Goal: Information Seeking & Learning: Learn about a topic

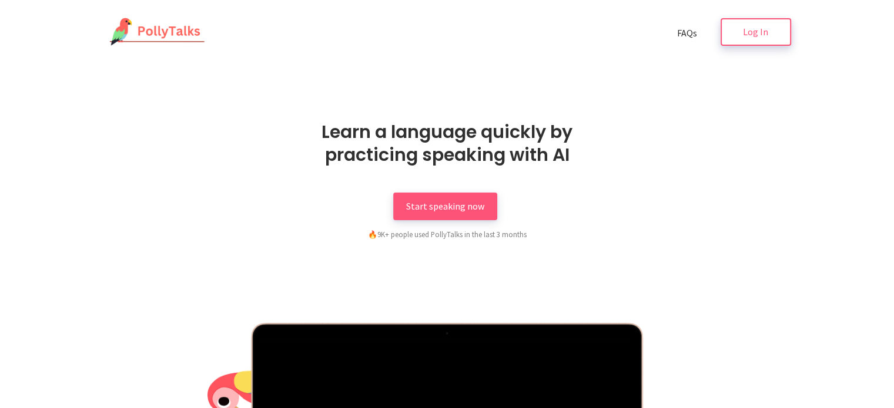
click at [760, 41] on link "Log In" at bounding box center [755, 32] width 70 height 28
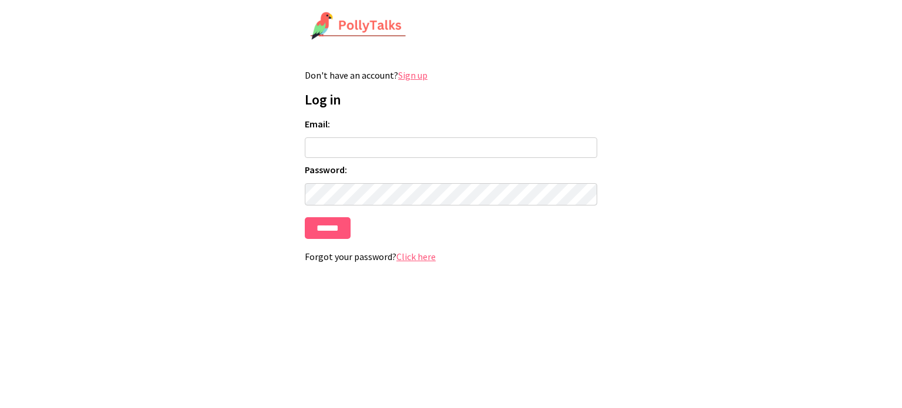
click at [380, 147] on input "Email:" at bounding box center [451, 147] width 293 height 21
type input "**********"
click at [422, 261] on link "Click here" at bounding box center [416, 257] width 39 height 12
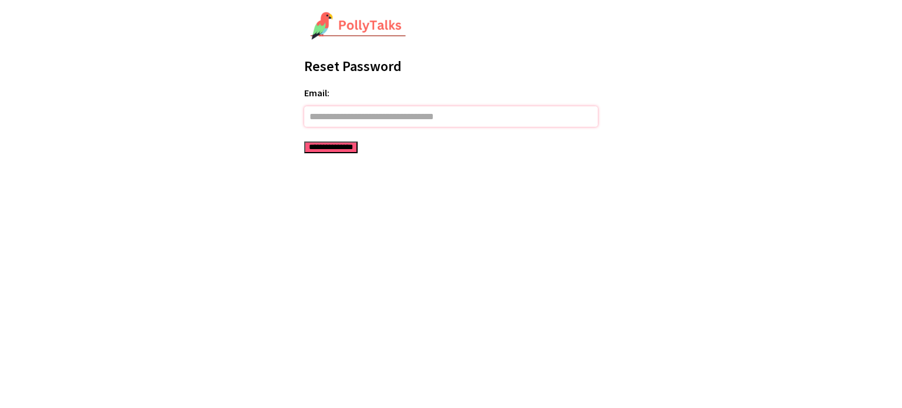
click at [357, 120] on input "Email:" at bounding box center [451, 116] width 294 height 21
type input "**********"
click at [342, 149] on input "**********" at bounding box center [330, 148] width 53 height 12
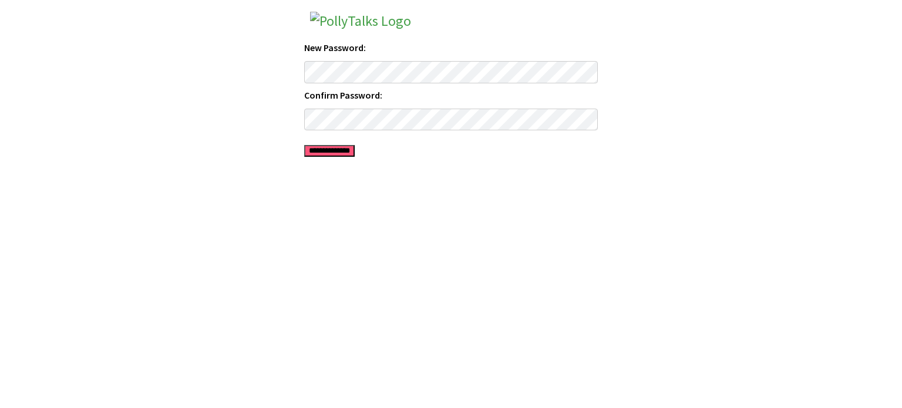
click at [355, 150] on input "**********" at bounding box center [329, 151] width 51 height 12
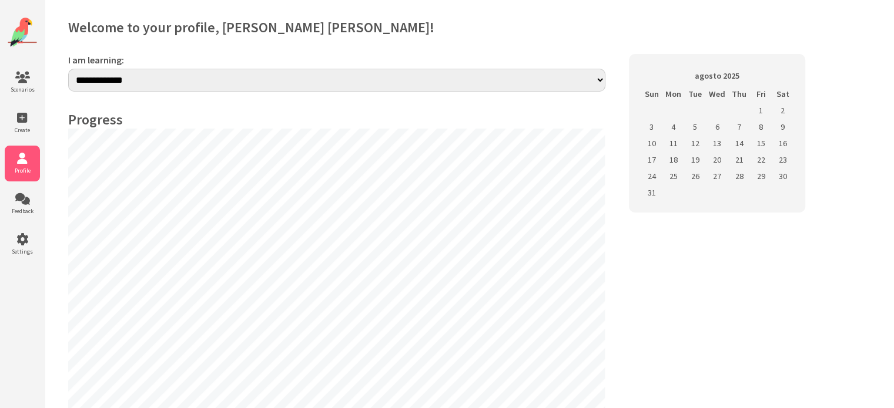
click at [24, 39] on img at bounding box center [22, 32] width 29 height 29
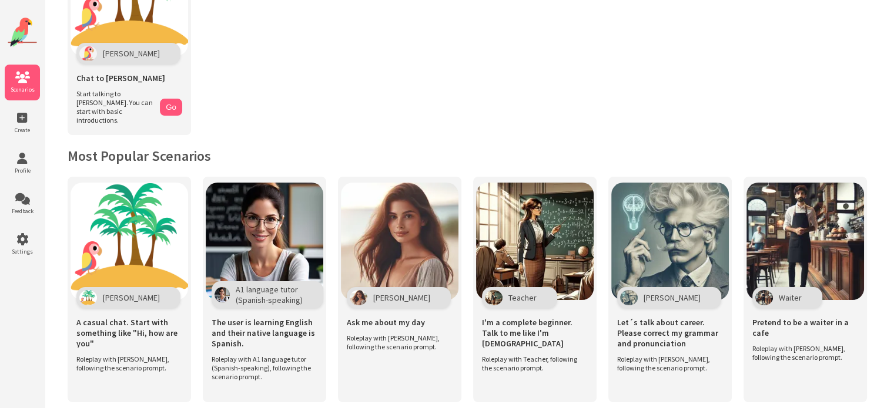
scroll to position [120, 0]
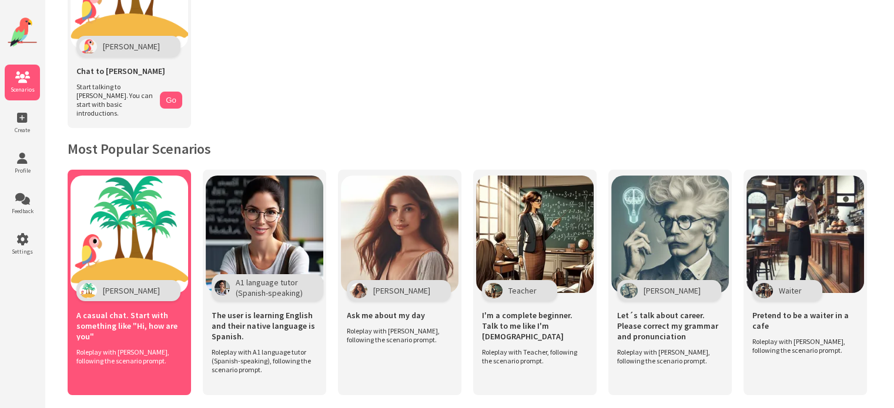
click at [120, 265] on img at bounding box center [128, 234] width 117 height 117
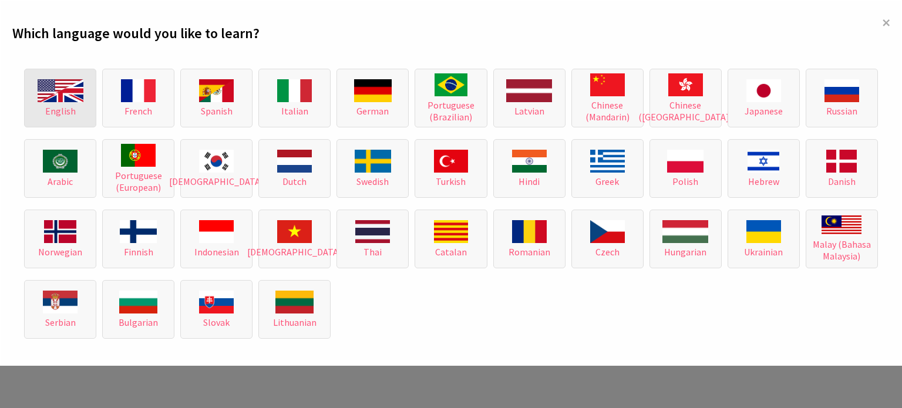
click at [68, 99] on img at bounding box center [61, 90] width 46 height 23
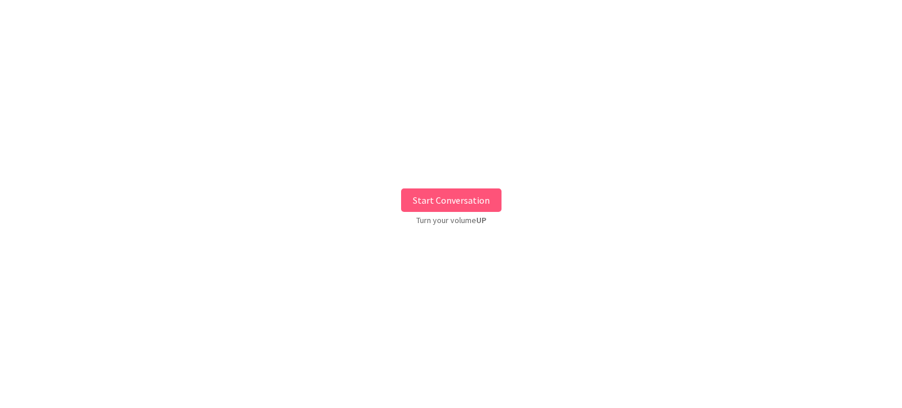
click at [454, 196] on button "Start Conversation" at bounding box center [451, 200] width 100 height 23
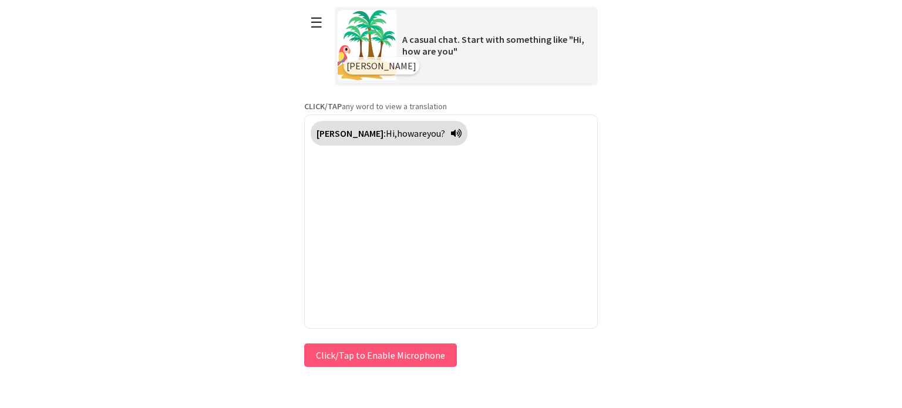
click at [395, 356] on button "Click/Tap to Enable Microphone" at bounding box center [380, 355] width 153 height 23
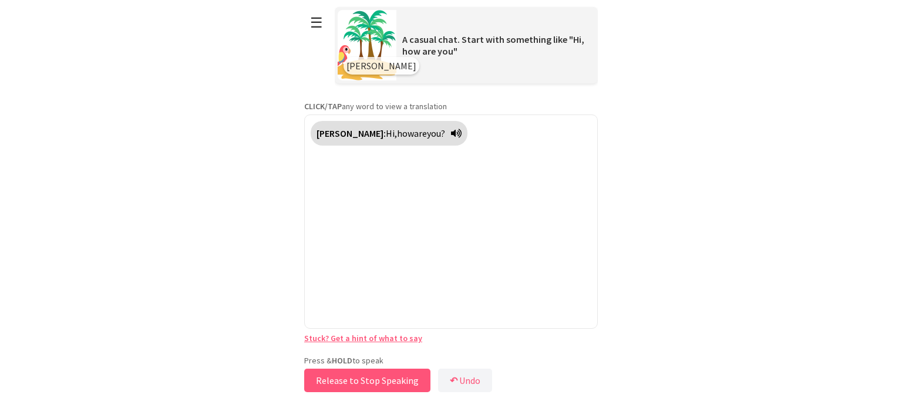
click at [368, 377] on button "Release to Stop Speaking" at bounding box center [367, 380] width 126 height 23
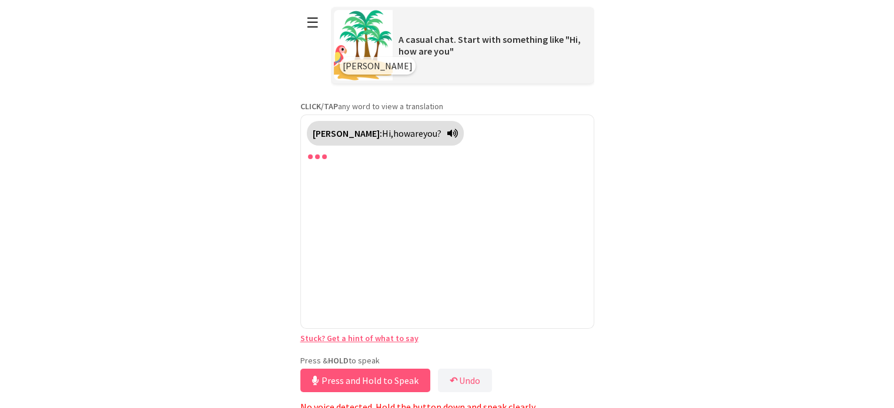
scroll to position [5, 0]
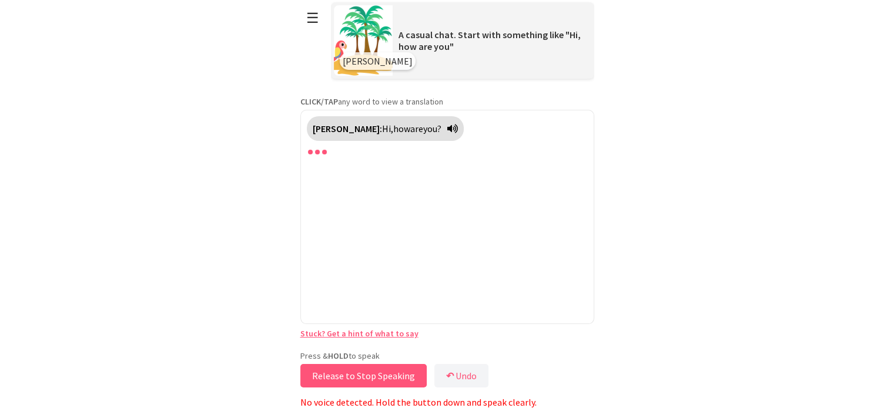
click at [381, 374] on button "Release to Stop Speaking" at bounding box center [363, 375] width 126 height 23
click at [633, 346] on html "**********" at bounding box center [447, 199] width 894 height 408
click at [371, 374] on button "Release to Stop Speaking" at bounding box center [363, 375] width 126 height 23
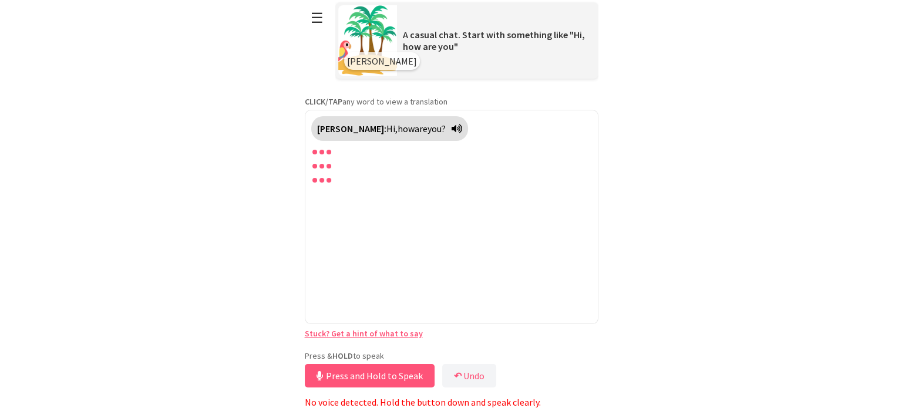
scroll to position [0, 0]
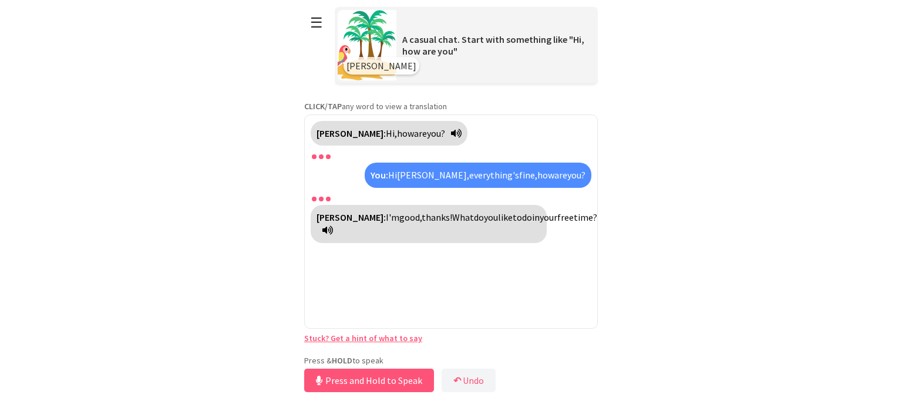
click at [333, 226] on icon at bounding box center [328, 230] width 11 height 9
click at [363, 381] on button "Release to Stop Speaking" at bounding box center [367, 380] width 126 height 23
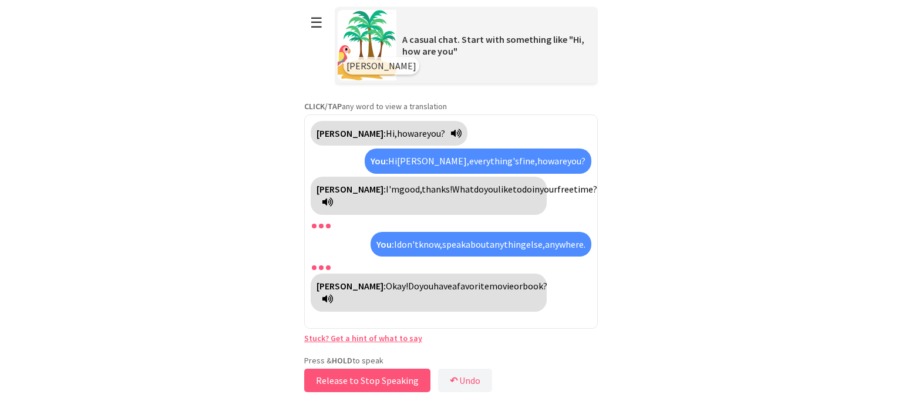
click at [363, 381] on button "Release to Stop Speaking" at bounding box center [367, 380] width 126 height 23
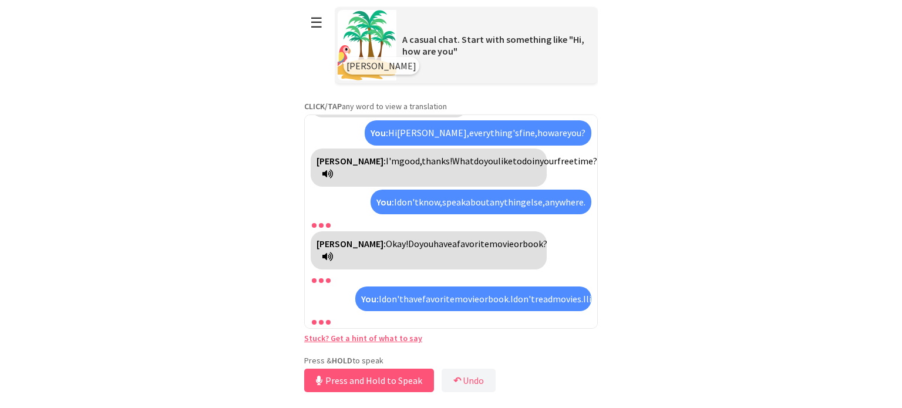
scroll to position [54, 0]
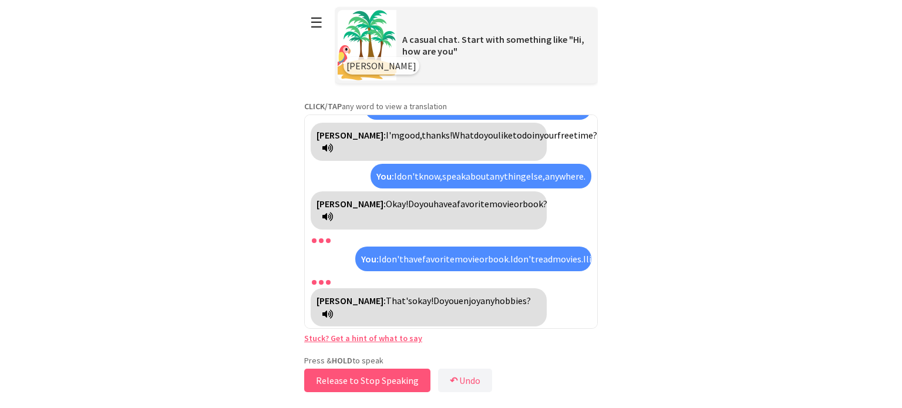
click at [378, 382] on button "Release to Stop Speaking" at bounding box center [367, 380] width 126 height 23
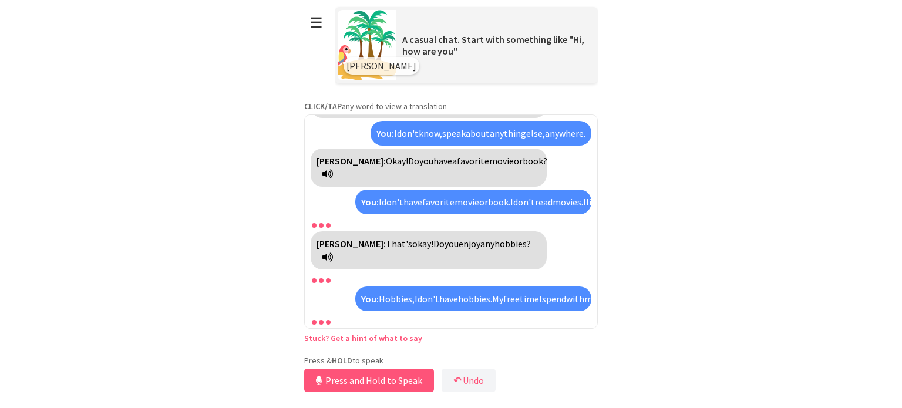
scroll to position [136, 0]
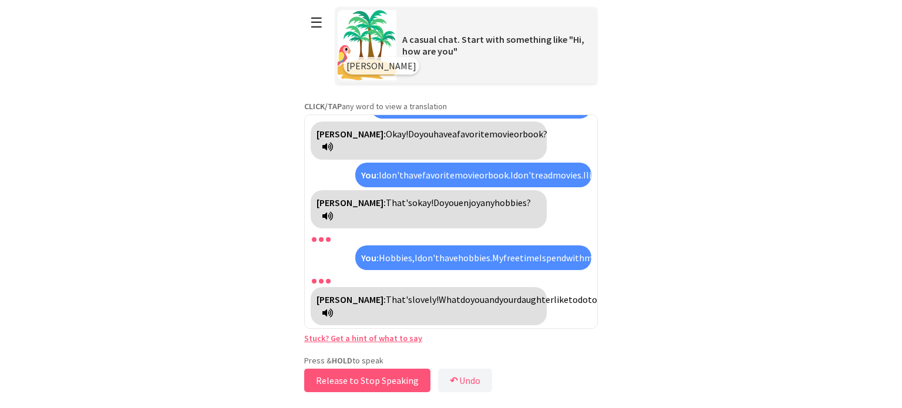
click at [378, 382] on button "Release to Stop Speaking" at bounding box center [367, 380] width 126 height 23
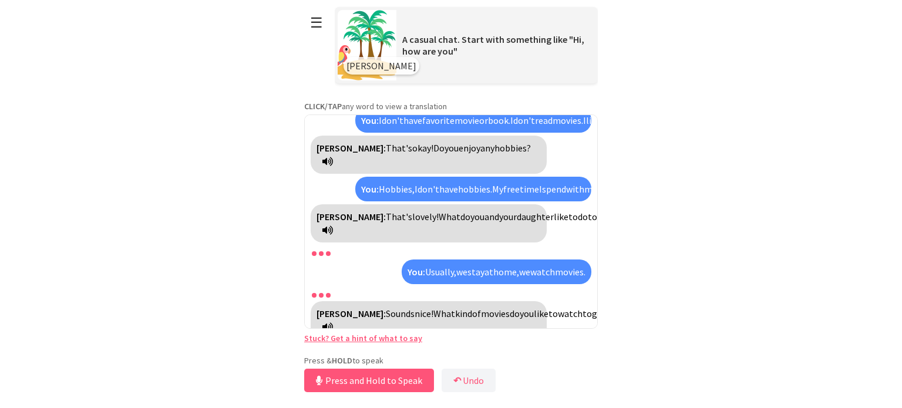
scroll to position [205, 0]
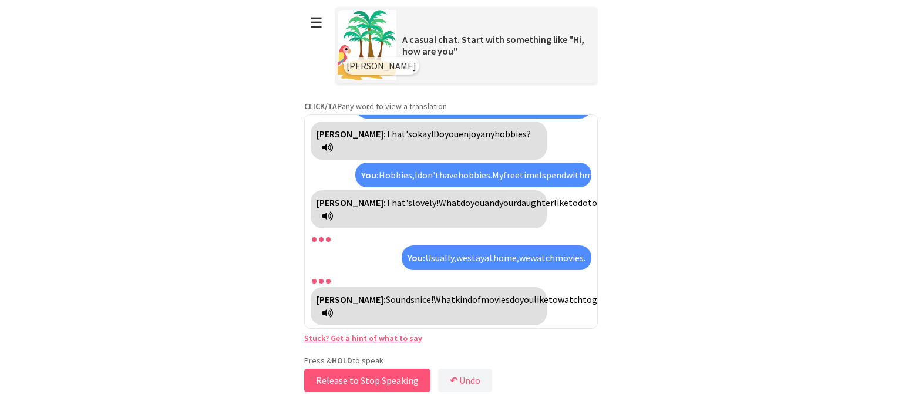
click at [381, 377] on button "Release to Stop Speaking" at bounding box center [367, 380] width 126 height 23
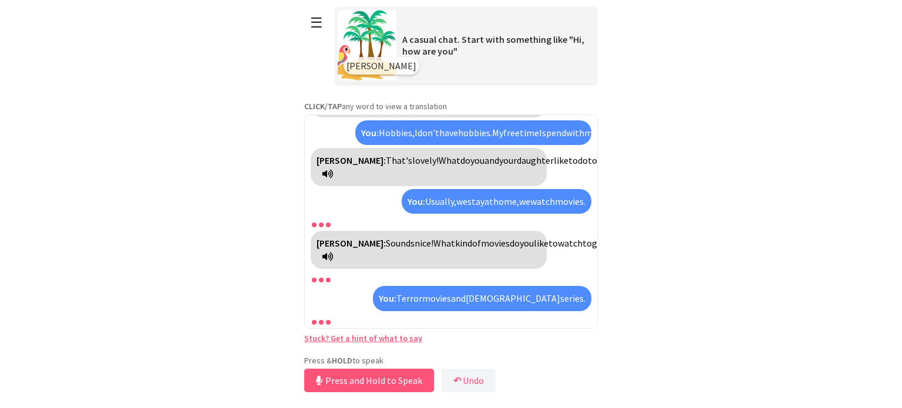
scroll to position [301, 0]
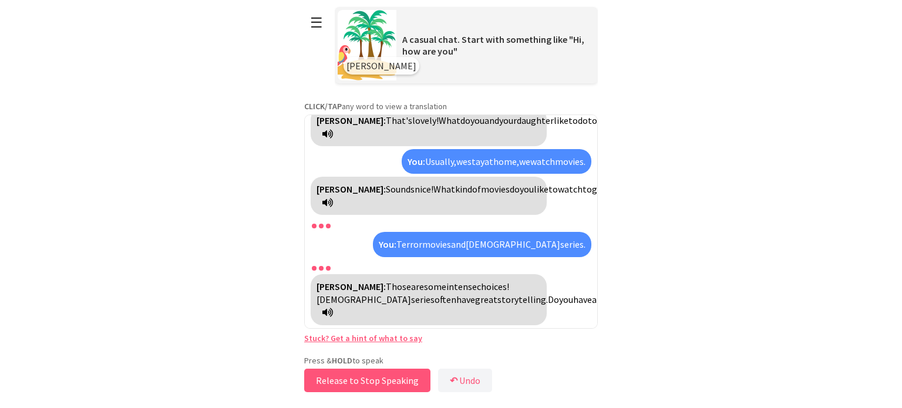
click at [356, 377] on button "Release to Stop Speaking" at bounding box center [367, 380] width 126 height 23
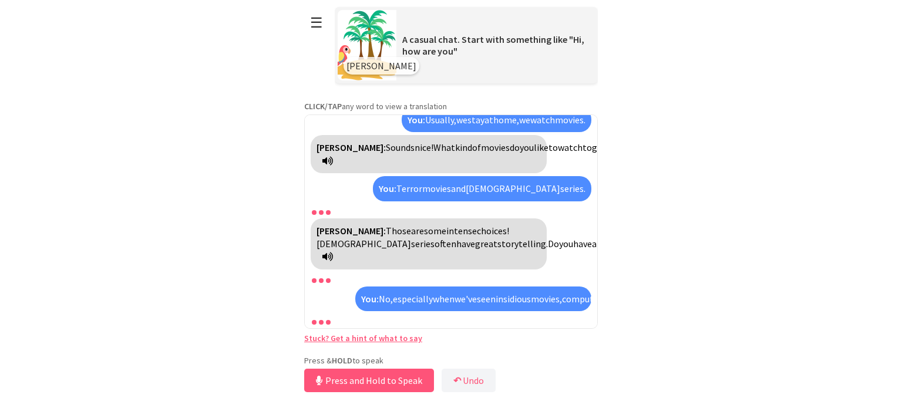
scroll to position [409, 0]
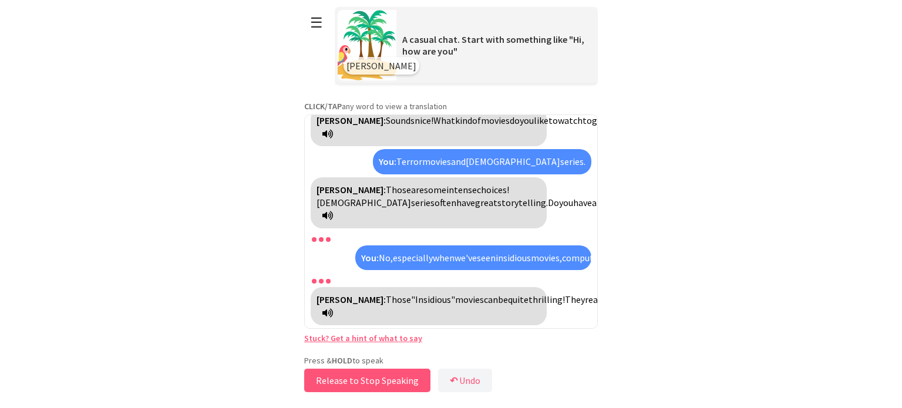
click at [362, 375] on button "Release to Stop Speaking" at bounding box center [367, 380] width 126 height 23
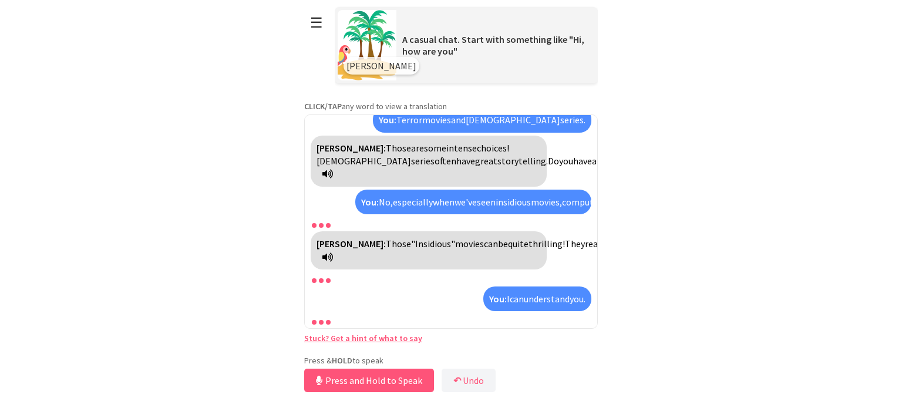
scroll to position [478, 0]
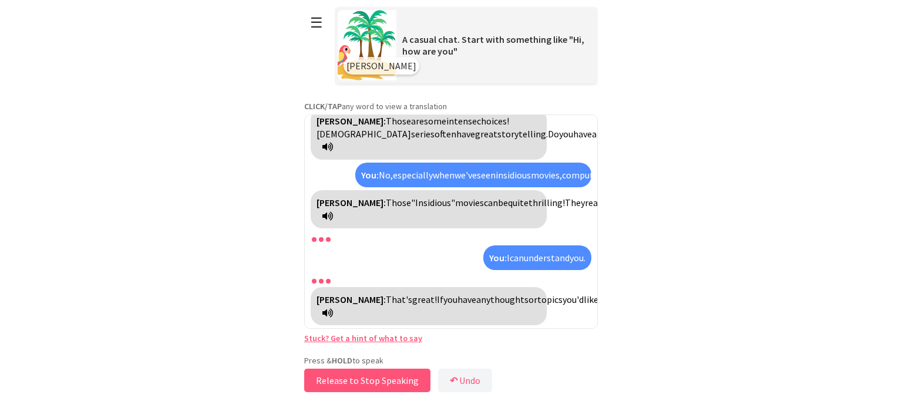
click at [374, 374] on button "Release to Stop Speaking" at bounding box center [367, 380] width 126 height 23
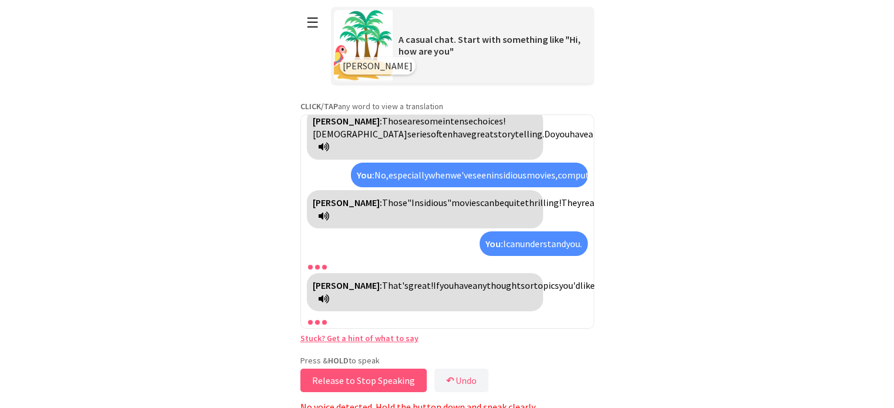
click at [374, 374] on button "Release to Stop Speaking" at bounding box center [363, 380] width 126 height 23
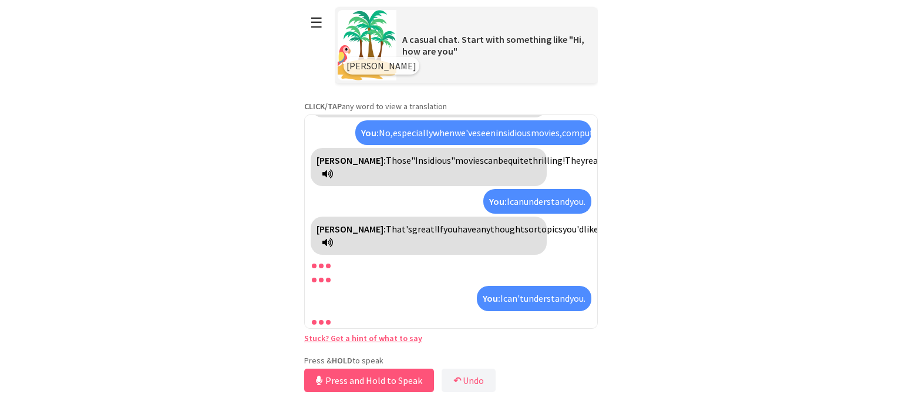
scroll to position [546, 0]
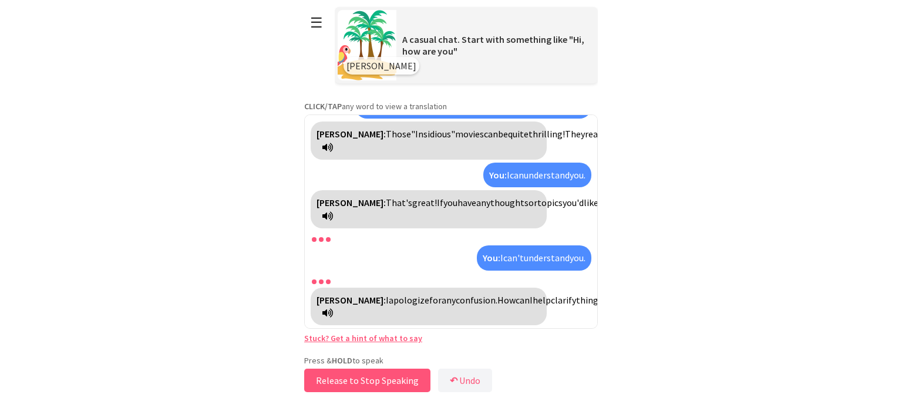
click at [371, 378] on button "Release to Stop Speaking" at bounding box center [367, 380] width 126 height 23
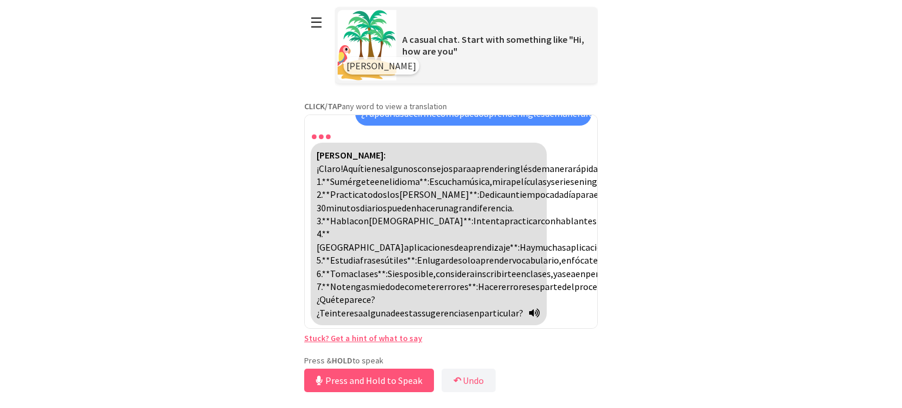
scroll to position [883, 0]
drag, startPoint x: 362, startPoint y: 163, endPoint x: 468, endPoint y: 174, distance: 106.3
click at [468, 174] on div "Polly: ¡Claro! Aquí tienes algunos consejos para aprender inglés de manera rápi…" at bounding box center [429, 234] width 236 height 183
click at [747, 241] on span "que" at bounding box center [754, 247] width 14 height 12
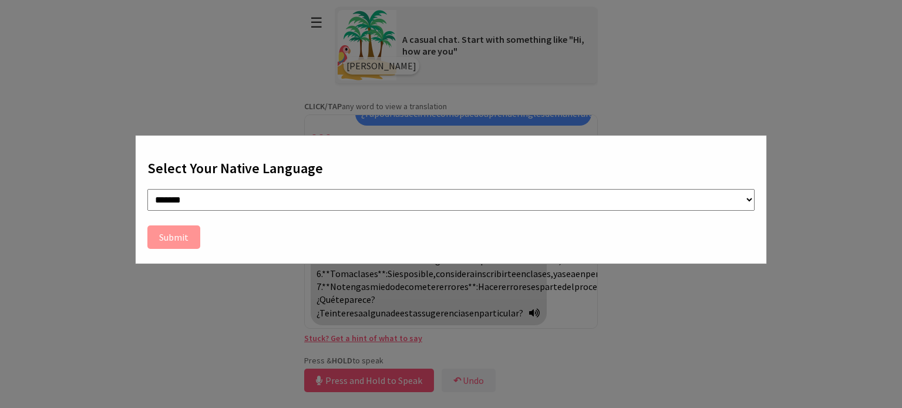
click at [808, 174] on div "**********" at bounding box center [451, 204] width 902 height 408
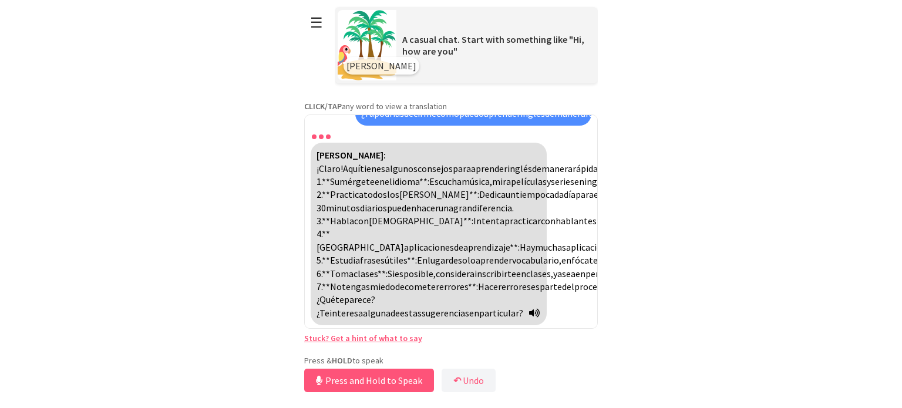
click at [808, 174] on html "**********" at bounding box center [451, 204] width 902 height 408
drag, startPoint x: 597, startPoint y: 295, endPoint x: 597, endPoint y: 303, distance: 7.7
click at [597, 303] on div "Polly: Hi, how are you? You: Hi Polly, everything's fine, how are you? Polly: I…" at bounding box center [451, 222] width 294 height 214
click at [628, 315] on html "**********" at bounding box center [451, 204] width 902 height 408
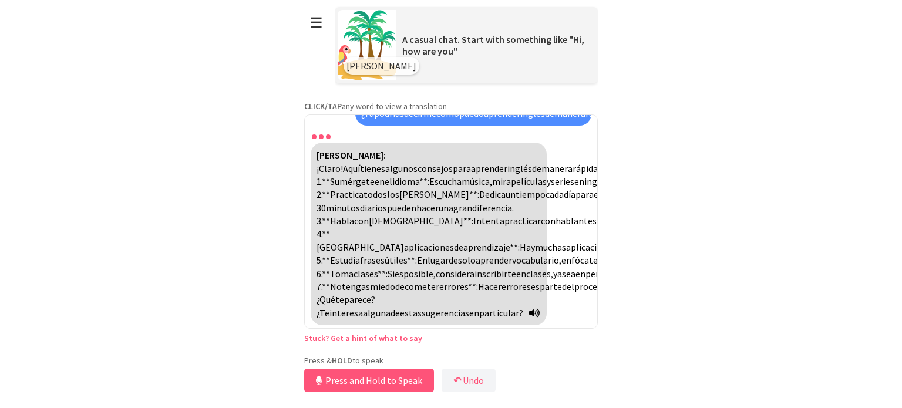
click at [727, 295] on html "**********" at bounding box center [451, 204] width 902 height 408
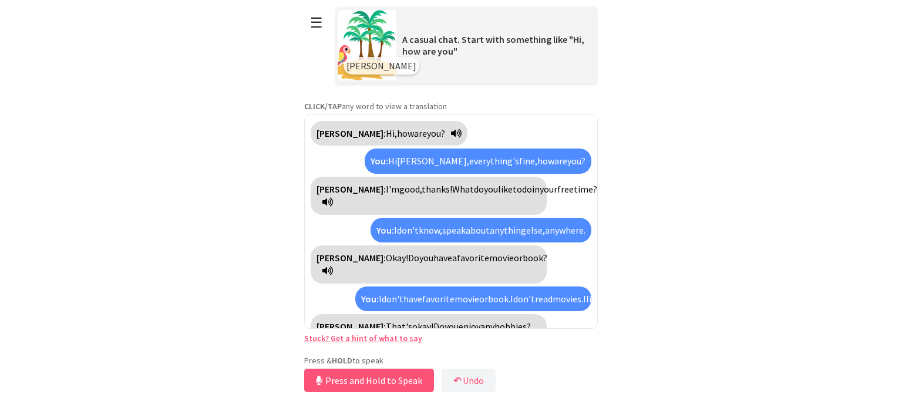
scroll to position [0, 0]
click at [708, 142] on html "**********" at bounding box center [451, 204] width 902 height 408
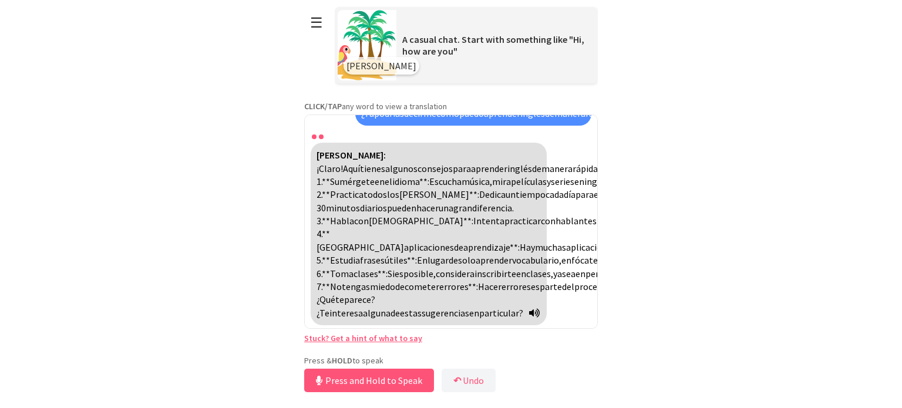
scroll to position [905, 0]
click at [358, 385] on button "Release to Stop Speaking" at bounding box center [367, 380] width 126 height 23
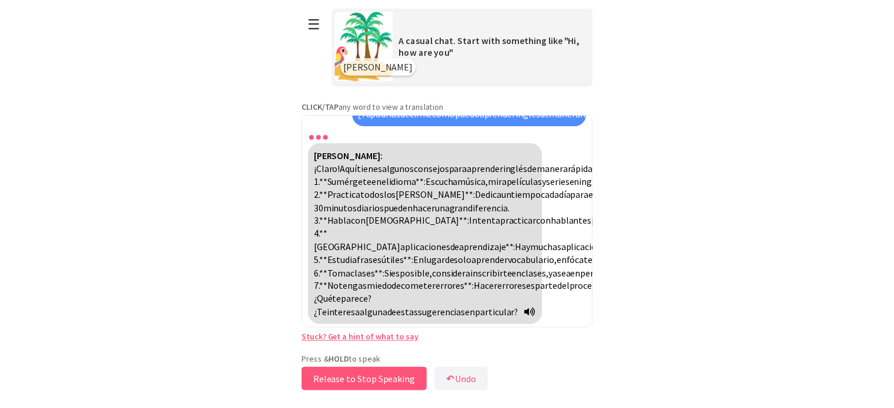
scroll to position [919, 0]
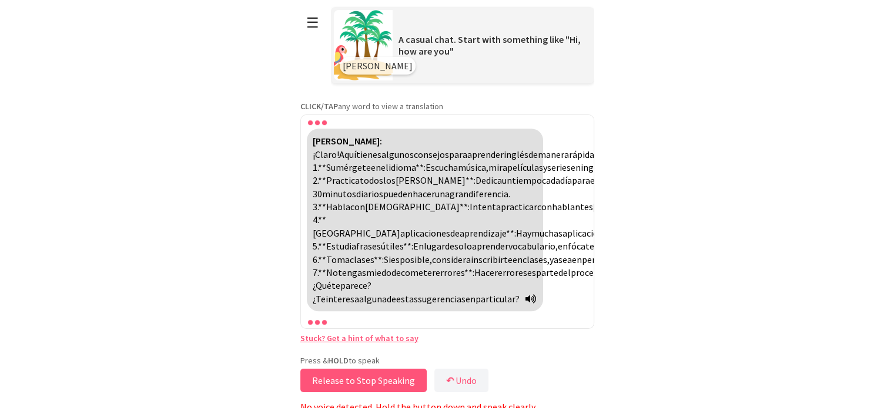
click at [358, 385] on button "Release to Stop Speaking" at bounding box center [363, 380] width 126 height 23
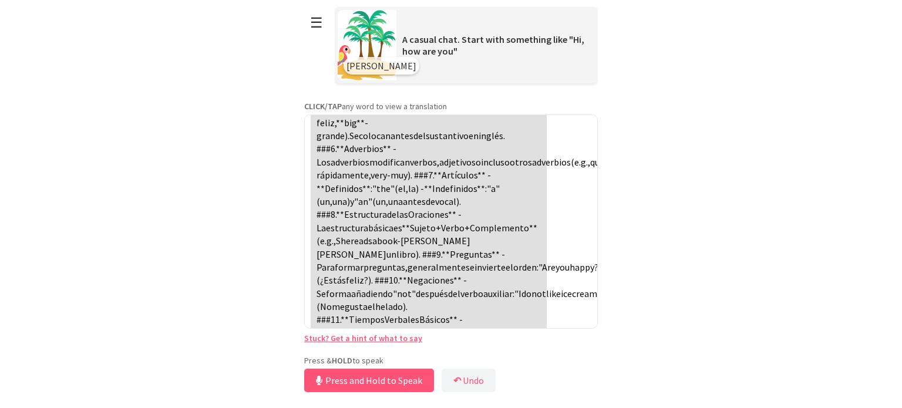
scroll to position [1210, 0]
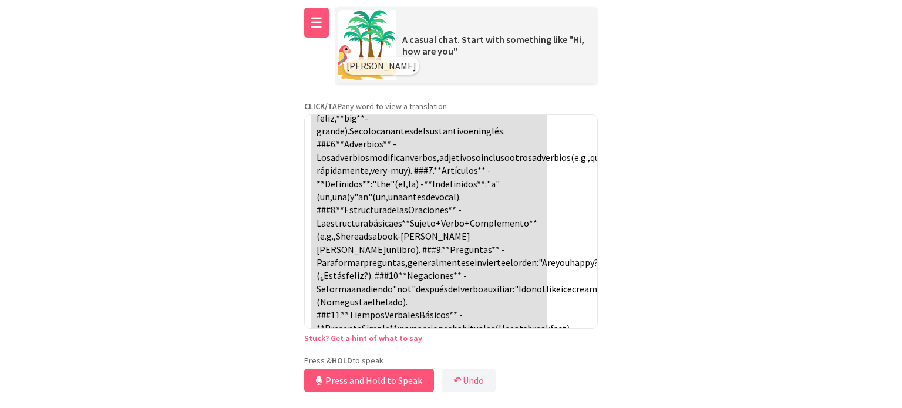
click at [320, 29] on button "☰" at bounding box center [316, 23] width 25 height 30
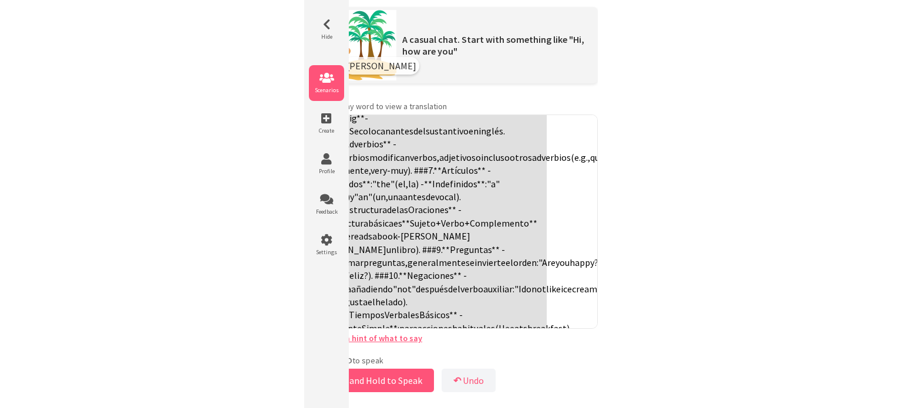
click at [329, 91] on span "Scenarios" at bounding box center [326, 90] width 35 height 8
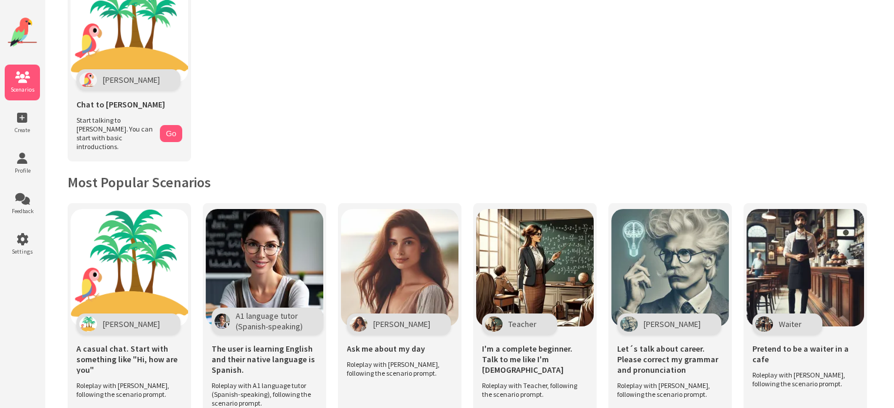
scroll to position [119, 0]
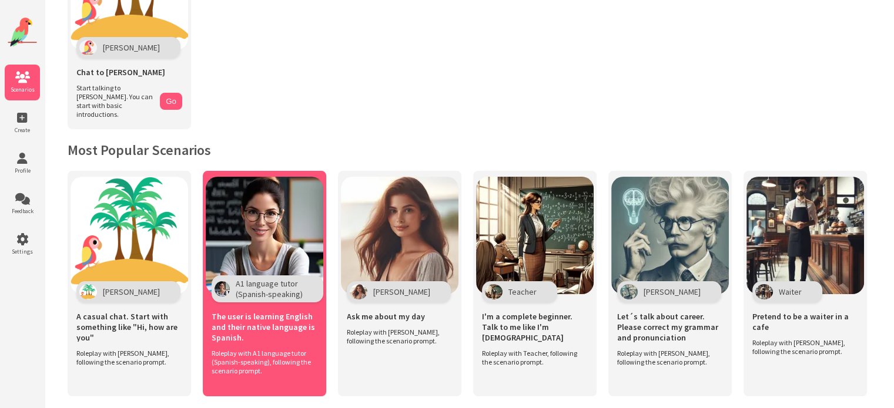
click at [256, 314] on span "The user is learning English and their native language is Spanish." at bounding box center [264, 327] width 106 height 32
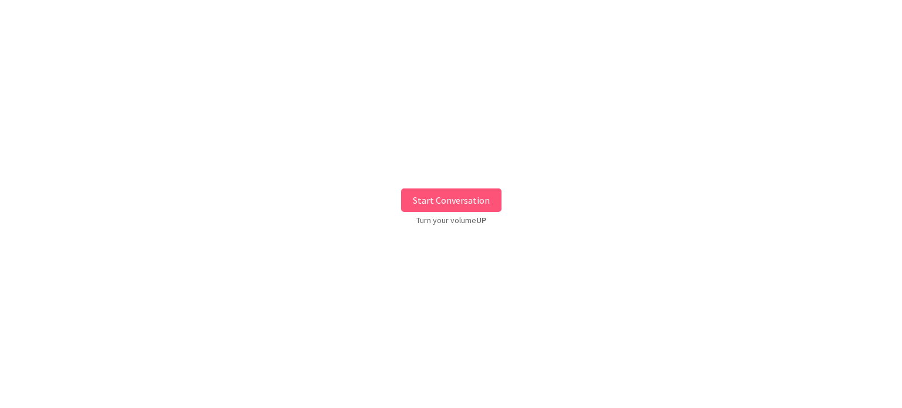
click at [438, 193] on button "Start Conversation" at bounding box center [451, 200] width 100 height 23
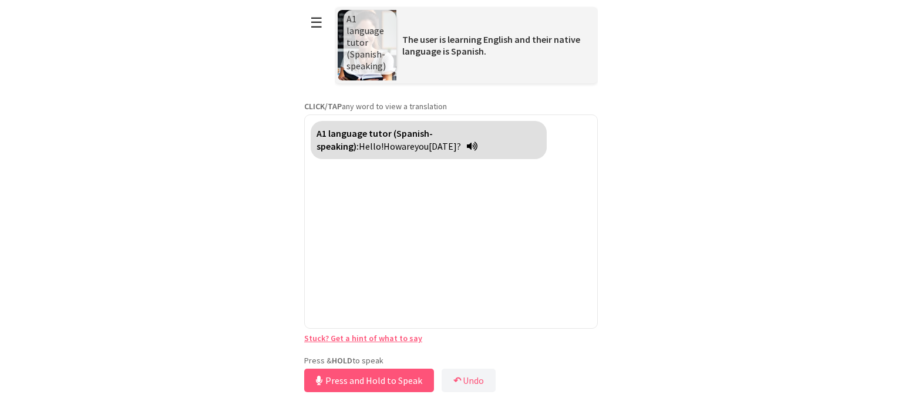
click at [378, 357] on div "Press & HOLD to speak Press and Hold to Speak ↶ Undo Save No voice detected. Ho…" at bounding box center [451, 375] width 294 height 40
click at [378, 375] on button "Release to Stop Speaking" at bounding box center [367, 380] width 126 height 23
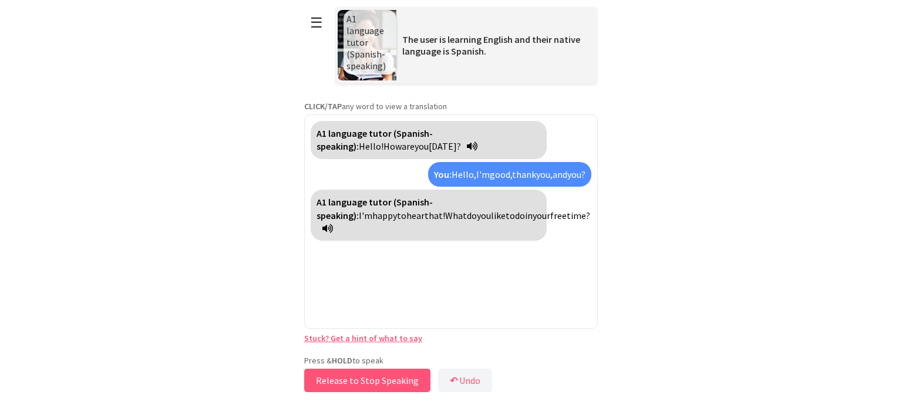
drag, startPoint x: 378, startPoint y: 375, endPoint x: 603, endPoint y: 233, distance: 266.5
click at [603, 233] on html "**********" at bounding box center [451, 204] width 902 height 408
click at [630, 340] on html "**********" at bounding box center [451, 204] width 902 height 408
click at [362, 382] on button "Release to Stop Speaking" at bounding box center [367, 380] width 126 height 23
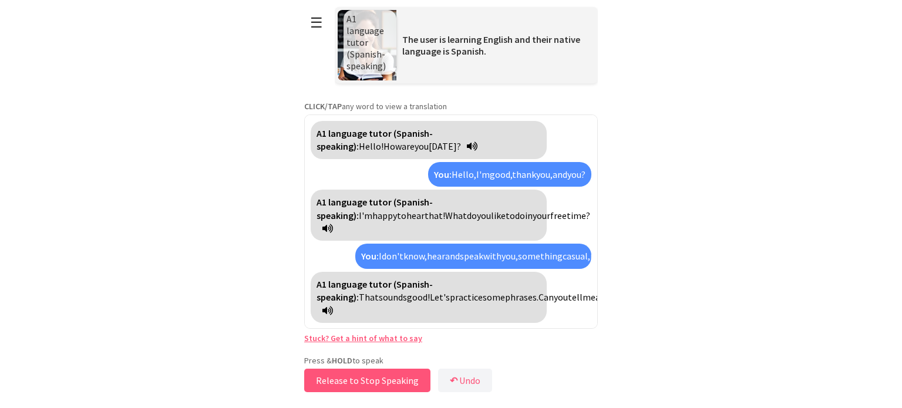
click at [354, 381] on button "Release to Stop Speaking" at bounding box center [367, 380] width 126 height 23
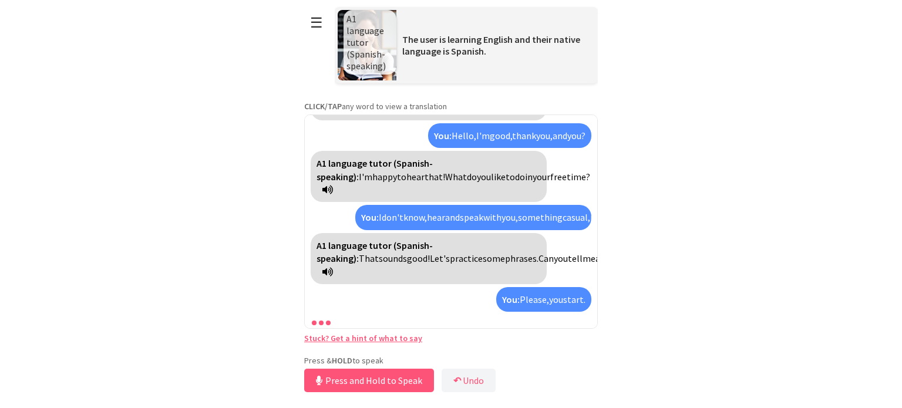
scroll to position [79, 0]
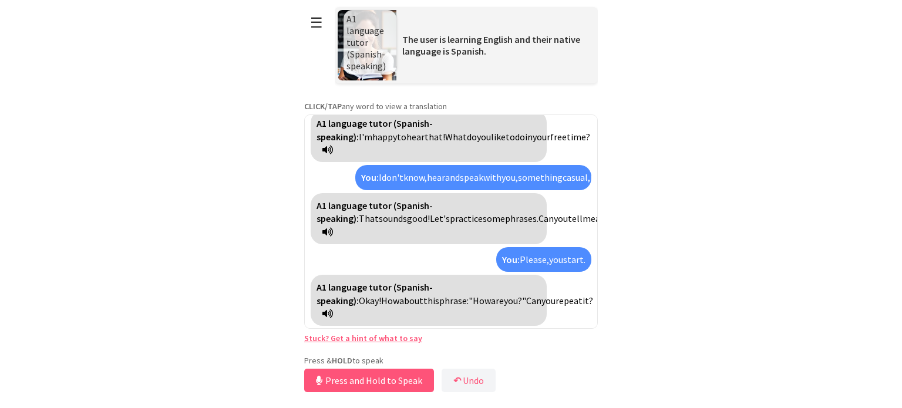
click at [357, 382] on button "Press and Hold to Speak" at bounding box center [369, 380] width 130 height 23
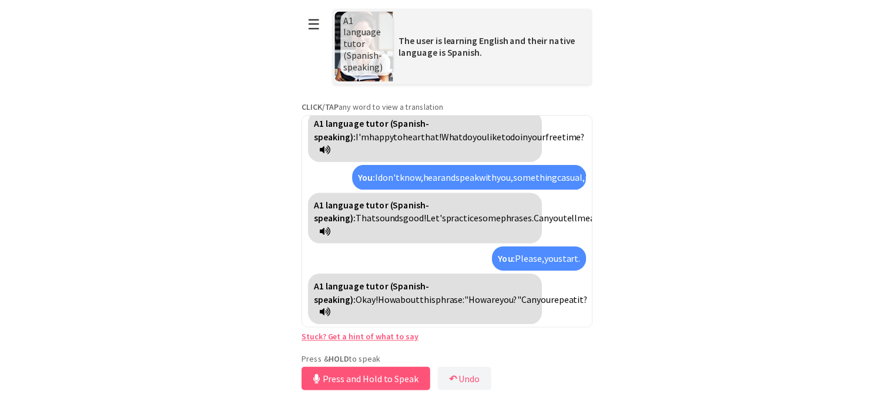
scroll to position [93, 0]
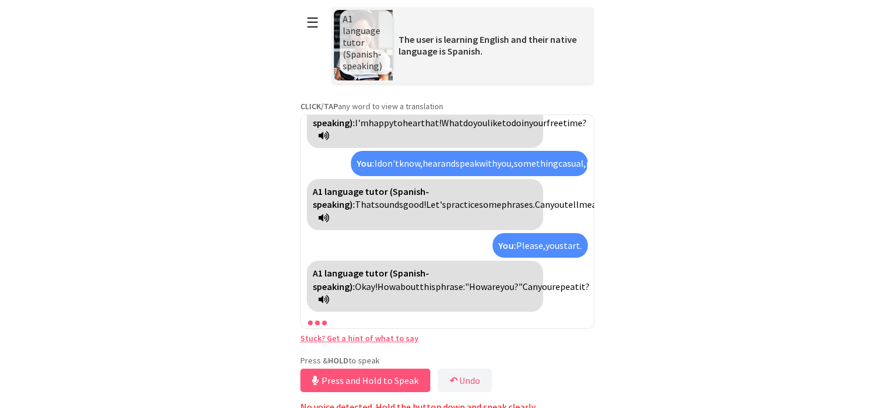
click at [357, 382] on button "Press and Hold to Speak" at bounding box center [365, 380] width 130 height 23
click at [357, 382] on button "Release to Stop Speaking" at bounding box center [363, 380] width 126 height 23
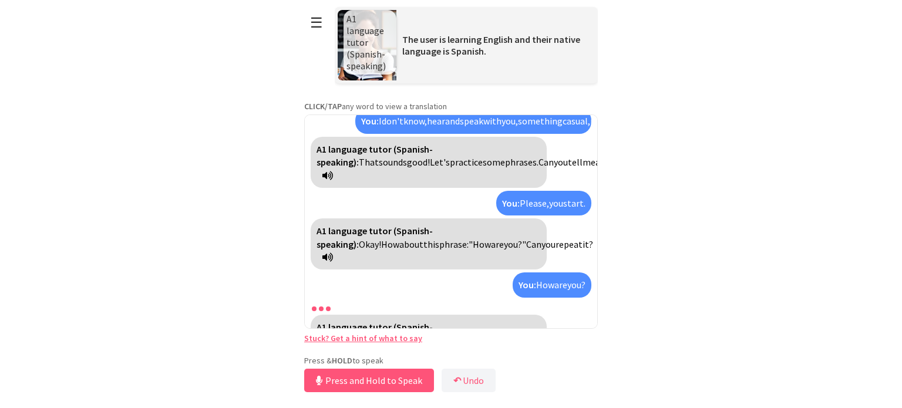
scroll to position [175, 0]
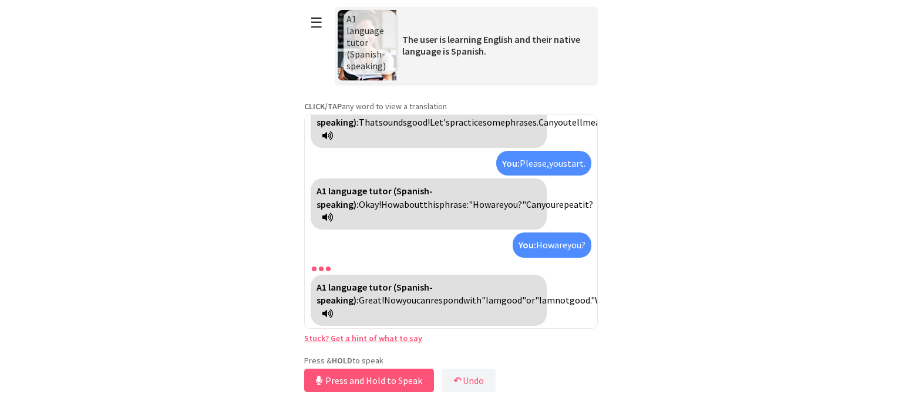
click at [360, 378] on button "Press and Hold to Speak" at bounding box center [369, 380] width 130 height 23
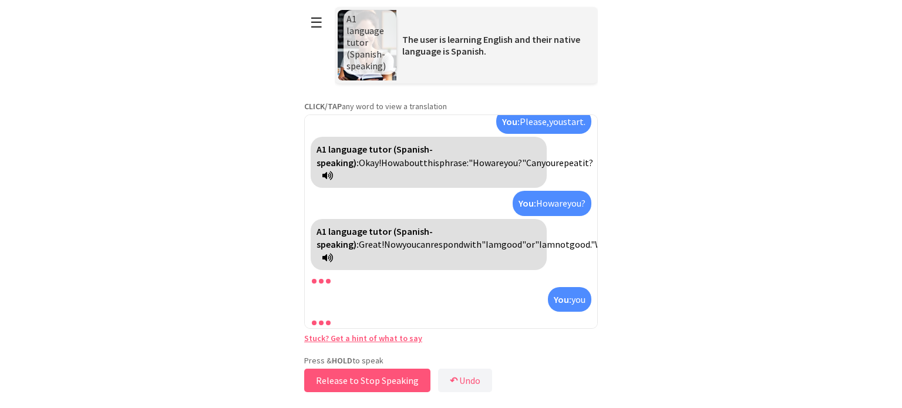
scroll to position [244, 0]
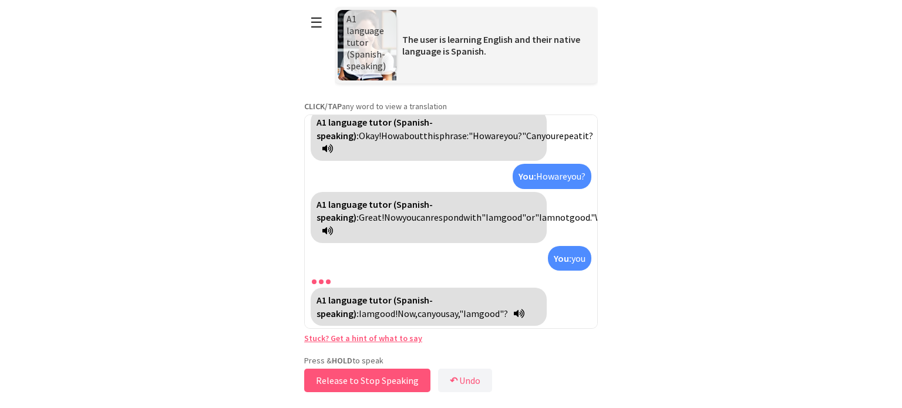
click at [360, 378] on button "Release to Stop Speaking" at bounding box center [367, 380] width 126 height 23
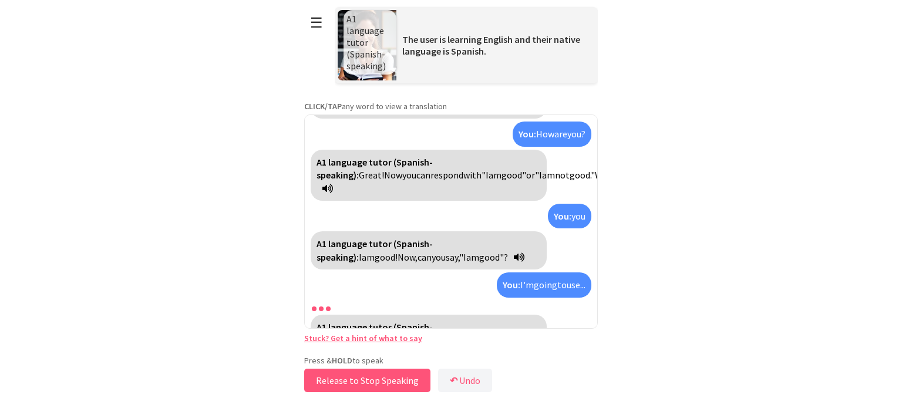
scroll to position [339, 0]
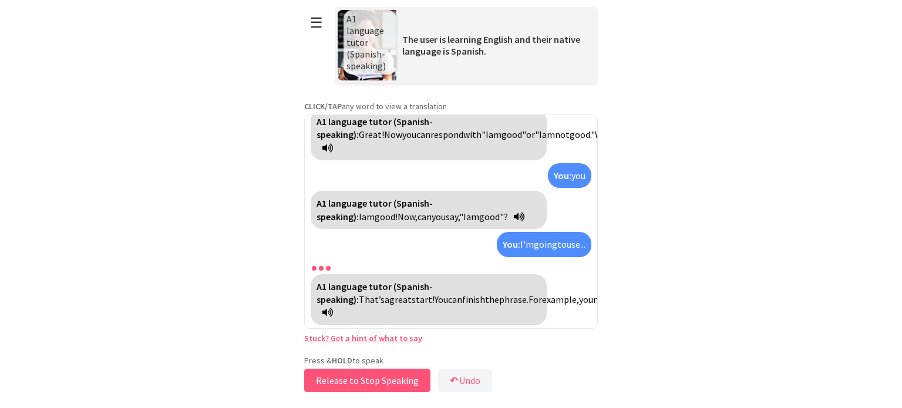
click at [360, 378] on button "Release to Stop Speaking" at bounding box center [367, 380] width 126 height 23
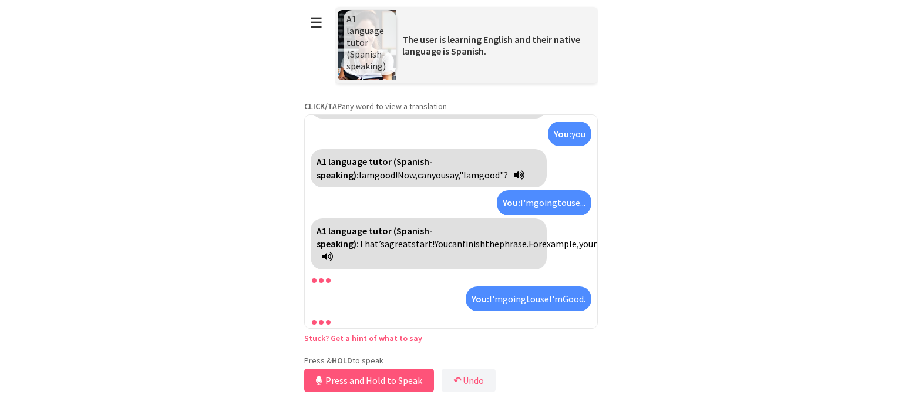
scroll to position [434, 0]
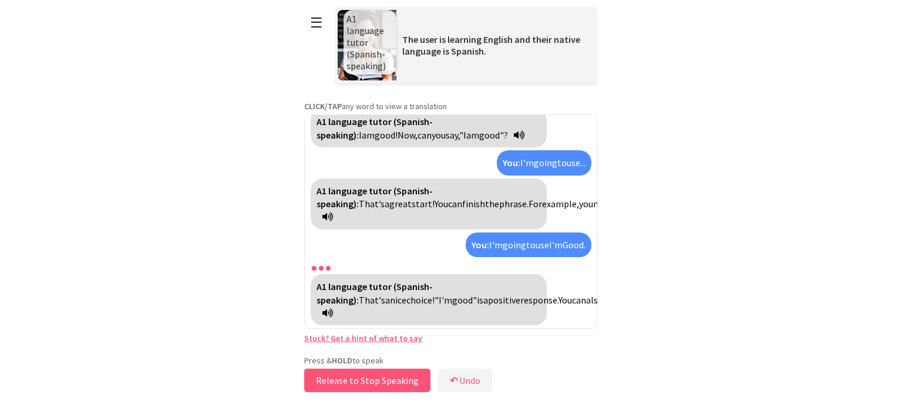
click at [366, 375] on button "Release to Stop Speaking" at bounding box center [367, 380] width 126 height 23
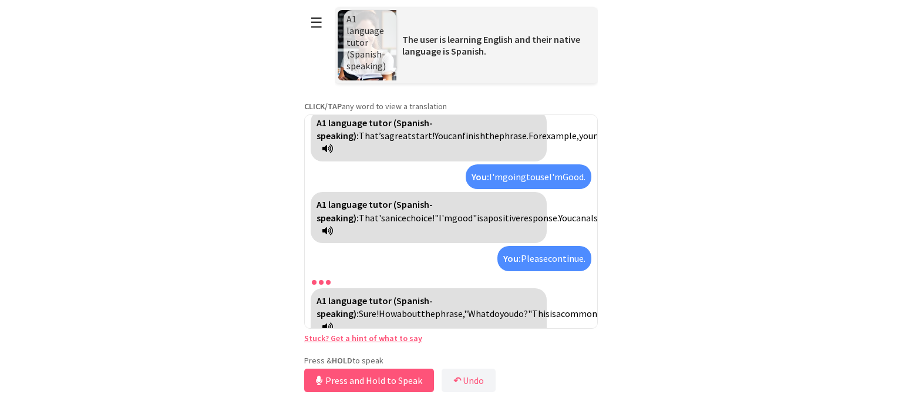
scroll to position [529, 0]
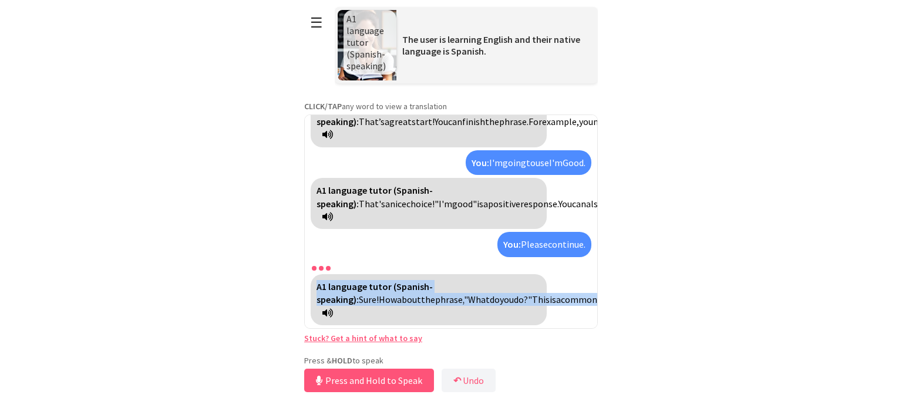
drag, startPoint x: 649, startPoint y: 281, endPoint x: 522, endPoint y: 281, distance: 126.9
click at [522, 281] on html "**********" at bounding box center [451, 204] width 902 height 408
click at [377, 382] on button "Release to Stop Speaking" at bounding box center [367, 380] width 126 height 23
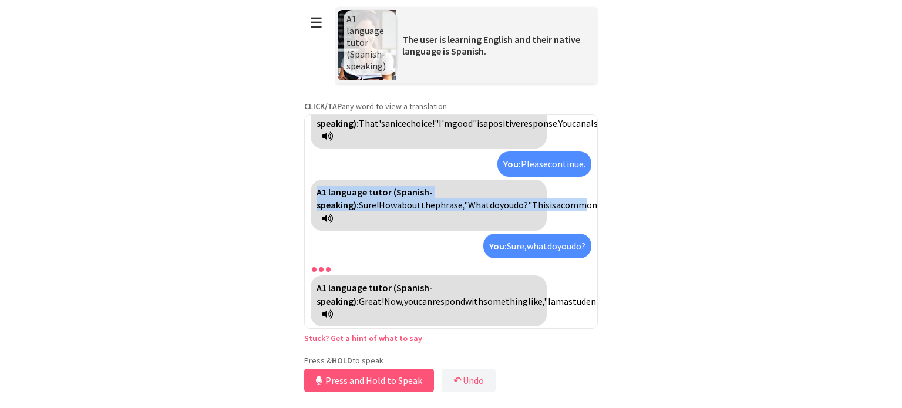
scroll to position [624, 0]
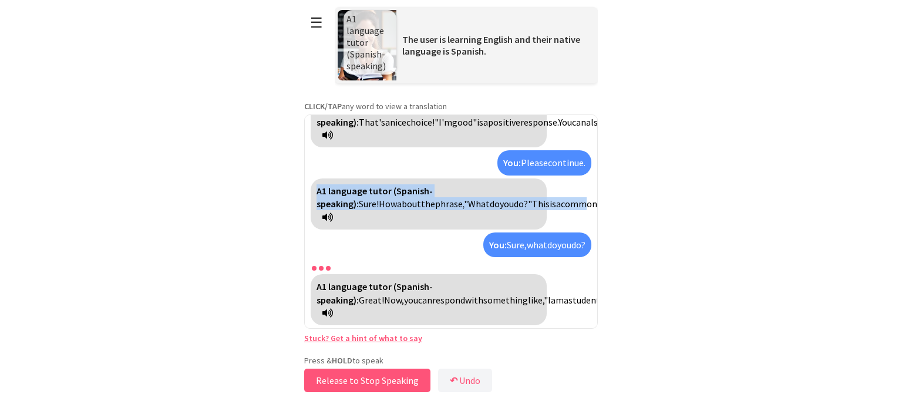
click at [378, 381] on button "Release to Stop Speaking" at bounding box center [367, 380] width 126 height 23
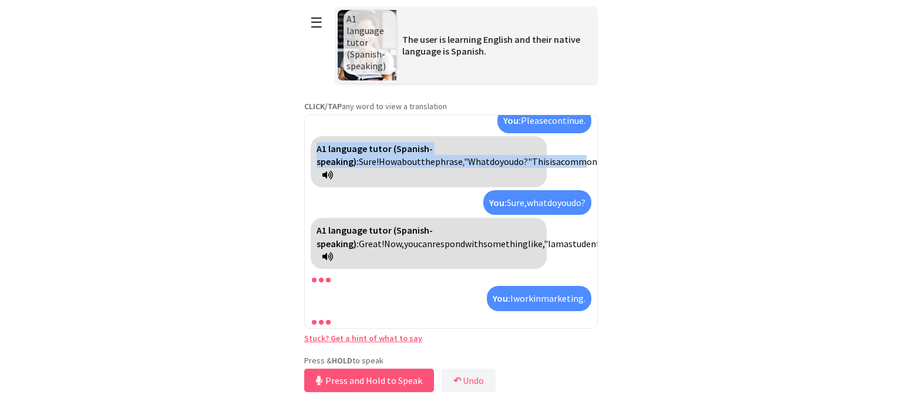
scroll to position [746, 0]
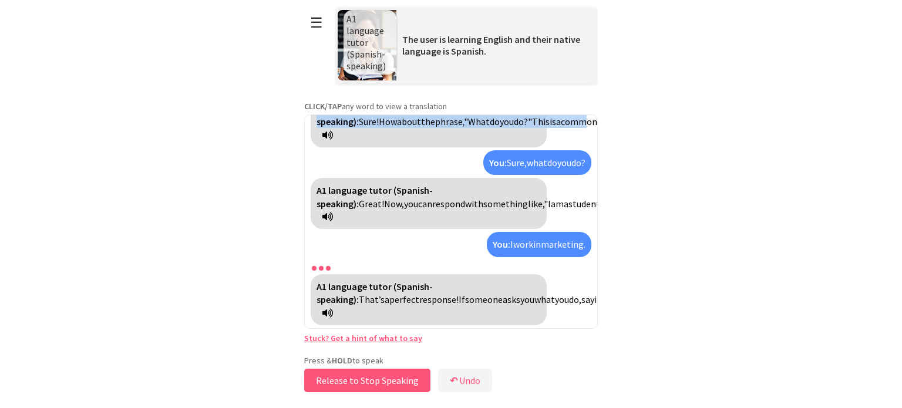
click at [382, 379] on button "Release to Stop Speaking" at bounding box center [367, 380] width 126 height 23
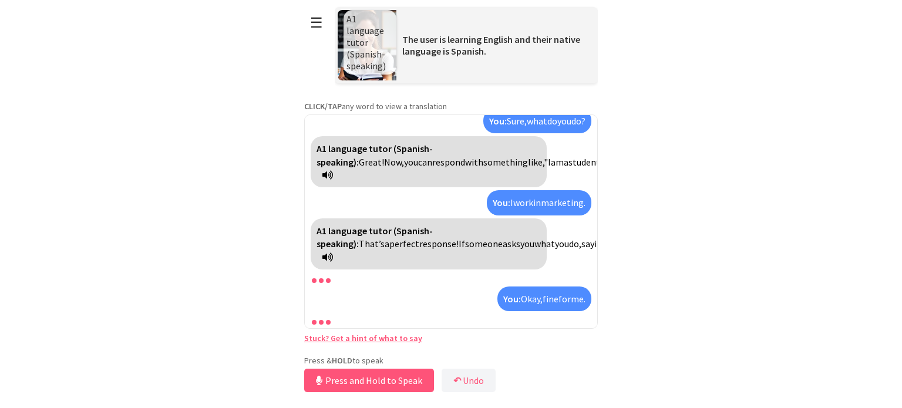
scroll to position [867, 0]
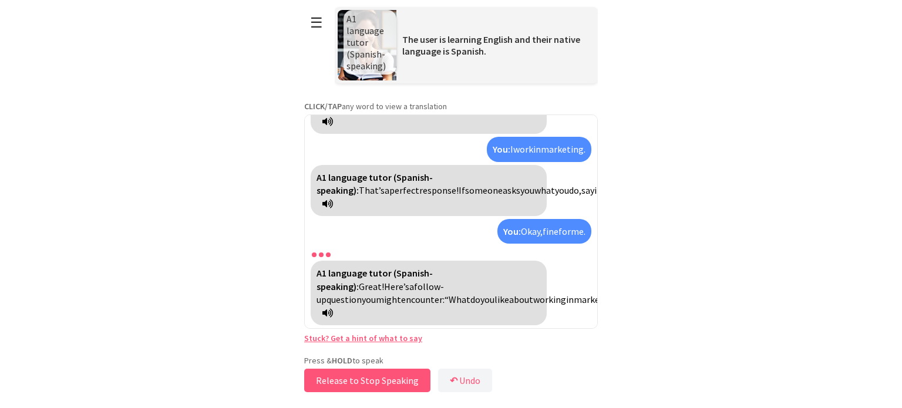
click at [372, 381] on button "Release to Stop Speaking" at bounding box center [367, 380] width 126 height 23
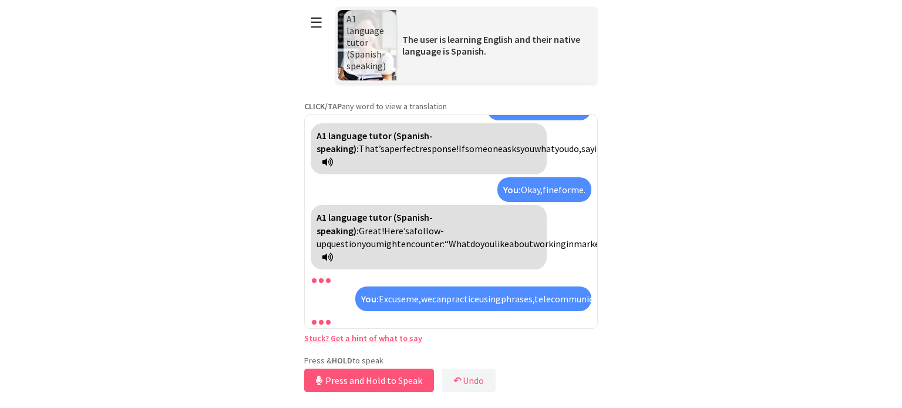
scroll to position [1081, 0]
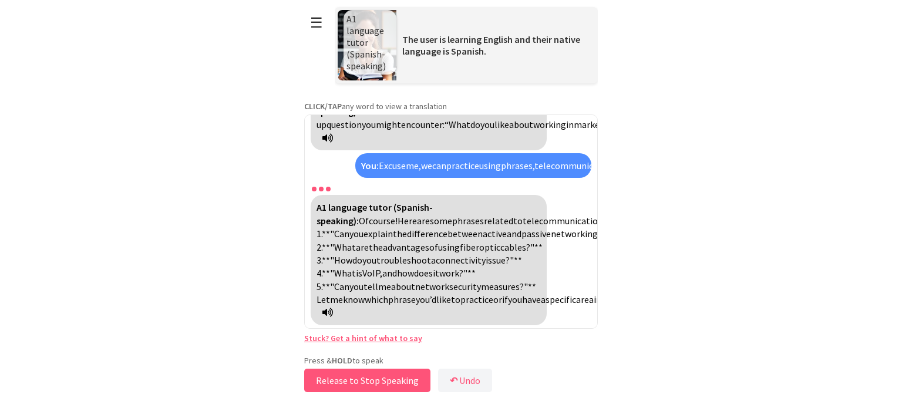
click at [370, 384] on button "Release to Stop Speaking" at bounding box center [367, 380] width 126 height 23
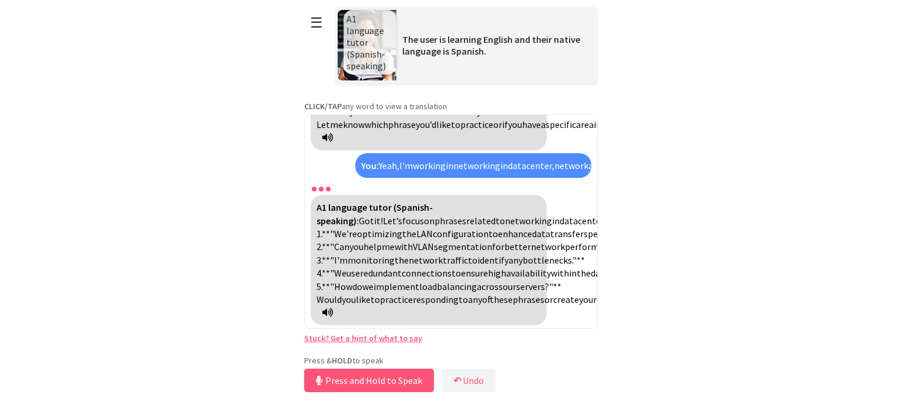
scroll to position [1321, 0]
click at [375, 374] on button "Release to Stop Speaking" at bounding box center [367, 380] width 126 height 23
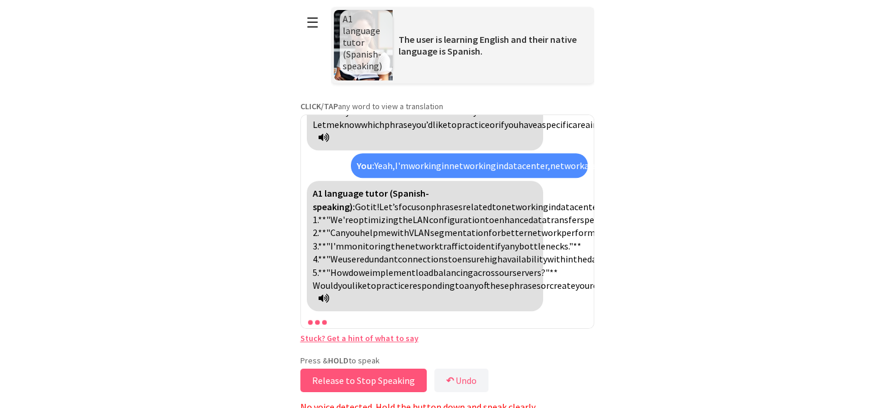
click at [375, 374] on button "Release to Stop Speaking" at bounding box center [363, 380] width 126 height 23
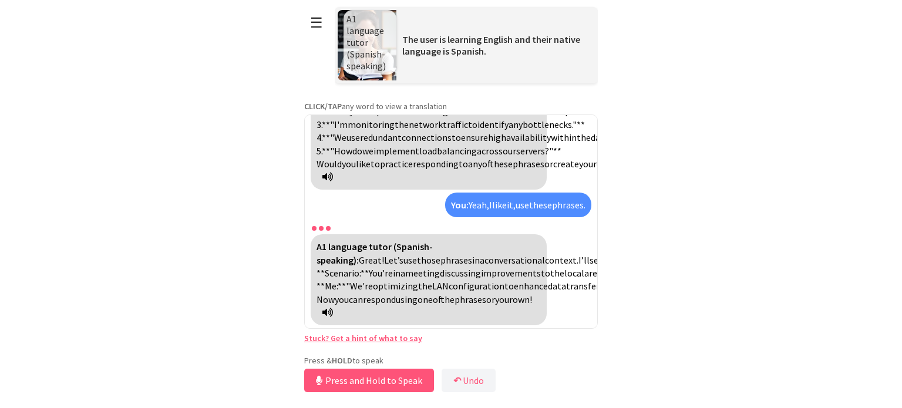
scroll to position [1469, 0]
click at [373, 280] on span ""We're" at bounding box center [359, 286] width 27 height 12
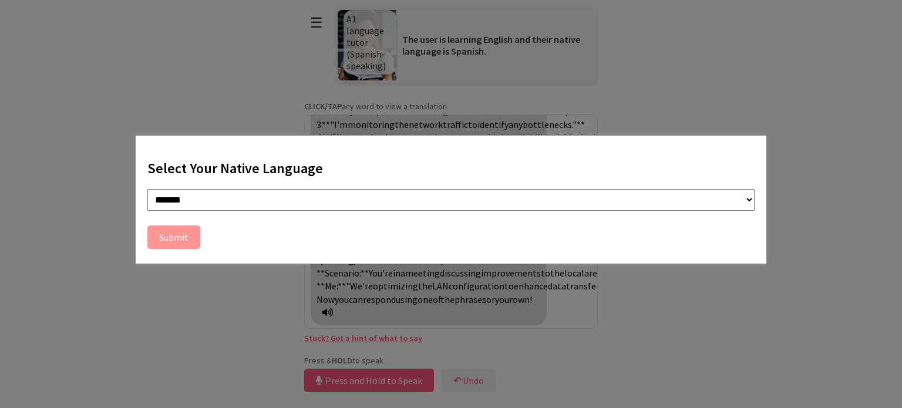
click at [834, 228] on div "**********" at bounding box center [451, 204] width 902 height 408
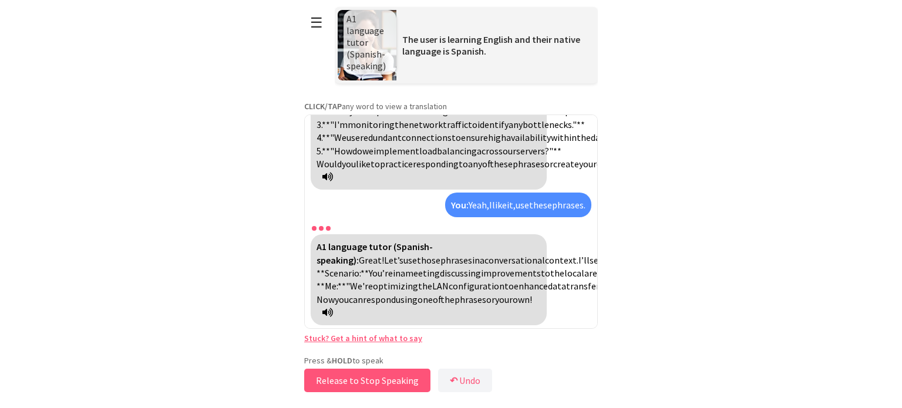
click at [387, 375] on button "Release to Stop Speaking" at bounding box center [367, 380] width 126 height 23
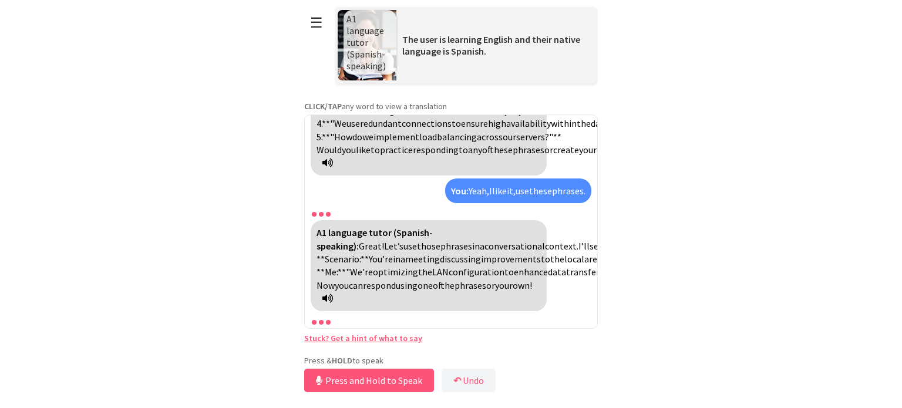
scroll to position [1537, 0]
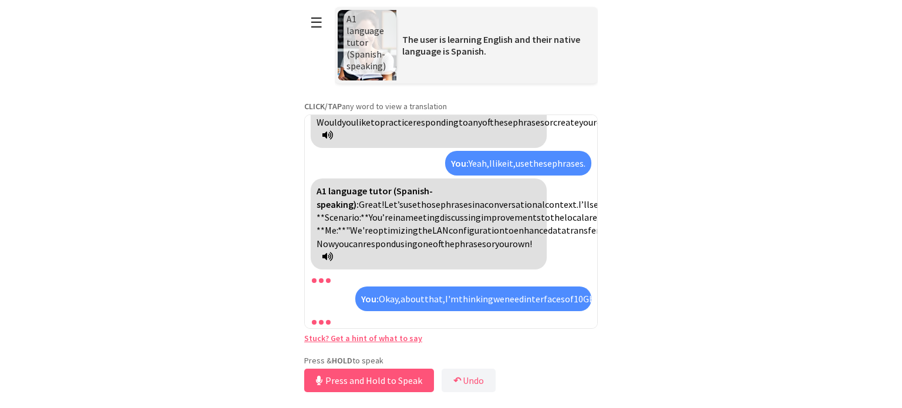
click at [387, 375] on button "Press and Hold to Speak" at bounding box center [369, 380] width 130 height 23
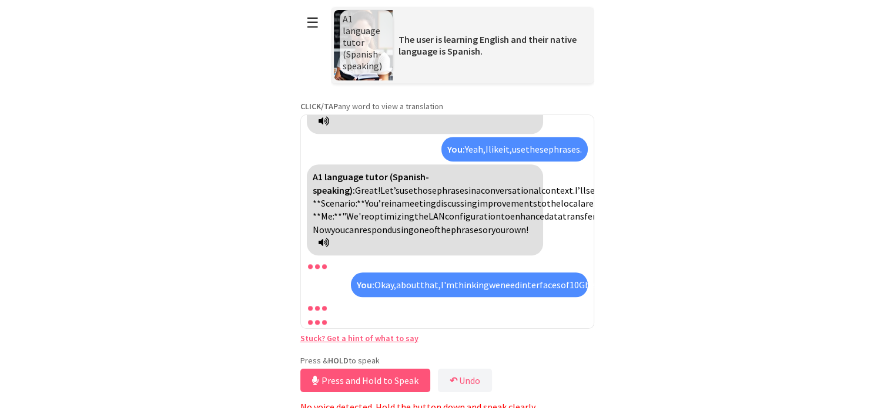
scroll to position [1657, 0]
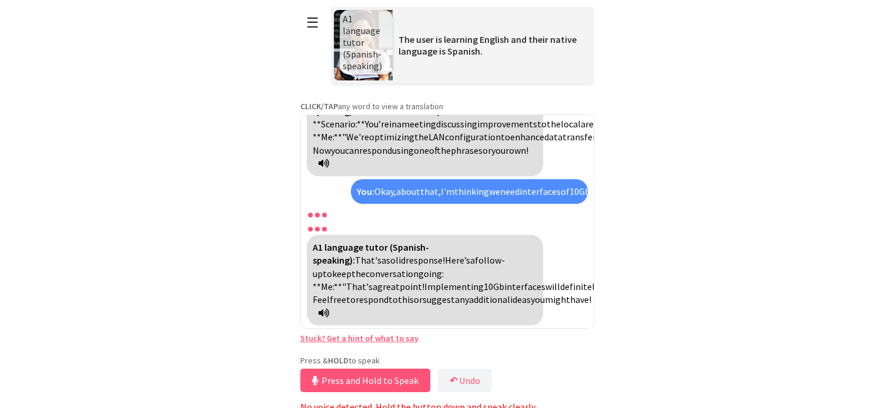
click at [685, 341] on html "**********" at bounding box center [447, 204] width 894 height 408
drag, startPoint x: 381, startPoint y: 263, endPoint x: 411, endPoint y: 264, distance: 30.6
click at [560, 281] on span "definitely" at bounding box center [579, 287] width 39 height 12
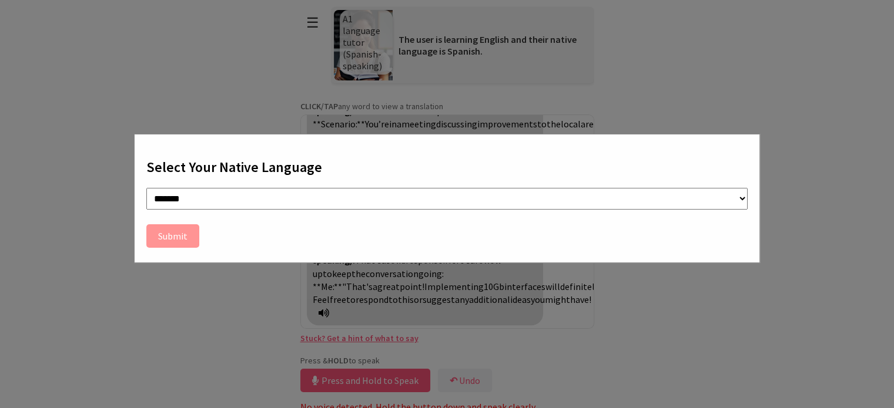
click at [734, 268] on div "**********" at bounding box center [447, 204] width 894 height 408
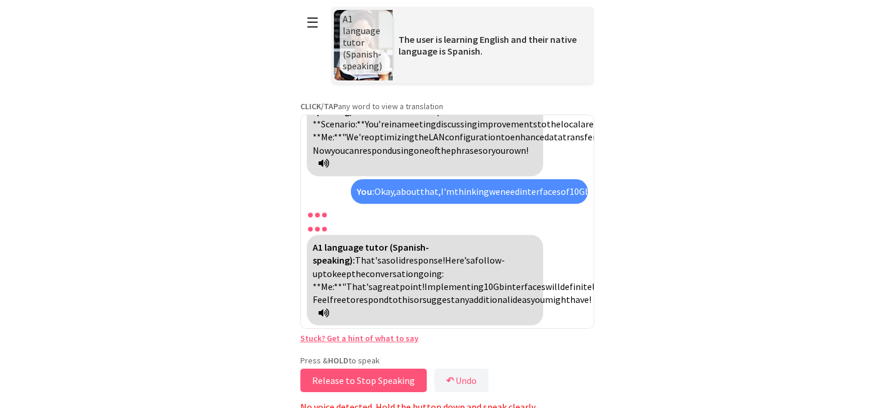
click at [369, 381] on button "Release to Stop Speaking" at bounding box center [363, 380] width 126 height 23
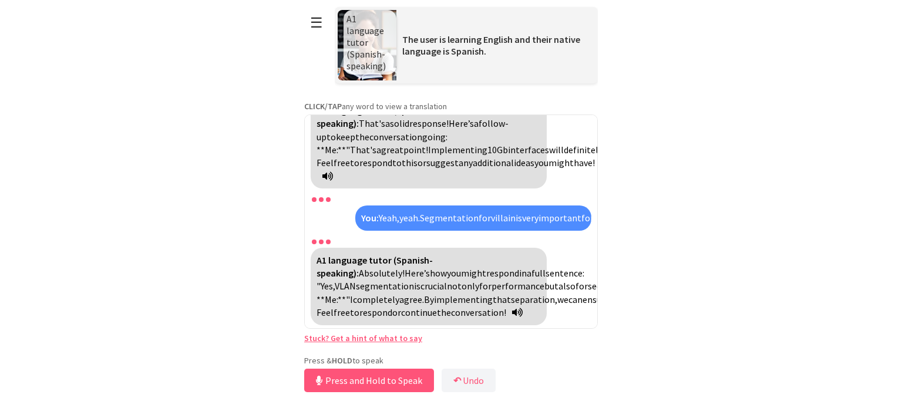
scroll to position [1870, 0]
click at [394, 379] on button "Release to Stop Speaking" at bounding box center [367, 380] width 126 height 23
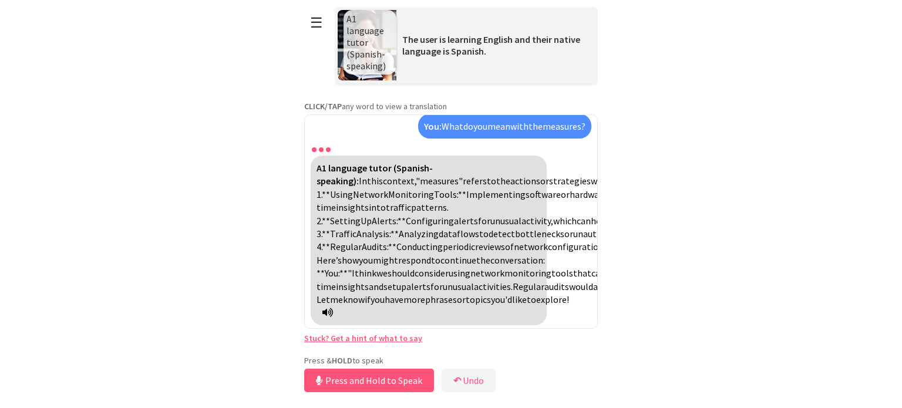
scroll to position [2176, 0]
click at [382, 379] on button "Release to Stop Speaking" at bounding box center [367, 380] width 126 height 23
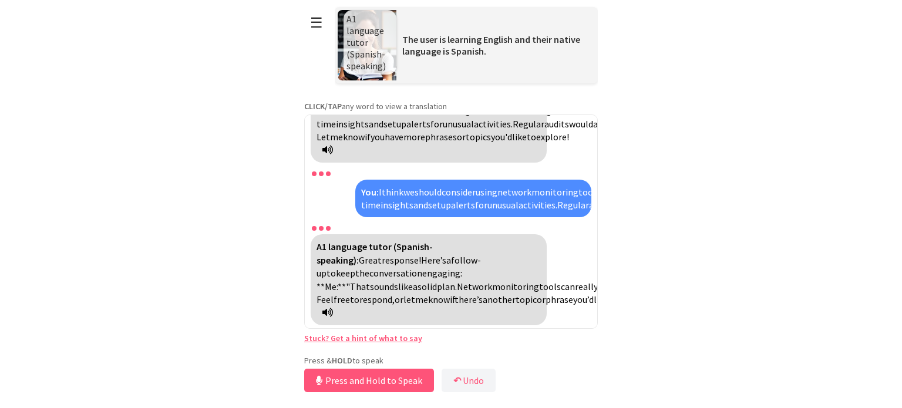
scroll to position [2390, 0]
drag, startPoint x: 393, startPoint y: 303, endPoint x: 432, endPoint y: 302, distance: 39.4
click at [432, 302] on div "A1 language tutor (Spanish-speaking): Great response! Here’s a follow-up to kee…" at bounding box center [429, 279] width 236 height 90
click at [560, 294] on div "A1 language tutor (Spanish-speaking): Hello! How are you [DATE]? You: Hello, I'…" at bounding box center [451, 222] width 294 height 214
click at [575, 281] on span "really" at bounding box center [586, 287] width 23 height 12
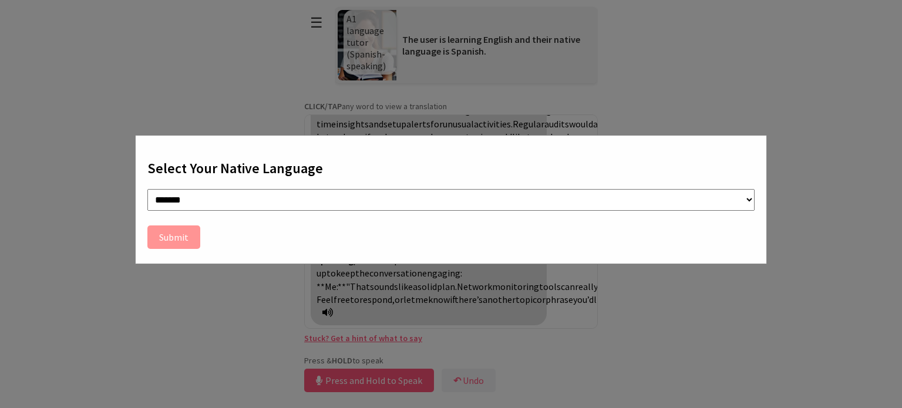
click at [787, 284] on div "**********" at bounding box center [451, 204] width 902 height 408
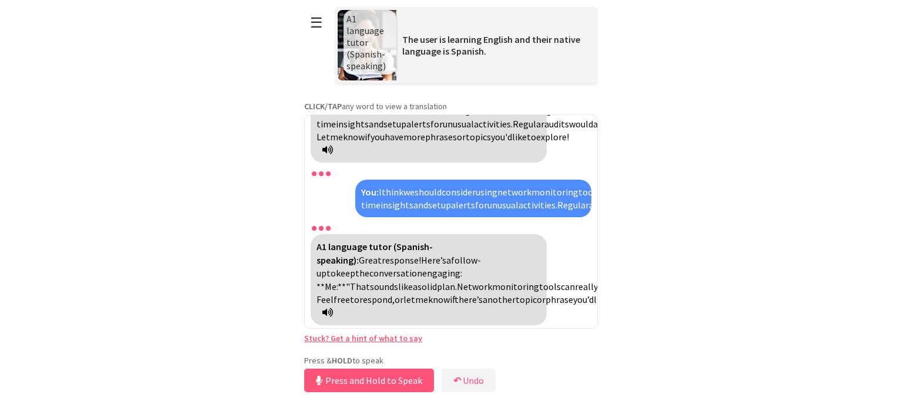
click at [380, 279] on div "A1 language tutor (Spanish-speaking): Great response! Here’s a follow-up to kee…" at bounding box center [429, 279] width 236 height 90
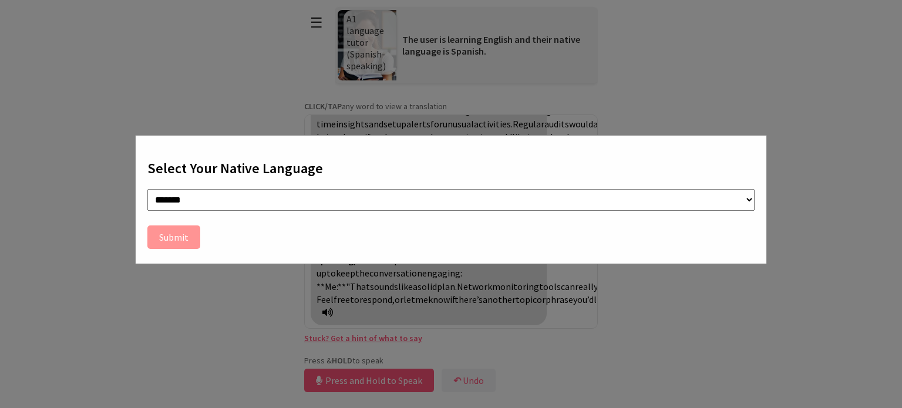
click at [391, 210] on select "**********" at bounding box center [450, 200] width 607 height 22
click at [839, 279] on div "**********" at bounding box center [451, 204] width 902 height 408
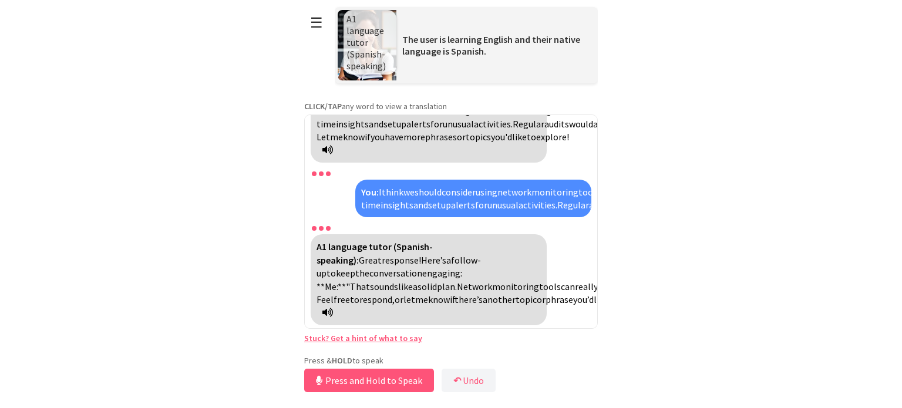
click at [364, 378] on button "Press and Hold to Speak" at bounding box center [369, 380] width 130 height 23
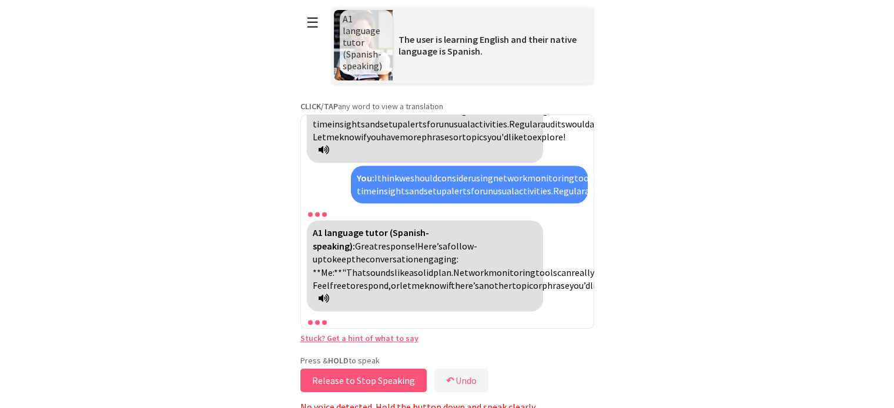
click at [364, 378] on button "Release to Stop Speaking" at bounding box center [363, 380] width 126 height 23
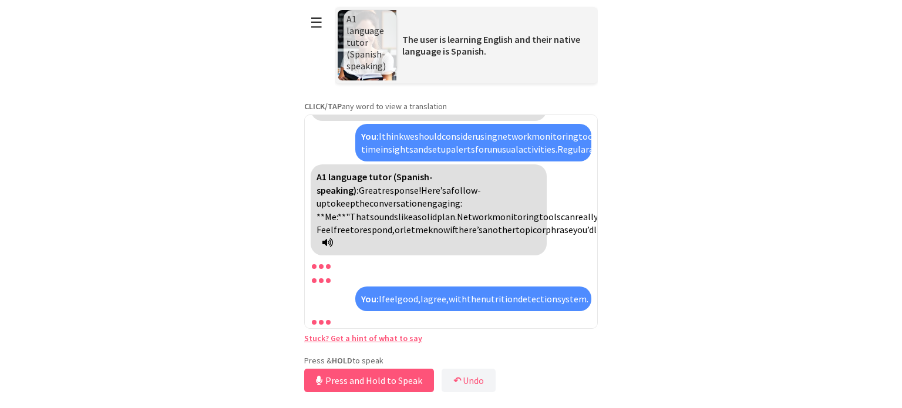
scroll to position [2604, 0]
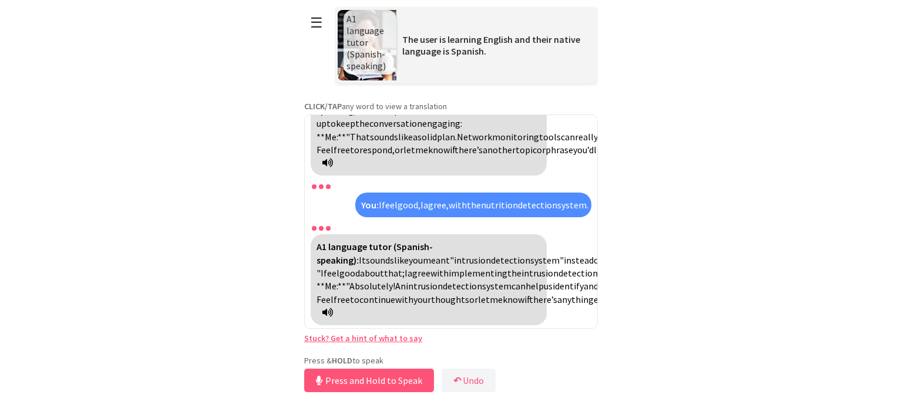
click at [333, 314] on icon at bounding box center [328, 312] width 11 height 9
click at [346, 375] on button "Press and Hold to Speak" at bounding box center [369, 380] width 130 height 23
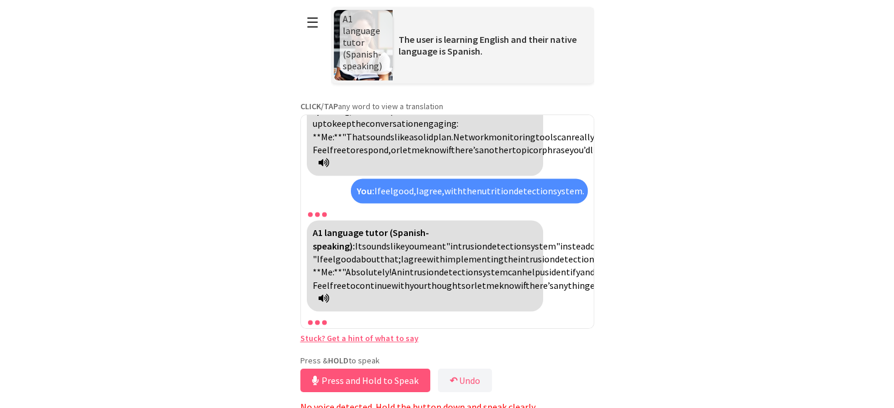
click at [349, 385] on button "Press and Hold to Speak" at bounding box center [365, 380] width 130 height 23
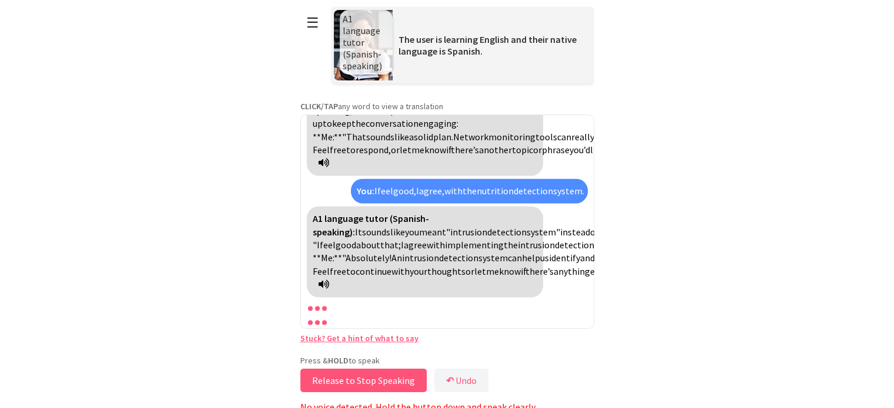
drag, startPoint x: 349, startPoint y: 385, endPoint x: 630, endPoint y: 320, distance: 288.3
click at [630, 320] on html "**********" at bounding box center [447, 204] width 894 height 408
click at [559, 406] on p "No voice detected. Hold the button down and speak clearly." at bounding box center [447, 407] width 294 height 12
click at [573, 377] on div "Press & HOLD to speak Release to Stop Speaking ↶ Undo Save No voice detected. H…" at bounding box center [447, 384] width 294 height 58
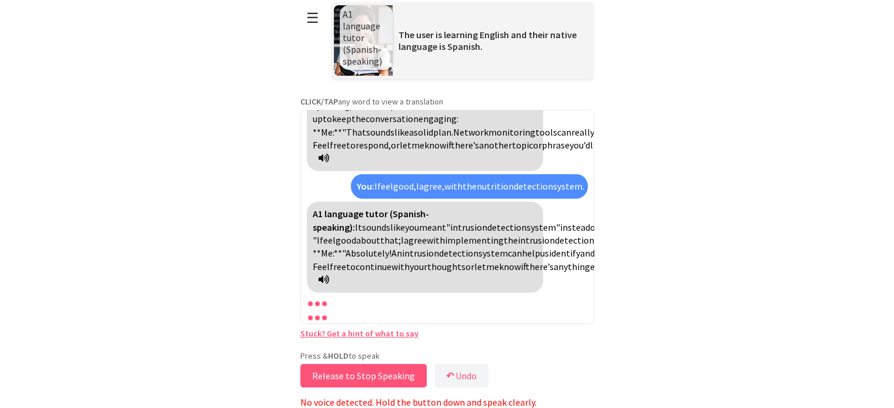
click at [358, 384] on button "Release to Stop Speaking" at bounding box center [363, 375] width 126 height 23
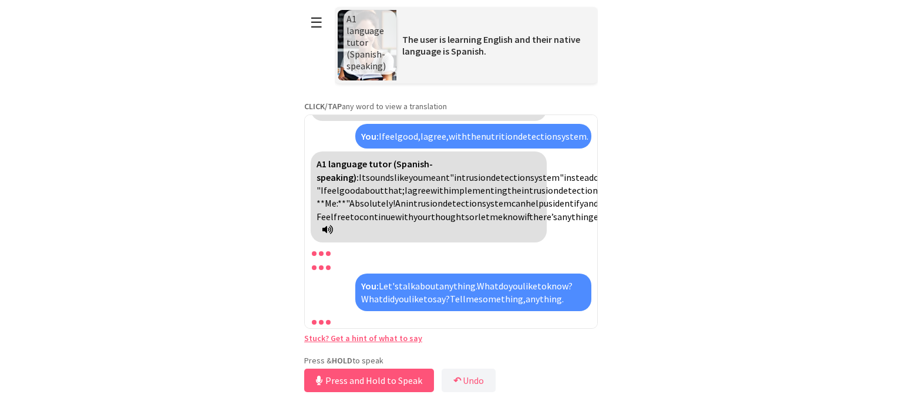
scroll to position [2791, 0]
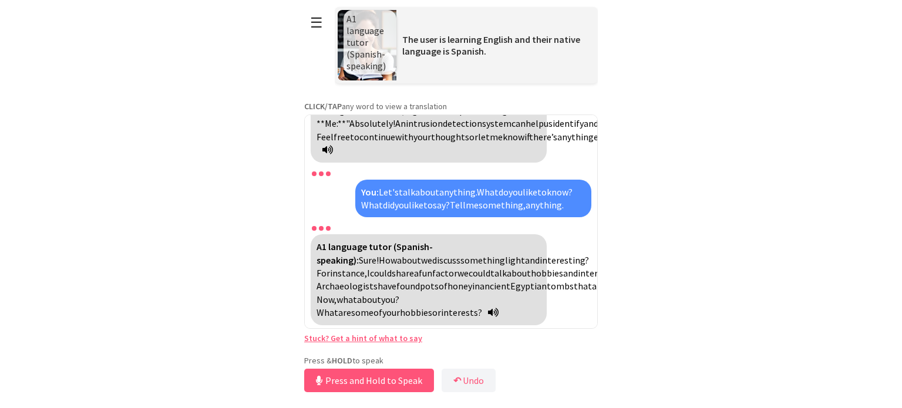
click at [382, 380] on button "Press and Hold to Speak" at bounding box center [369, 380] width 130 height 23
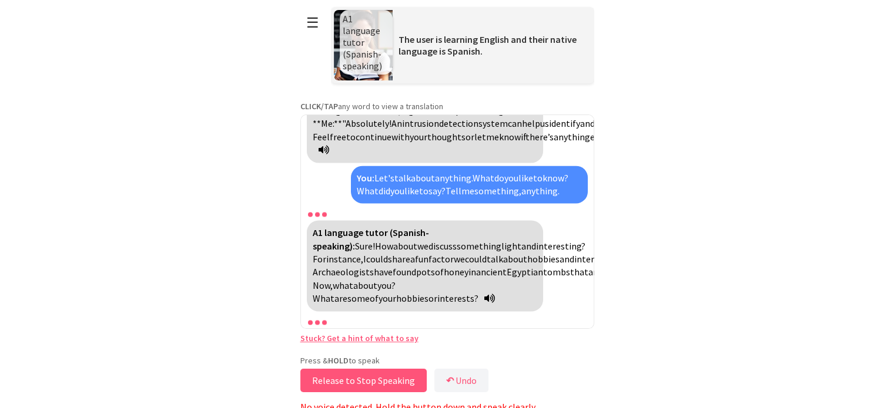
click at [382, 380] on button "Release to Stop Speaking" at bounding box center [363, 380] width 126 height 23
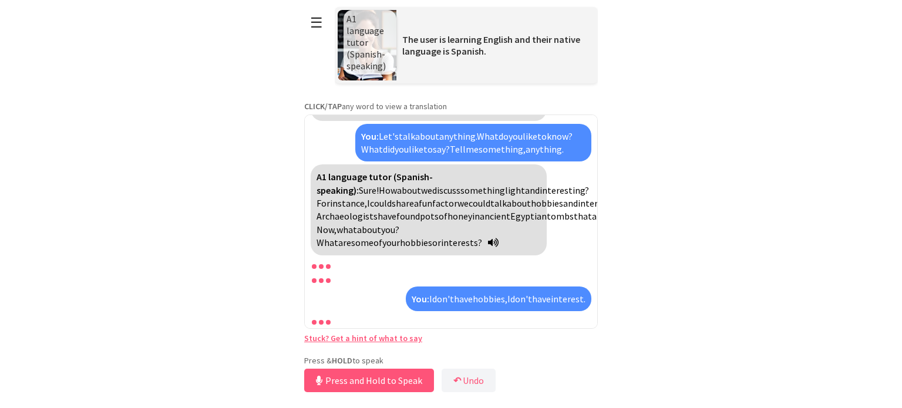
scroll to position [2938, 0]
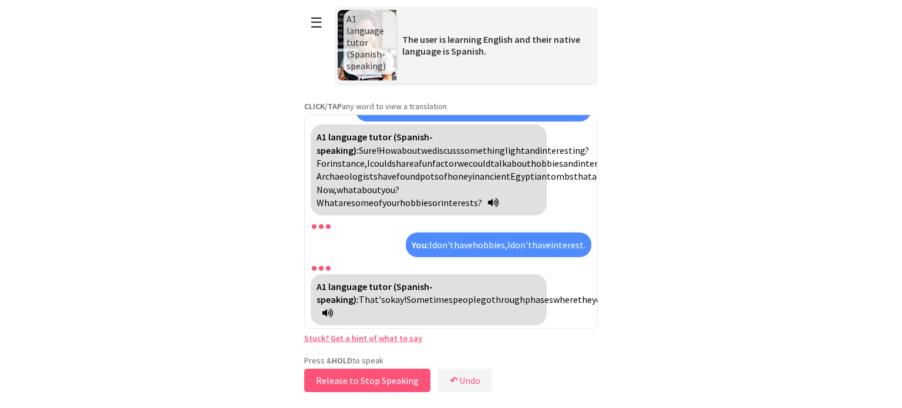
click at [378, 381] on button "Release to Stop Speaking" at bounding box center [367, 380] width 126 height 23
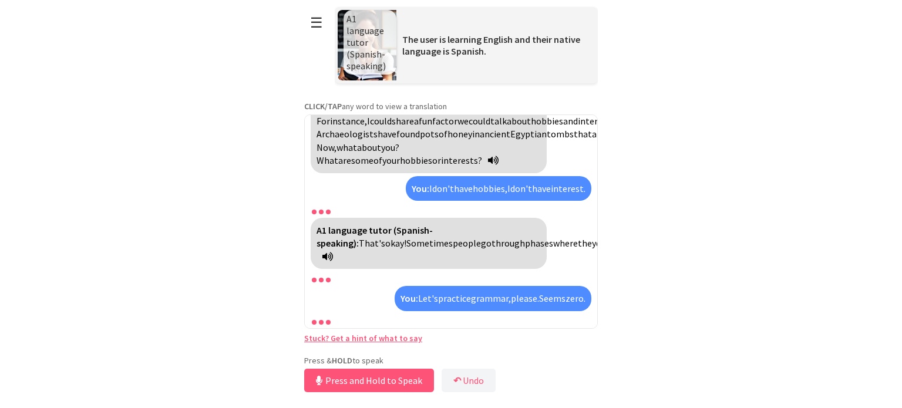
scroll to position [3113, 0]
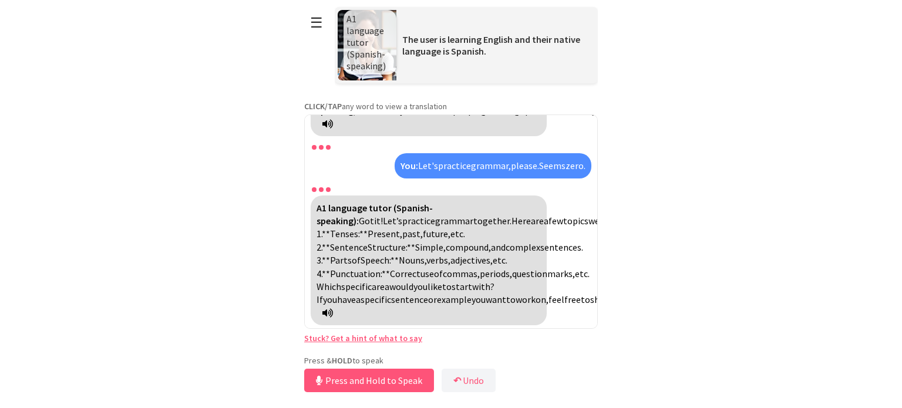
click at [333, 313] on icon at bounding box center [328, 312] width 11 height 9
click at [360, 383] on button "Release to Stop Speaking" at bounding box center [367, 380] width 126 height 23
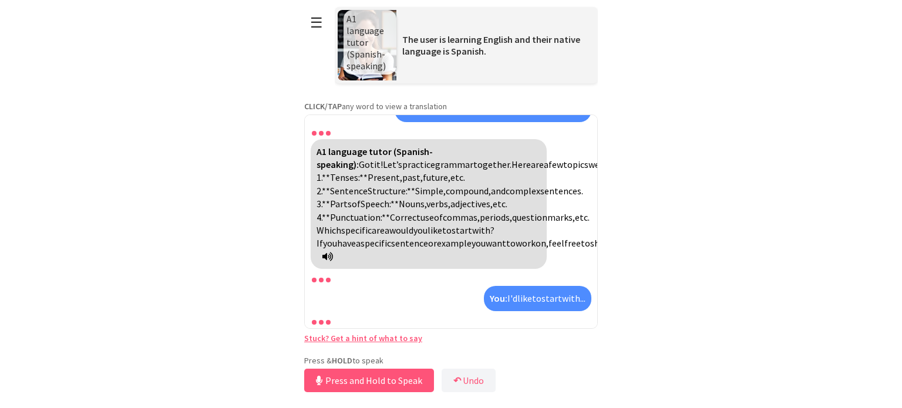
scroll to position [3260, 0]
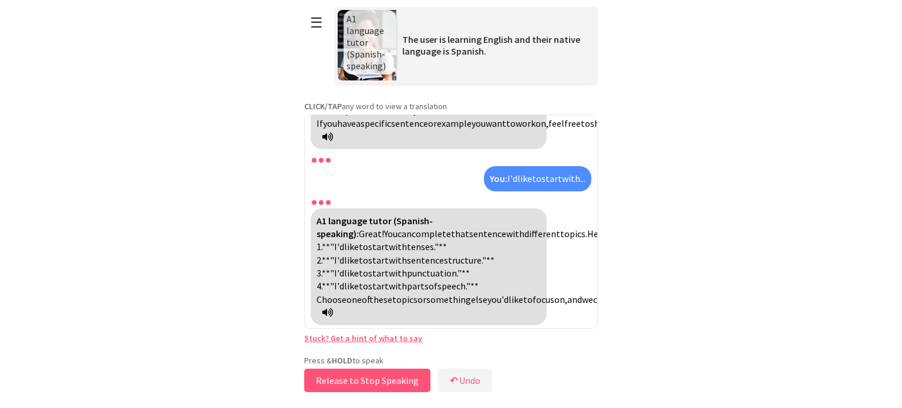
click at [367, 382] on button "Release to Stop Speaking" at bounding box center [367, 380] width 126 height 23
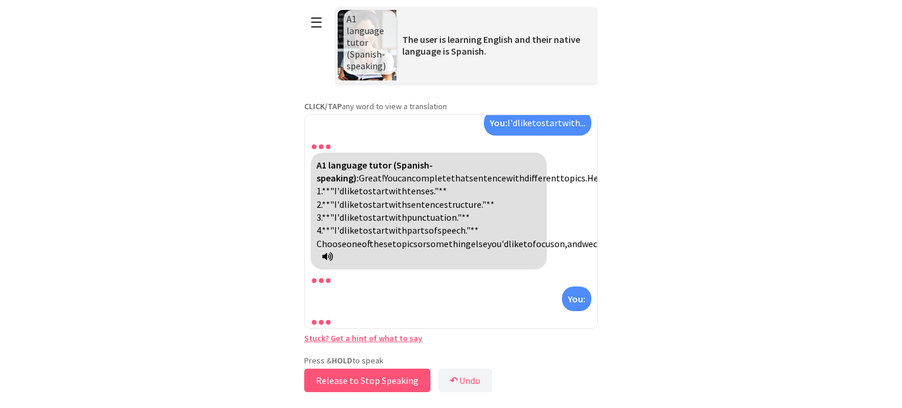
scroll to position [3303, 0]
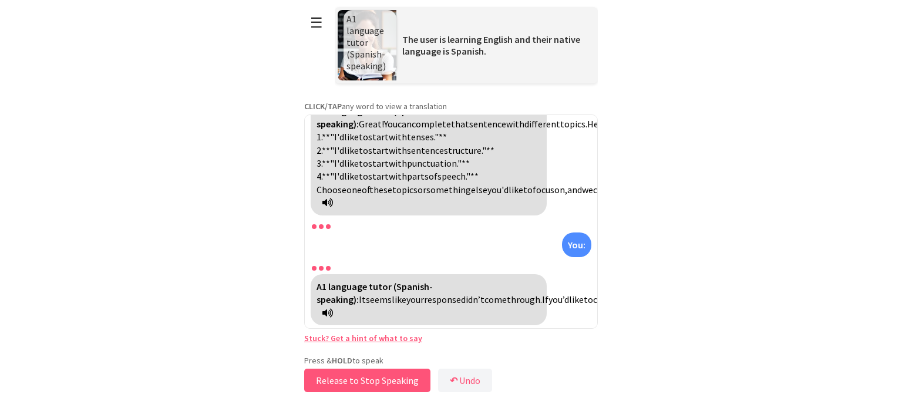
click at [367, 382] on button "Release to Stop Speaking" at bounding box center [367, 380] width 126 height 23
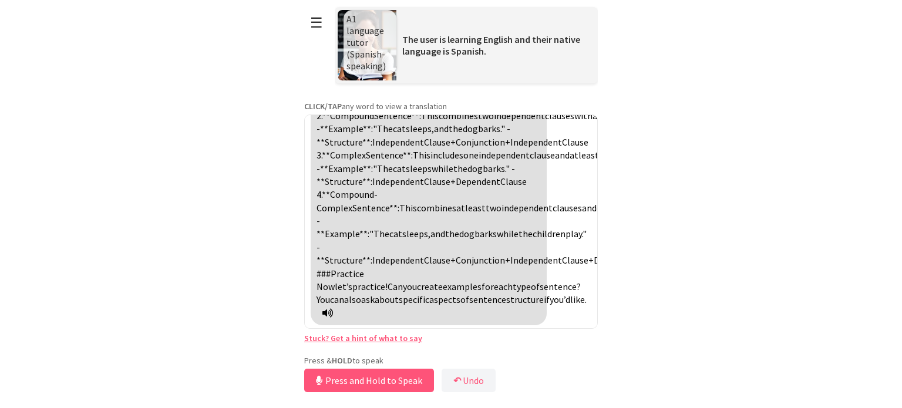
scroll to position [3740, 0]
click at [369, 380] on button "Release to Stop Speaking" at bounding box center [367, 380] width 126 height 23
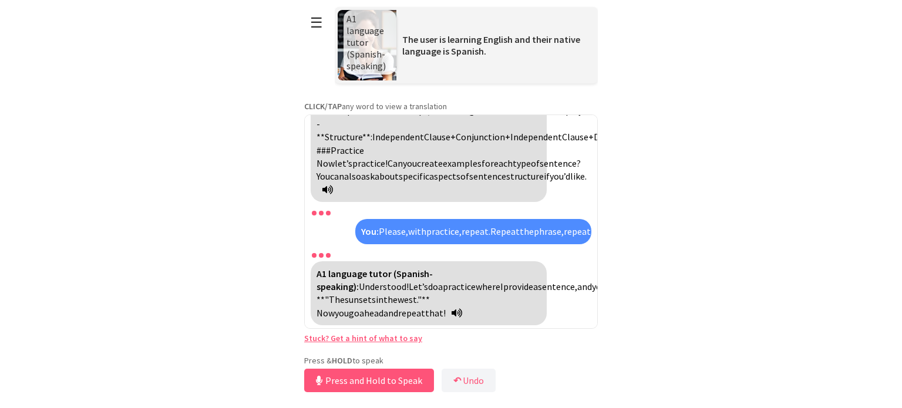
scroll to position [3875, 0]
click at [378, 385] on button "Release to Stop Speaking" at bounding box center [367, 380] width 126 height 23
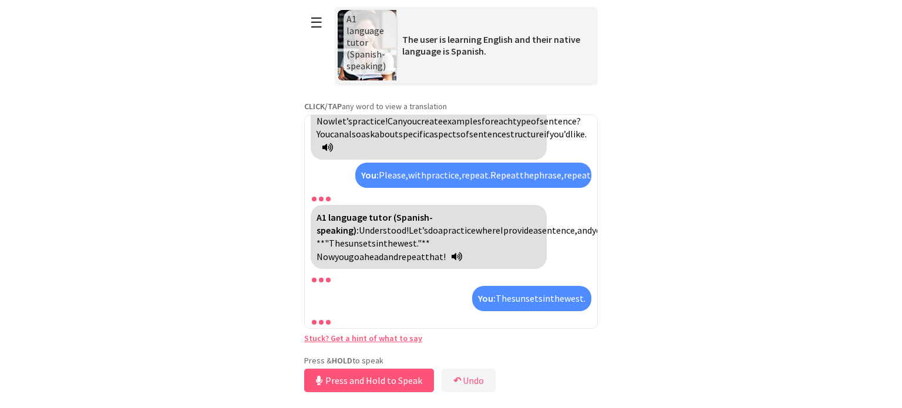
scroll to position [3957, 0]
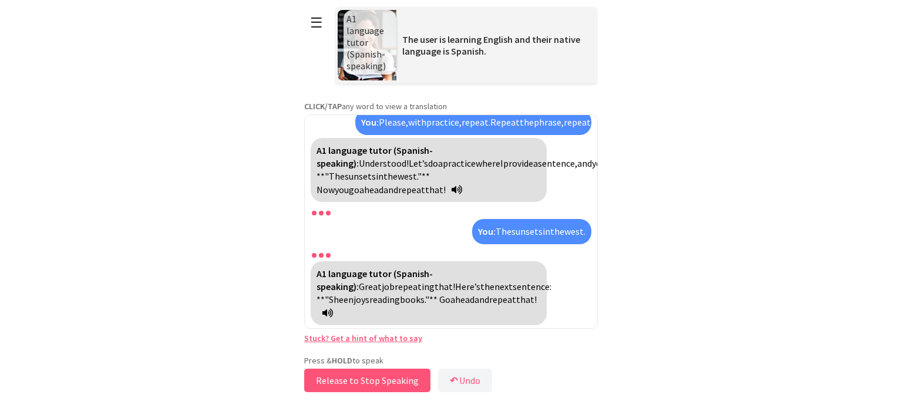
click at [364, 377] on button "Release to Stop Speaking" at bounding box center [367, 380] width 126 height 23
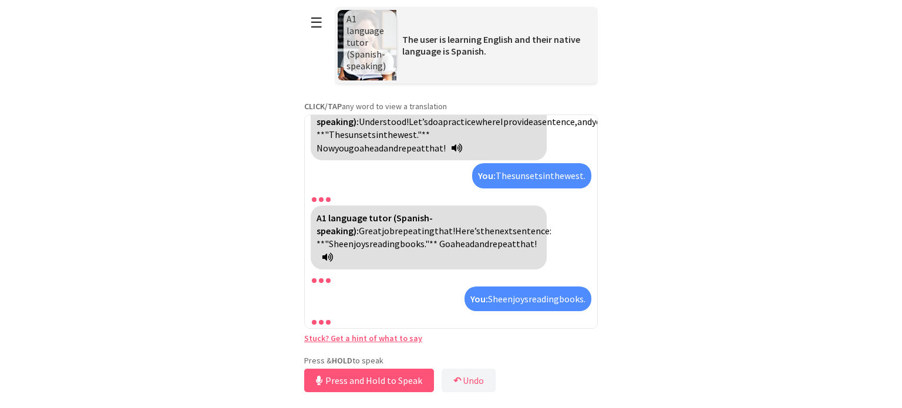
scroll to position [4039, 0]
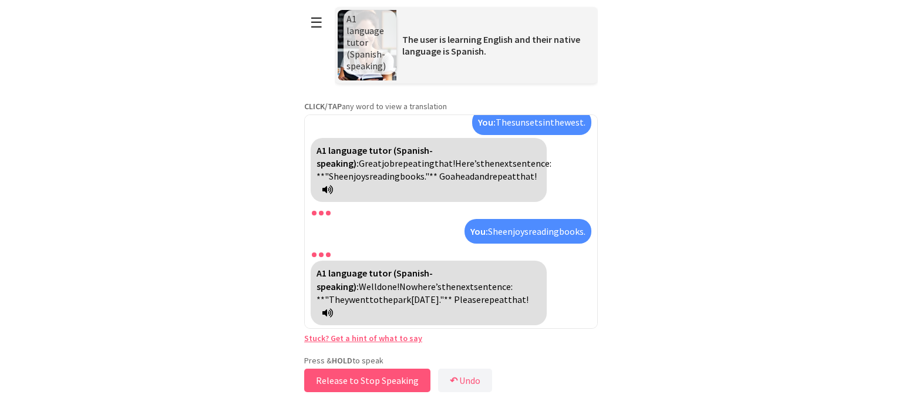
click at [364, 377] on button "Release to Stop Speaking" at bounding box center [367, 380] width 126 height 23
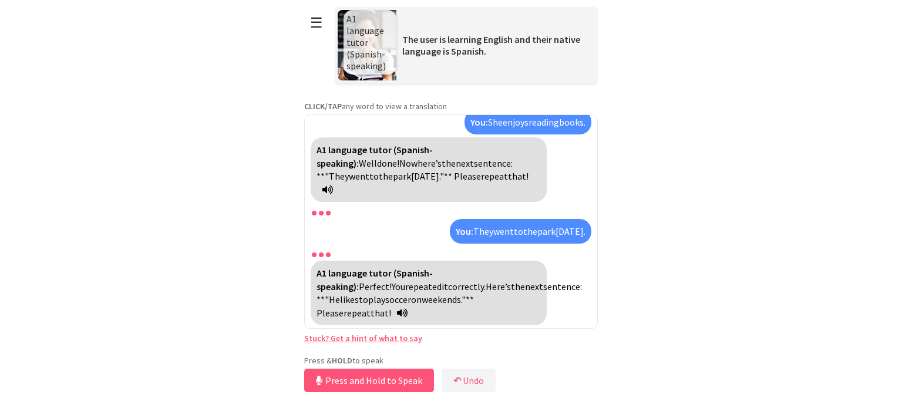
scroll to position [4134, 0]
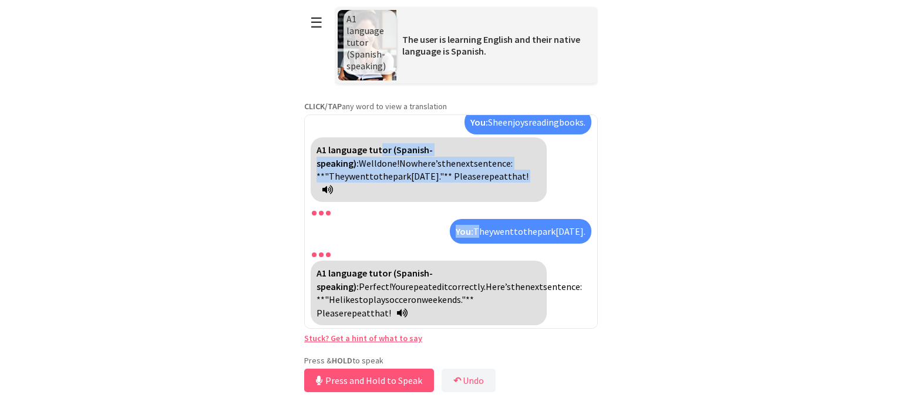
drag, startPoint x: 378, startPoint y: 156, endPoint x: 477, endPoint y: 258, distance: 142.1
click at [477, 258] on div "A1 language tutor (Spanish-speaking): Hello! How are you [DATE]? You: Hello, I'…" at bounding box center [451, 222] width 294 height 214
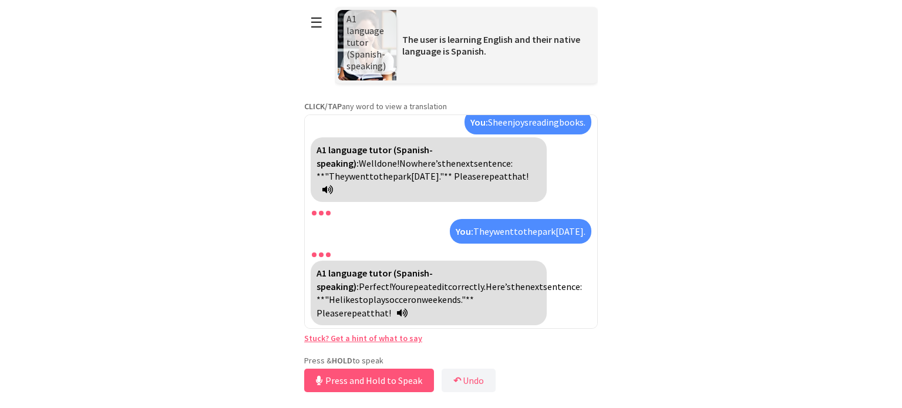
click at [690, 331] on html "**********" at bounding box center [451, 204] width 902 height 408
click at [381, 385] on button "Release to Stop Speaking" at bounding box center [367, 380] width 126 height 23
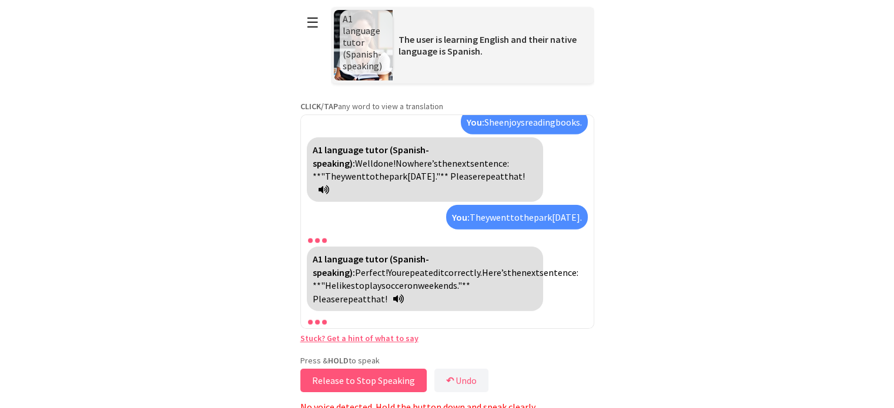
click at [381, 385] on button "Release to Stop Speaking" at bounding box center [363, 380] width 126 height 23
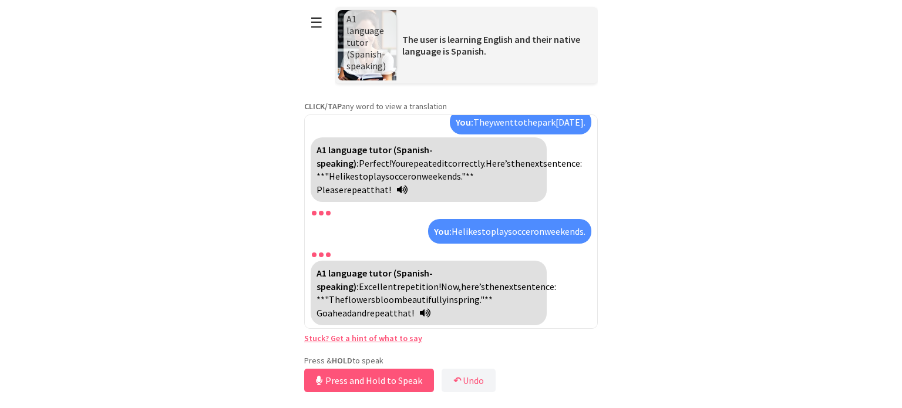
scroll to position [4230, 0]
click at [380, 381] on button "Release to Stop Speaking" at bounding box center [367, 380] width 126 height 23
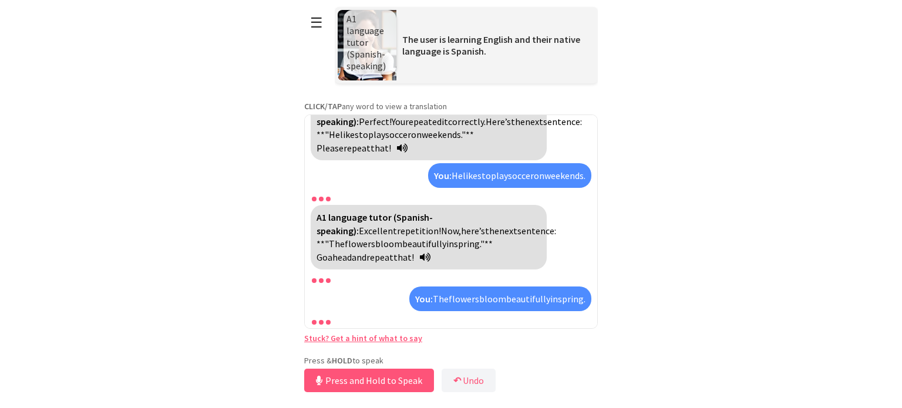
scroll to position [4324, 0]
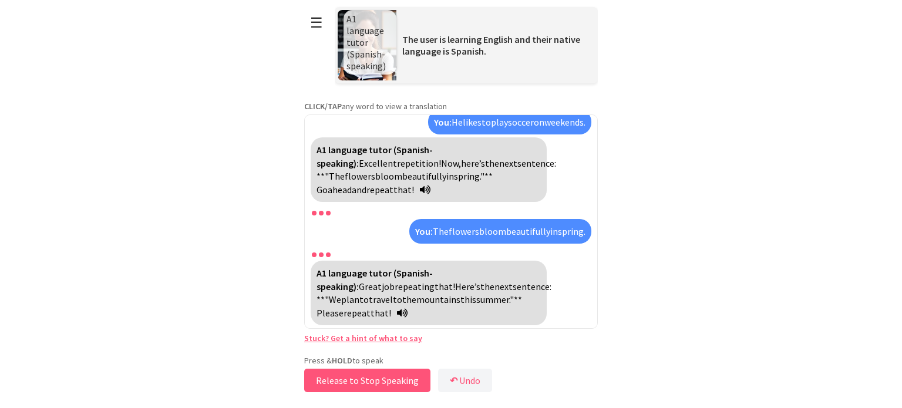
click at [382, 373] on button "Release to Stop Speaking" at bounding box center [367, 380] width 126 height 23
click at [352, 381] on button "Release to Stop Speaking" at bounding box center [367, 380] width 126 height 23
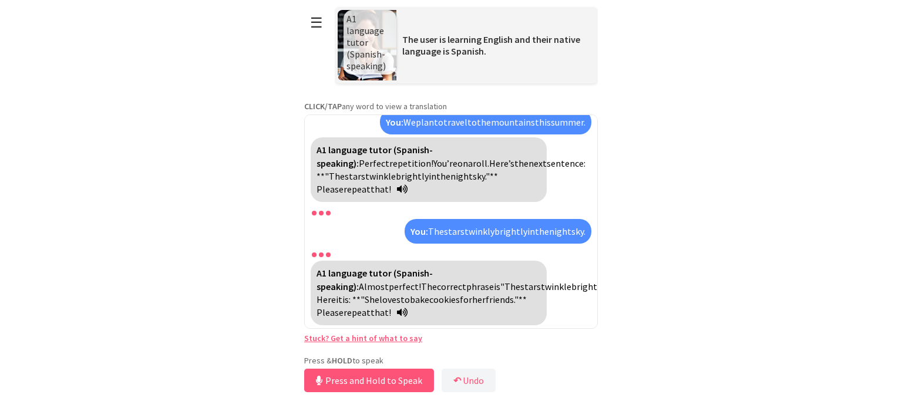
scroll to position [4528, 0]
click at [376, 381] on button "Release to Stop Speaking" at bounding box center [367, 380] width 126 height 23
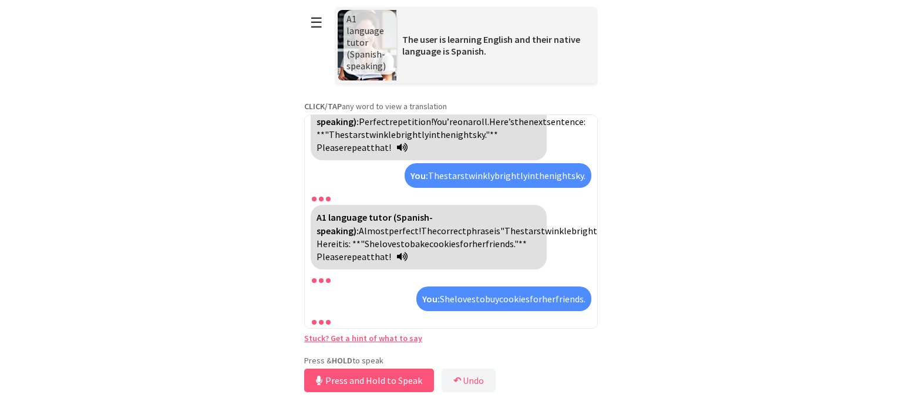
scroll to position [4636, 0]
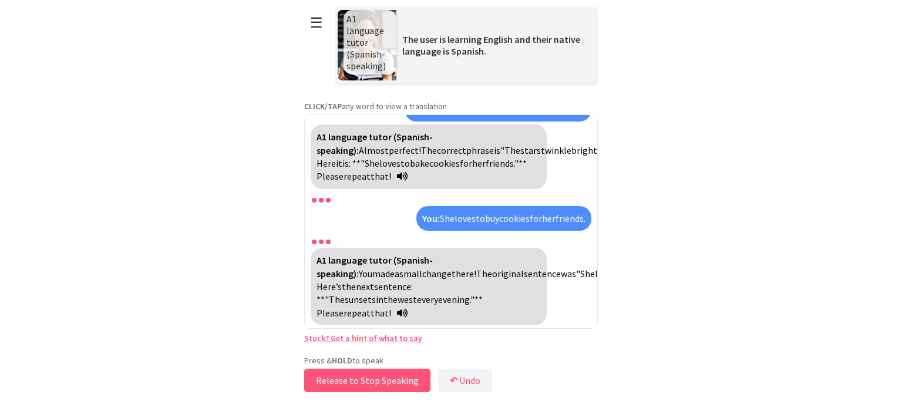
click at [374, 377] on button "Release to Stop Speaking" at bounding box center [367, 380] width 126 height 23
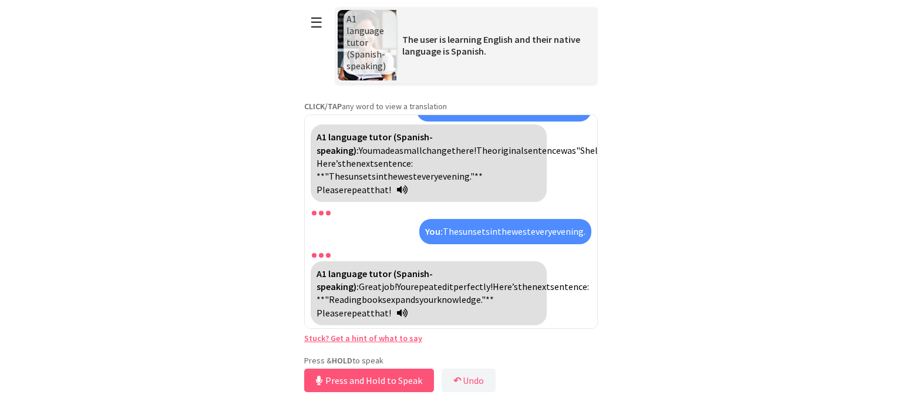
scroll to position [4731, 0]
click at [374, 377] on button "Release to Stop Speaking" at bounding box center [367, 380] width 126 height 23
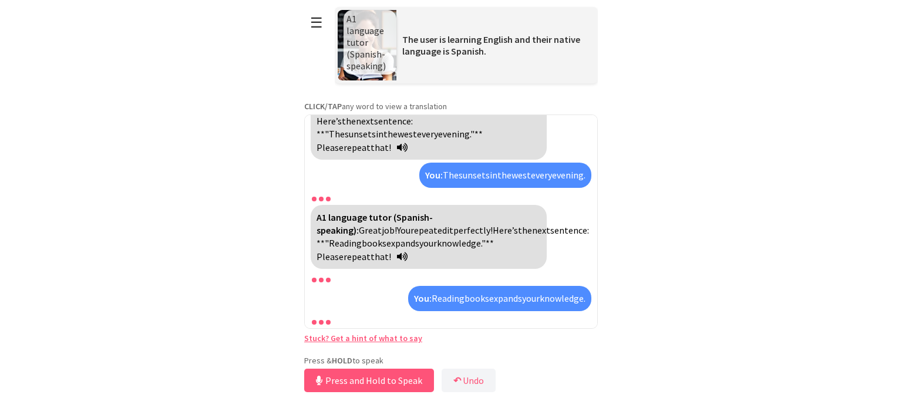
scroll to position [4826, 0]
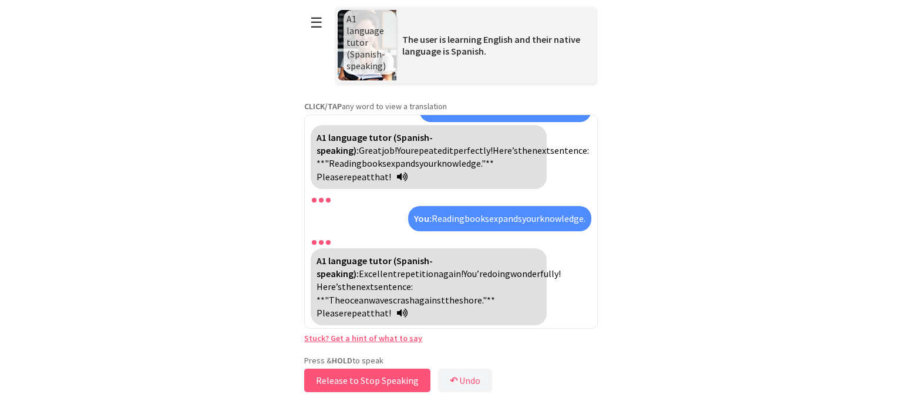
click at [371, 380] on button "Release to Stop Speaking" at bounding box center [367, 380] width 126 height 23
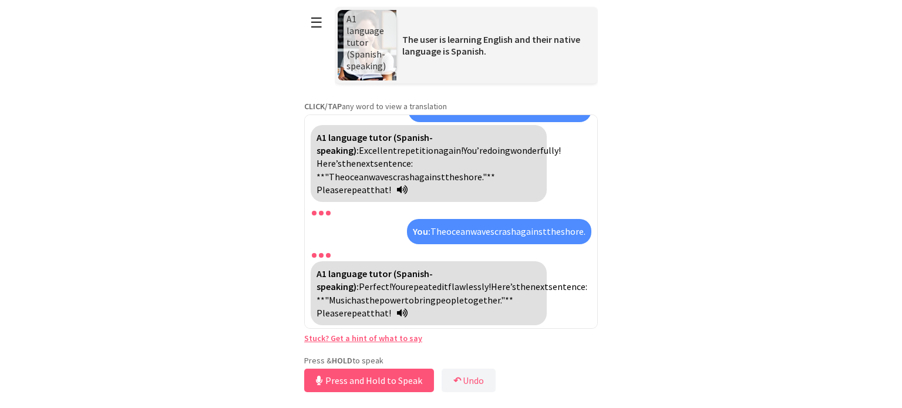
scroll to position [4922, 0]
click at [357, 380] on button "Release to Stop Speaking" at bounding box center [367, 380] width 126 height 23
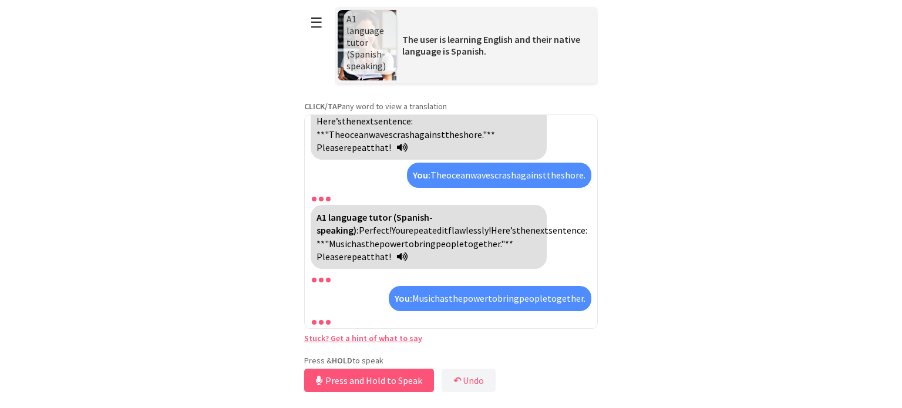
scroll to position [5017, 0]
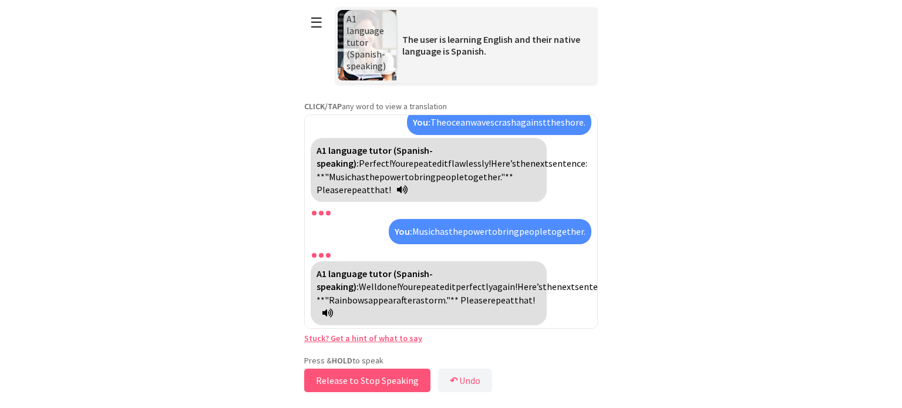
click at [368, 379] on button "Release to Stop Speaking" at bounding box center [367, 380] width 126 height 23
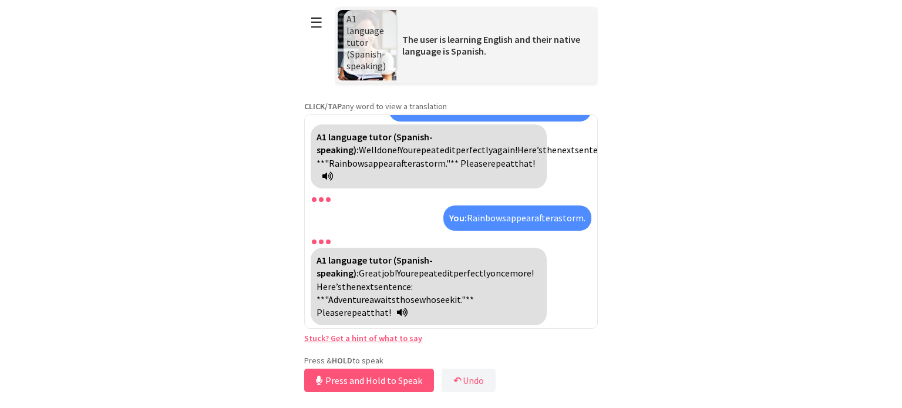
scroll to position [5112, 0]
click at [354, 375] on button "Release to Stop Speaking" at bounding box center [367, 380] width 126 height 23
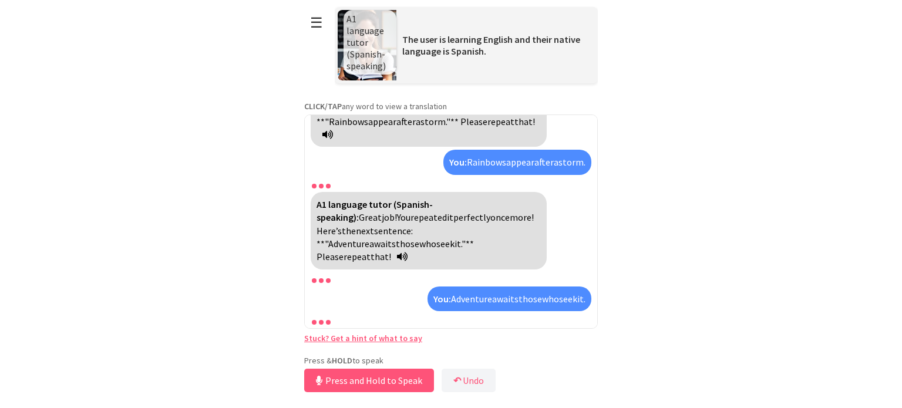
scroll to position [5207, 0]
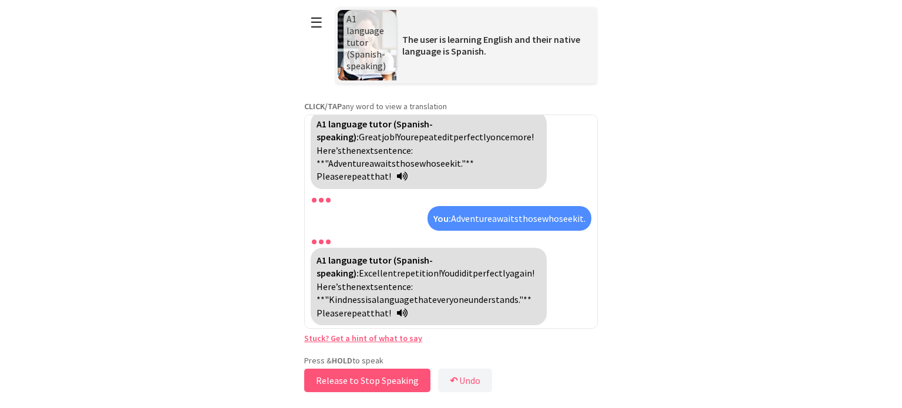
click at [367, 378] on button "Release to Stop Speaking" at bounding box center [367, 380] width 126 height 23
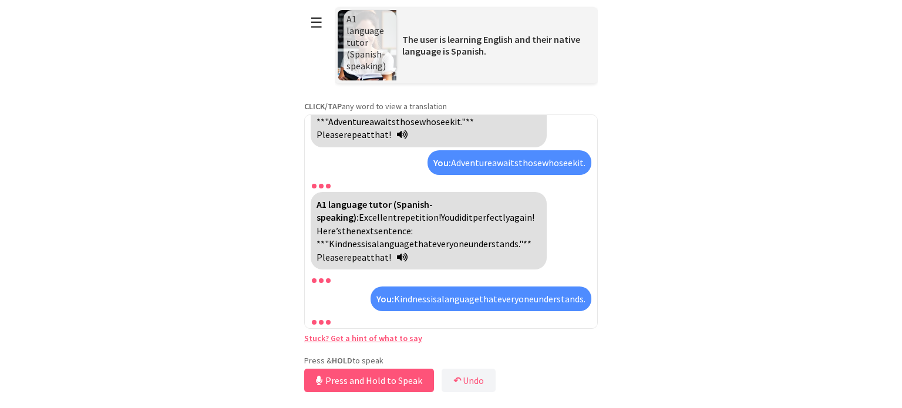
scroll to position [5302, 0]
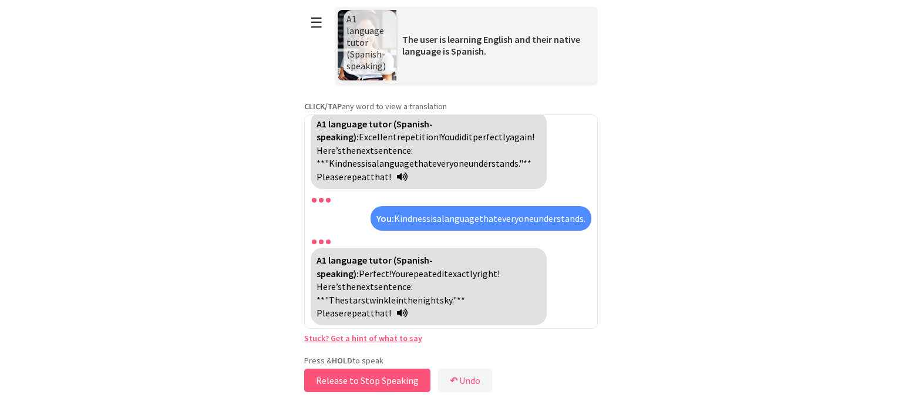
click at [367, 378] on button "Release to Stop Speaking" at bounding box center [367, 380] width 126 height 23
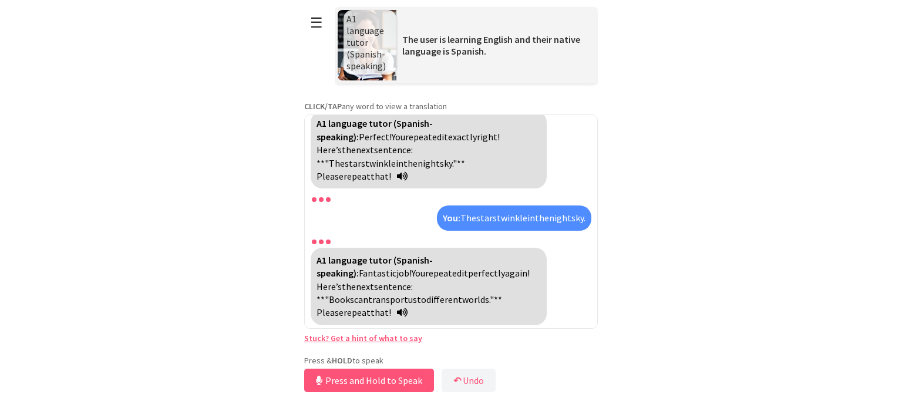
scroll to position [5397, 0]
click at [367, 378] on button "Release to Stop Speaking" at bounding box center [367, 380] width 126 height 23
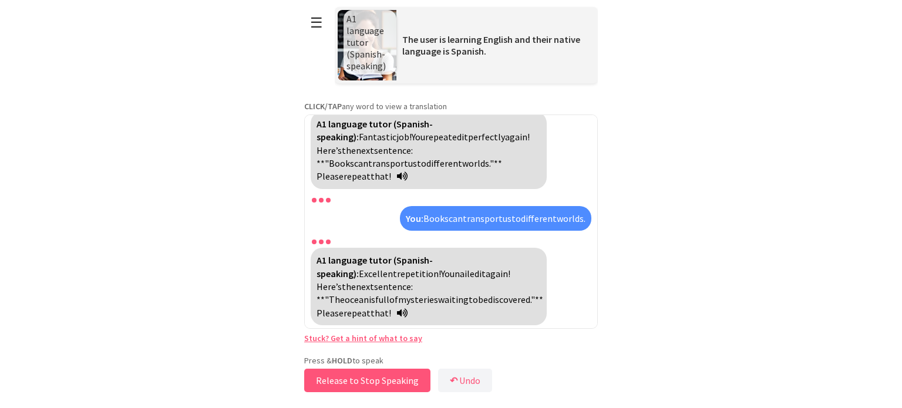
click at [385, 374] on button "Release to Stop Speaking" at bounding box center [367, 380] width 126 height 23
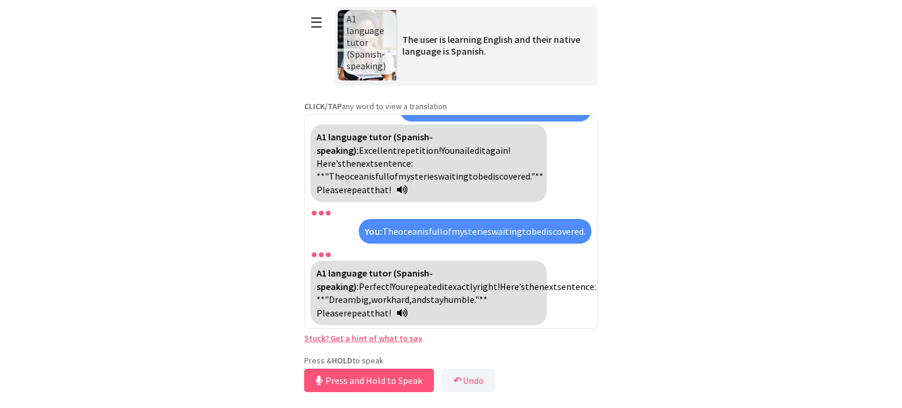
scroll to position [5601, 0]
click at [371, 379] on button "Release to Stop Speaking" at bounding box center [367, 380] width 126 height 23
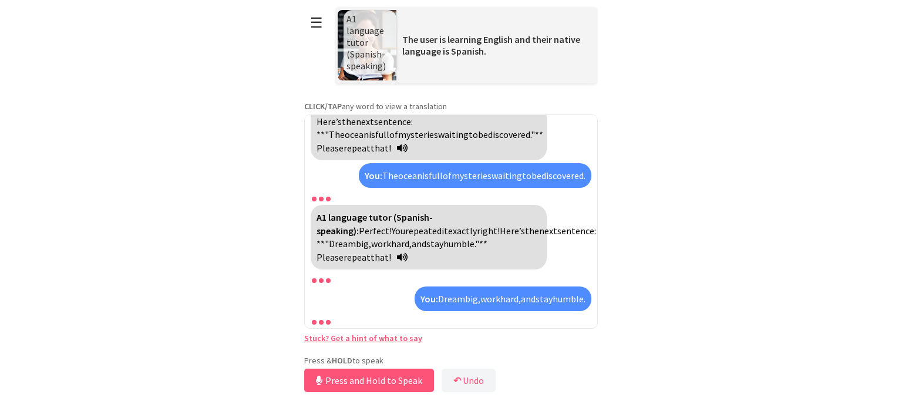
scroll to position [5696, 0]
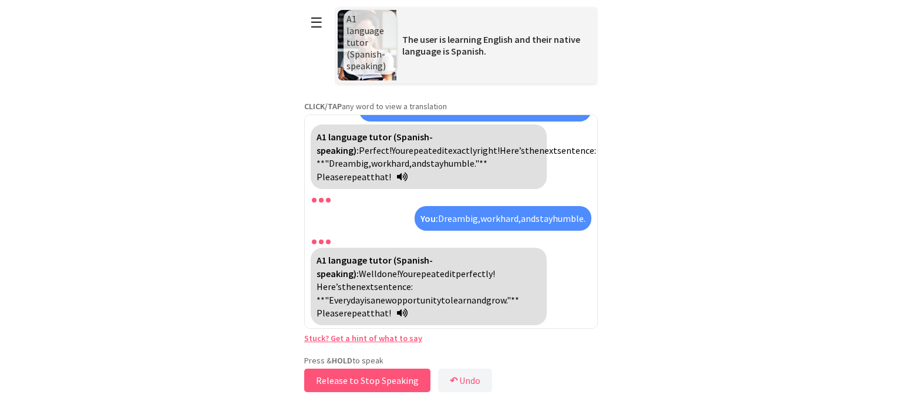
click at [372, 379] on button "Release to Stop Speaking" at bounding box center [367, 380] width 126 height 23
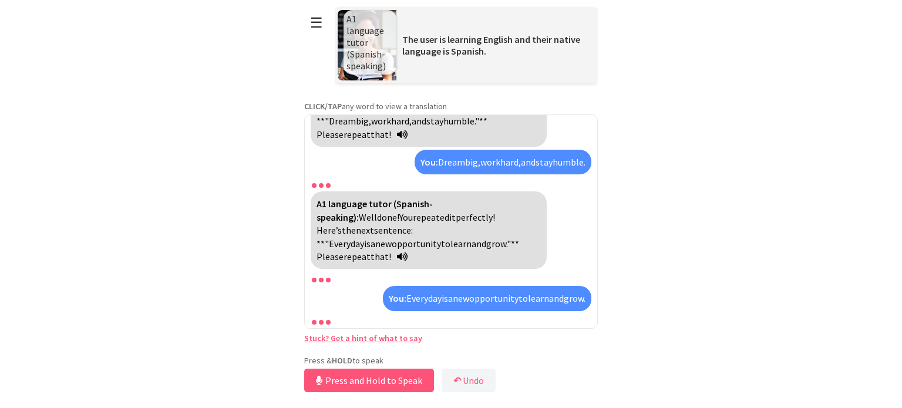
scroll to position [5792, 0]
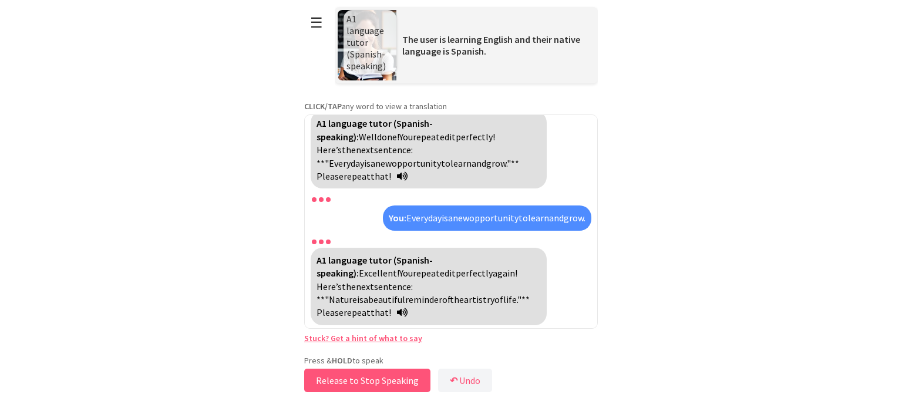
click at [372, 379] on button "Release to Stop Speaking" at bounding box center [367, 380] width 126 height 23
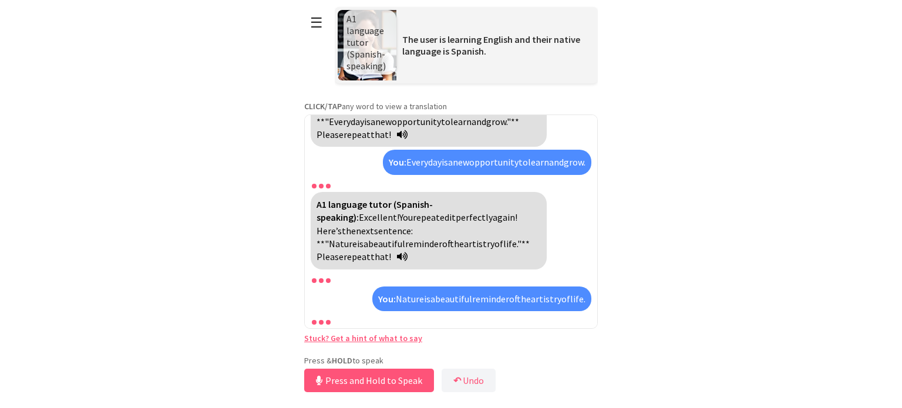
scroll to position [5886, 0]
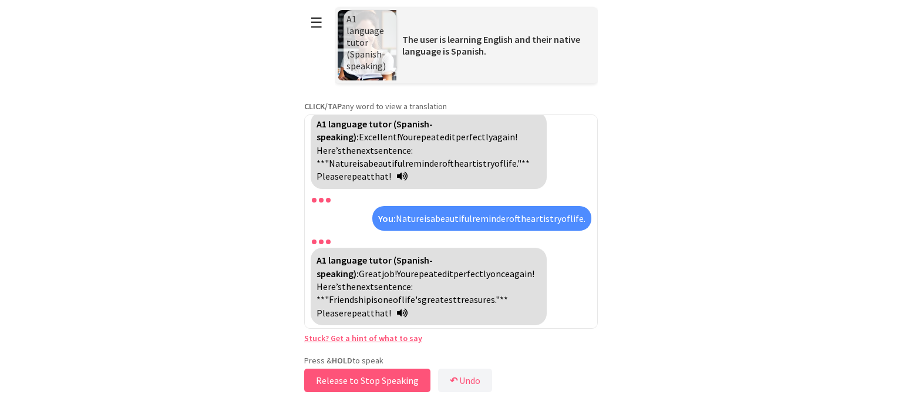
click at [372, 379] on button "Release to Stop Speaking" at bounding box center [367, 380] width 126 height 23
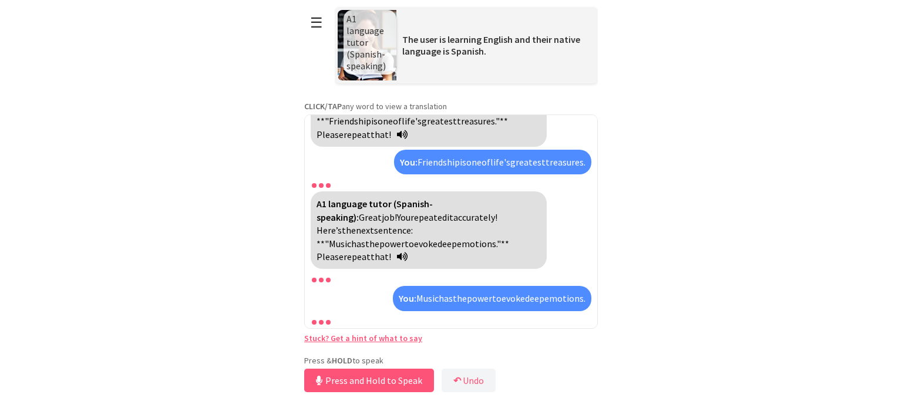
scroll to position [6077, 0]
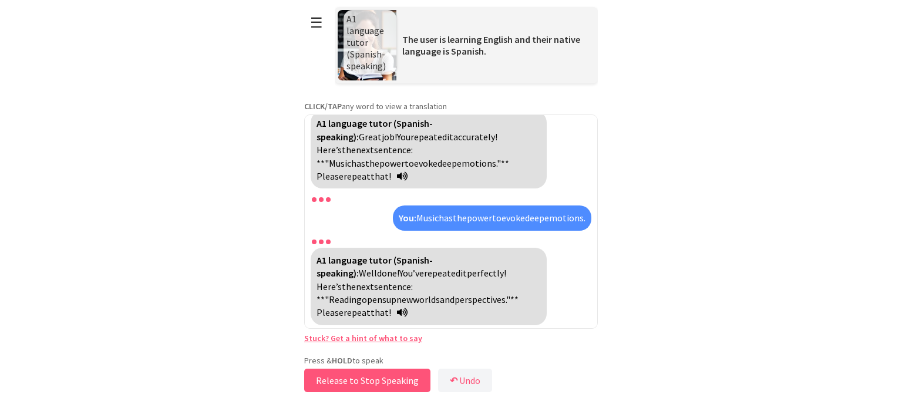
click at [371, 375] on button "Release to Stop Speaking" at bounding box center [367, 380] width 126 height 23
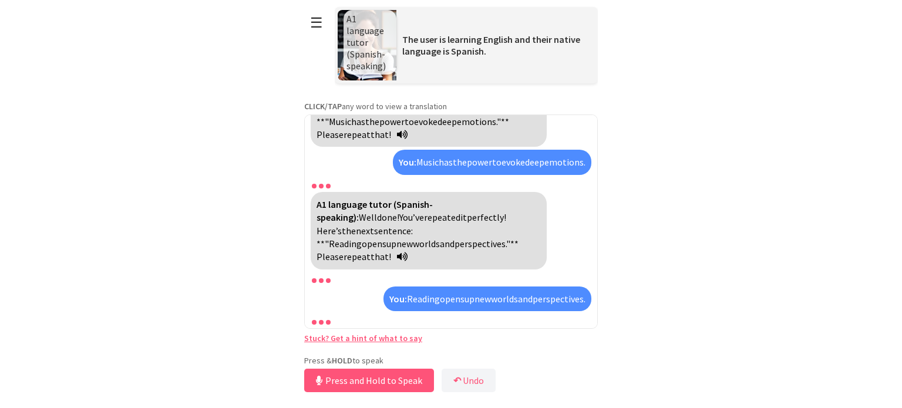
scroll to position [6172, 0]
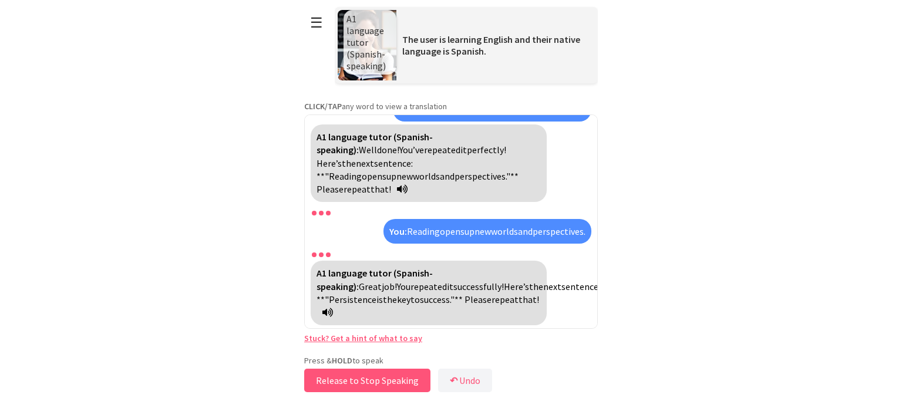
click at [364, 377] on button "Release to Stop Speaking" at bounding box center [367, 380] width 126 height 23
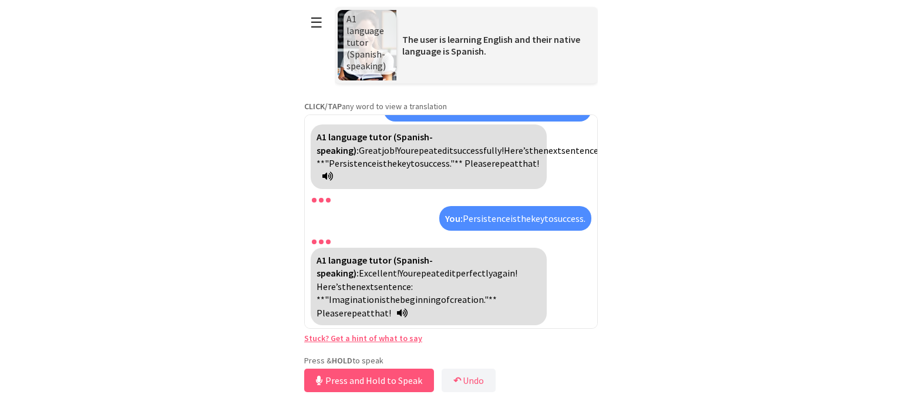
scroll to position [6267, 0]
click at [364, 378] on button "Release to Stop Speaking" at bounding box center [367, 380] width 126 height 23
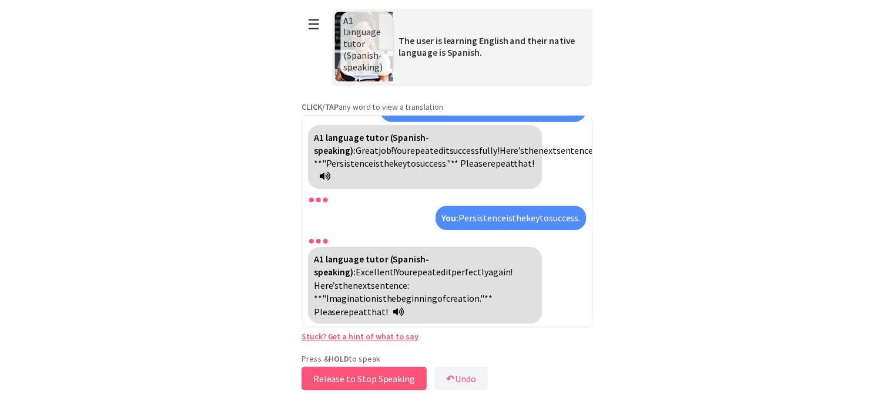
scroll to position [6281, 0]
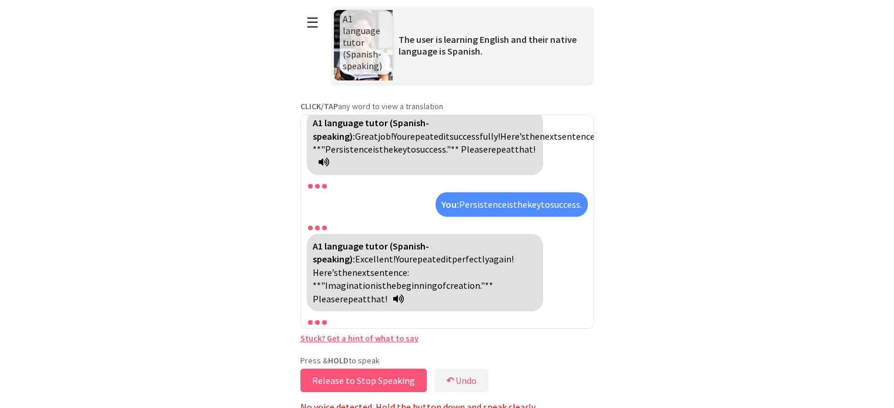
click at [364, 378] on button "Release to Stop Speaking" at bounding box center [363, 380] width 126 height 23
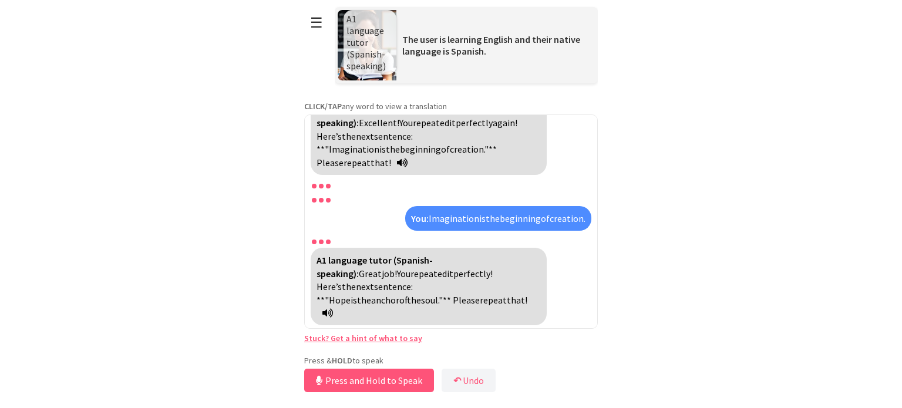
scroll to position [6363, 0]
click at [375, 378] on button "Release to Stop Speaking" at bounding box center [367, 380] width 126 height 23
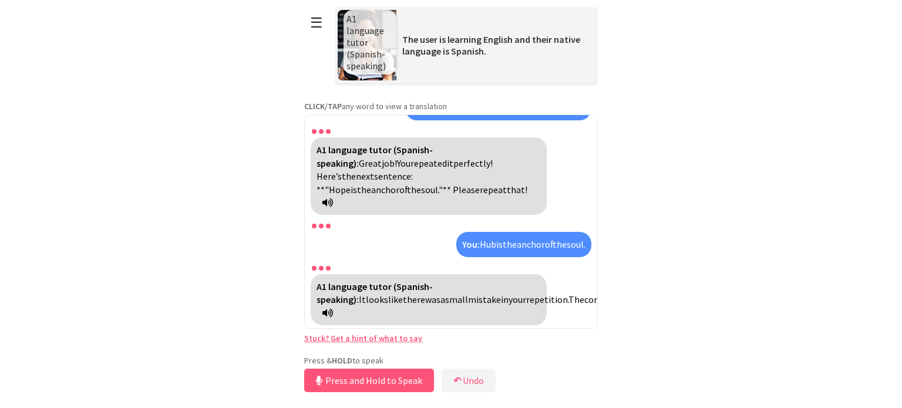
scroll to position [6458, 0]
click at [375, 378] on button "Release to Stop Speaking" at bounding box center [367, 380] width 126 height 23
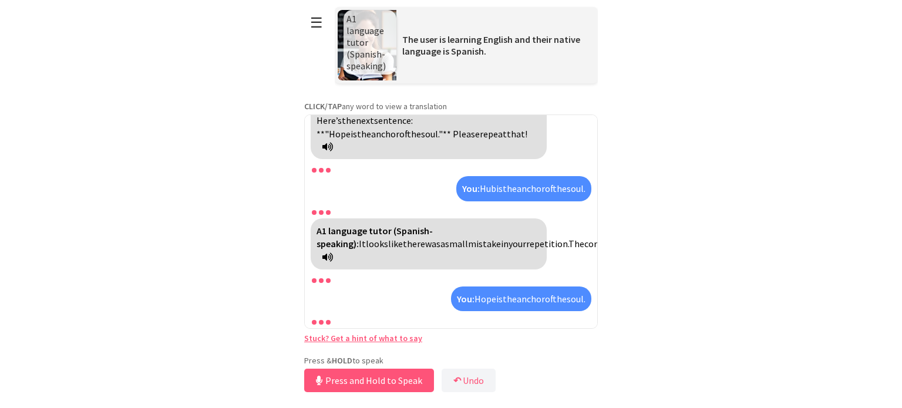
scroll to position [6554, 0]
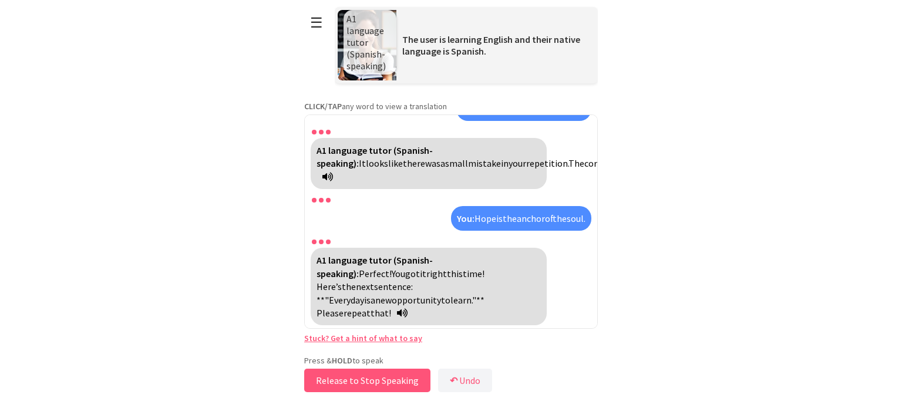
click at [375, 378] on button "Release to Stop Speaking" at bounding box center [367, 380] width 126 height 23
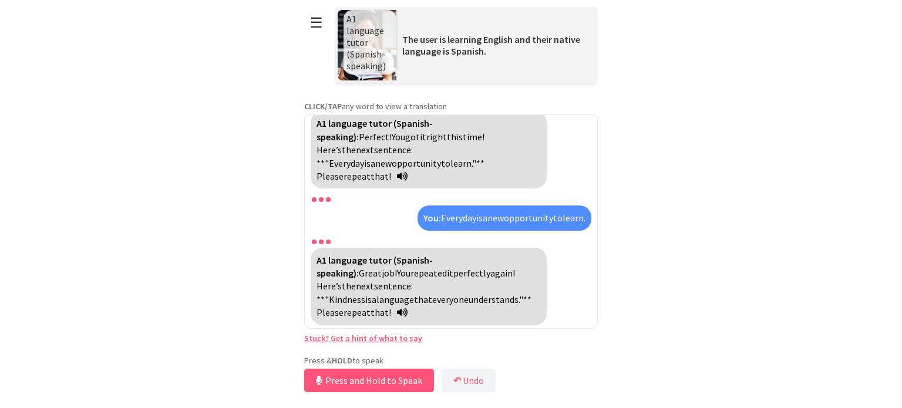
scroll to position [6649, 0]
click at [355, 379] on button "Release to Stop Speaking" at bounding box center [367, 380] width 126 height 23
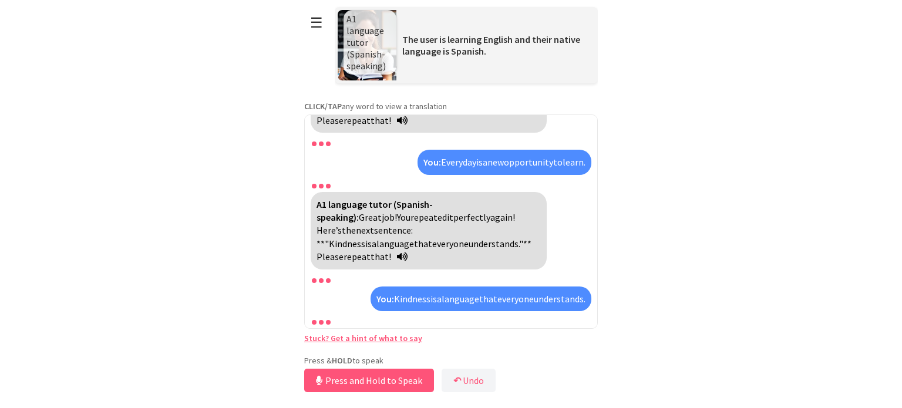
scroll to position [6744, 0]
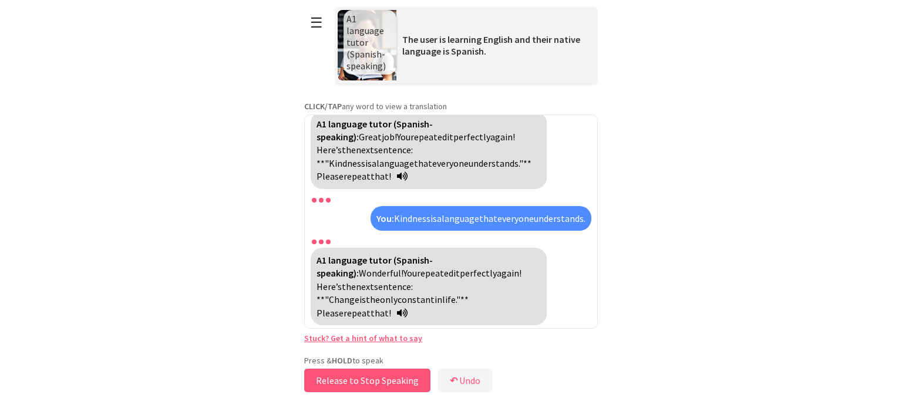
click at [365, 378] on button "Release to Stop Speaking" at bounding box center [367, 380] width 126 height 23
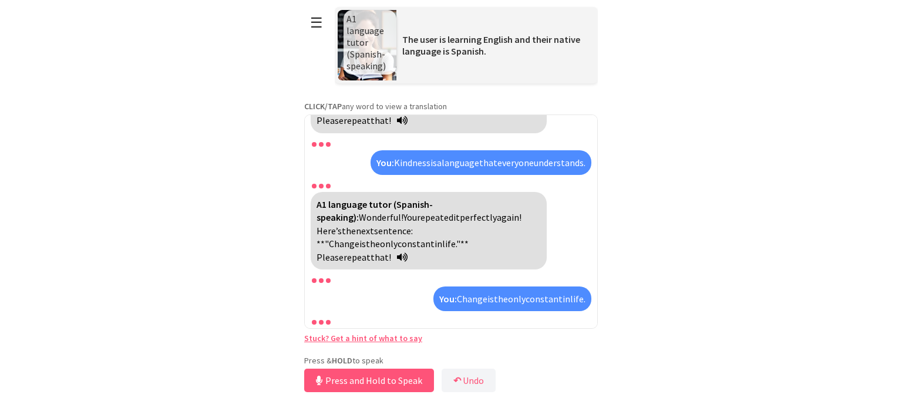
scroll to position [6839, 0]
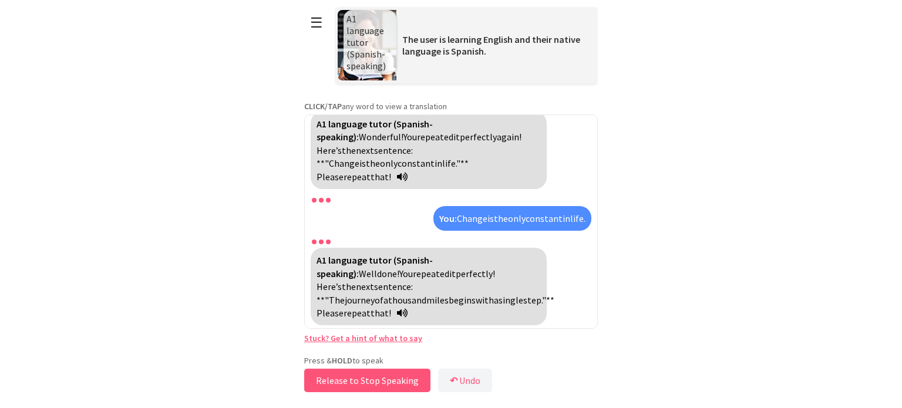
click at [360, 384] on button "Release to Stop Speaking" at bounding box center [367, 380] width 126 height 23
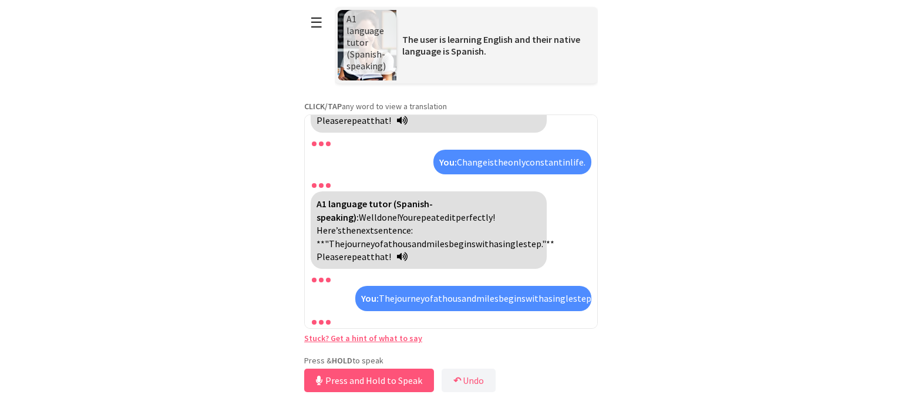
scroll to position [6948, 0]
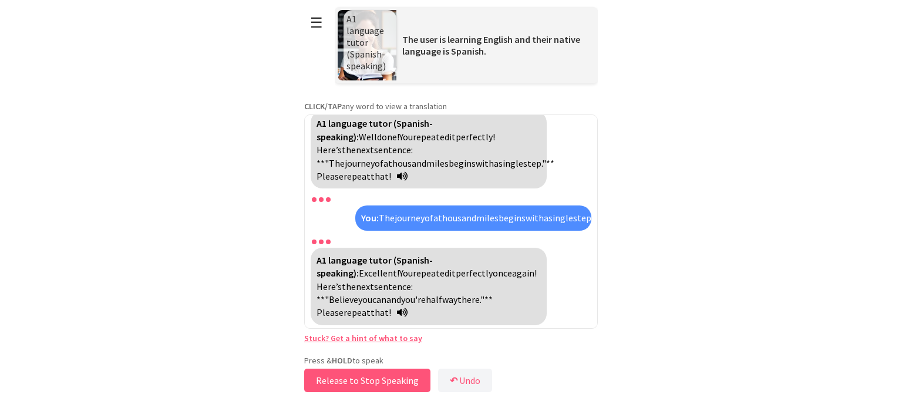
click at [374, 382] on button "Release to Stop Speaking" at bounding box center [367, 380] width 126 height 23
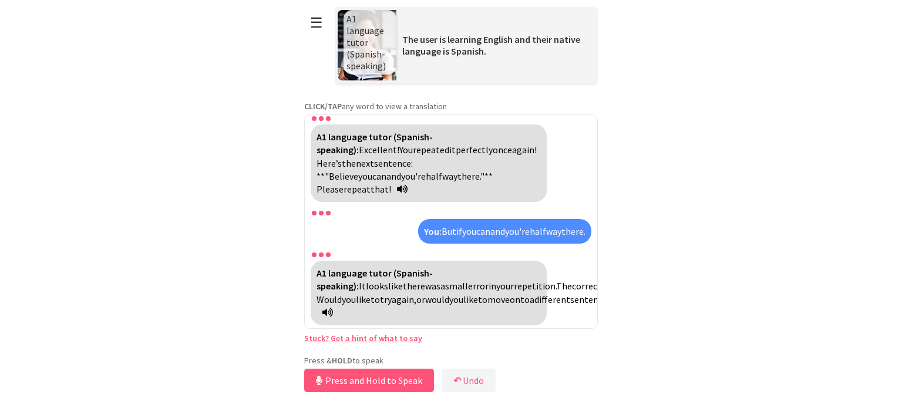
scroll to position [7056, 0]
click at [368, 378] on button "Release to Stop Speaking" at bounding box center [367, 380] width 126 height 23
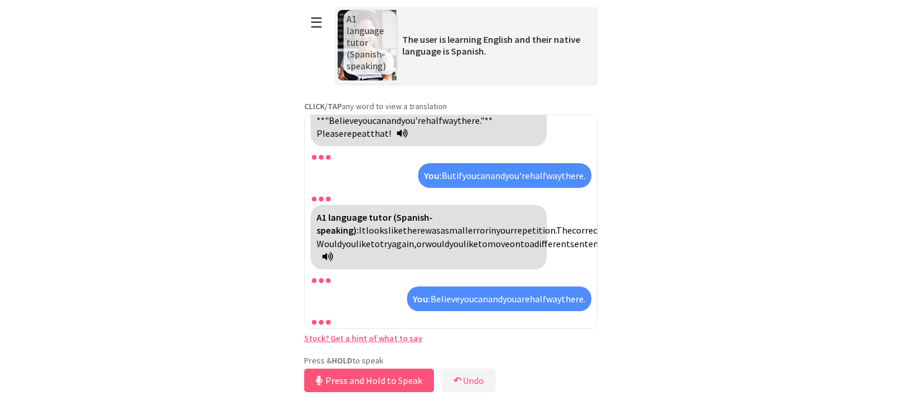
scroll to position [7165, 0]
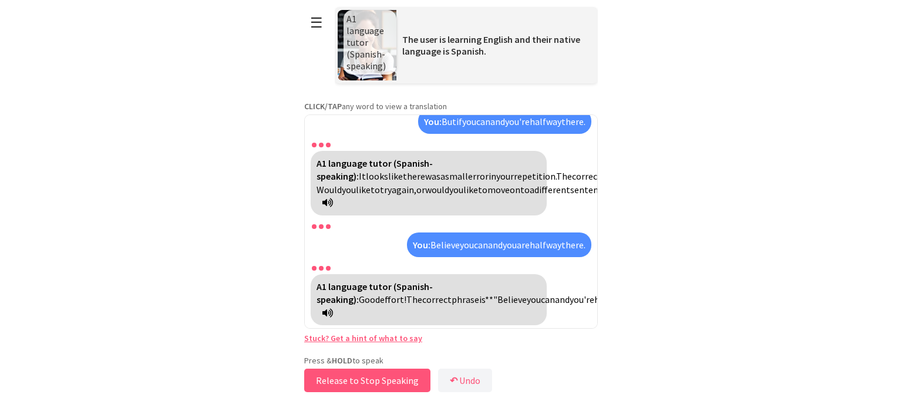
click at [379, 378] on button "Release to Stop Speaking" at bounding box center [367, 380] width 126 height 23
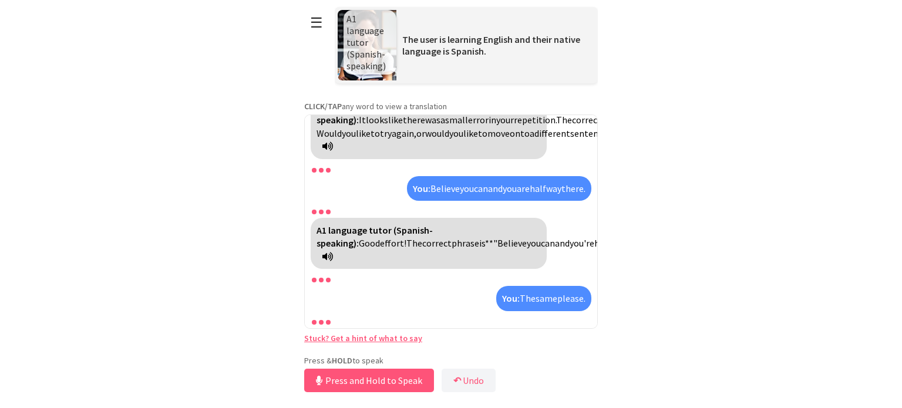
scroll to position [7259, 0]
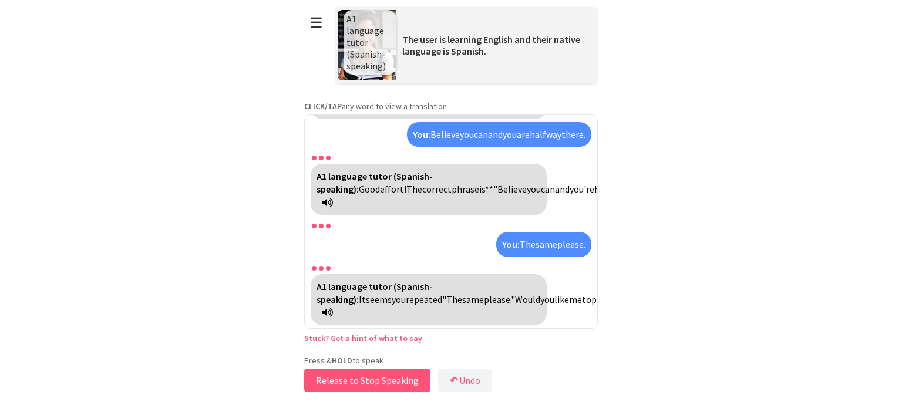
click at [375, 384] on button "Release to Stop Speaking" at bounding box center [367, 380] width 126 height 23
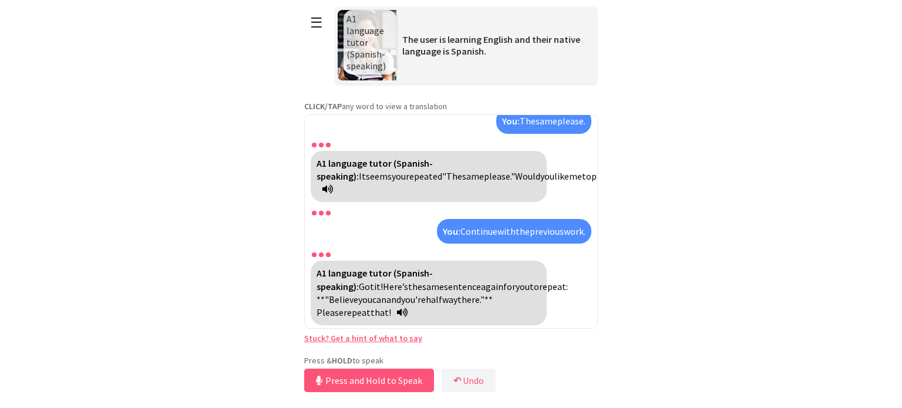
scroll to position [7355, 0]
click at [372, 377] on button "Release to Stop Speaking" at bounding box center [367, 380] width 126 height 23
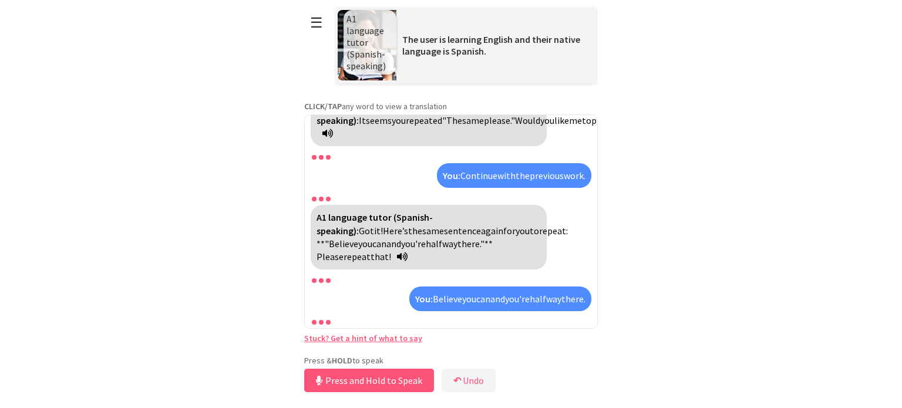
scroll to position [7463, 0]
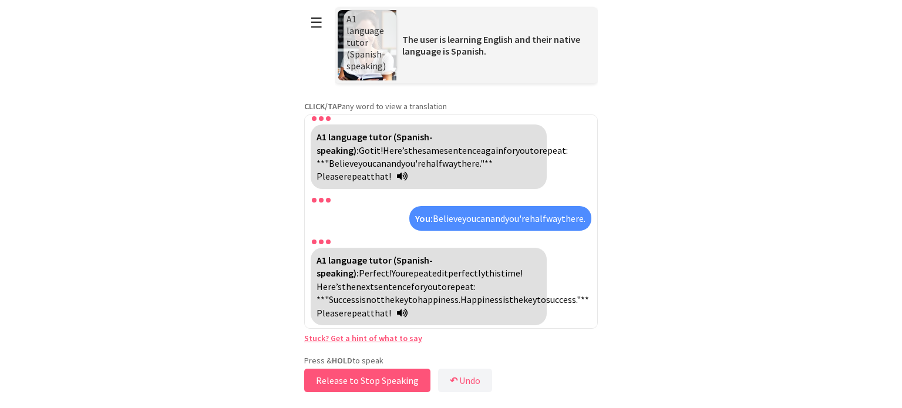
click at [383, 381] on button "Release to Stop Speaking" at bounding box center [367, 380] width 126 height 23
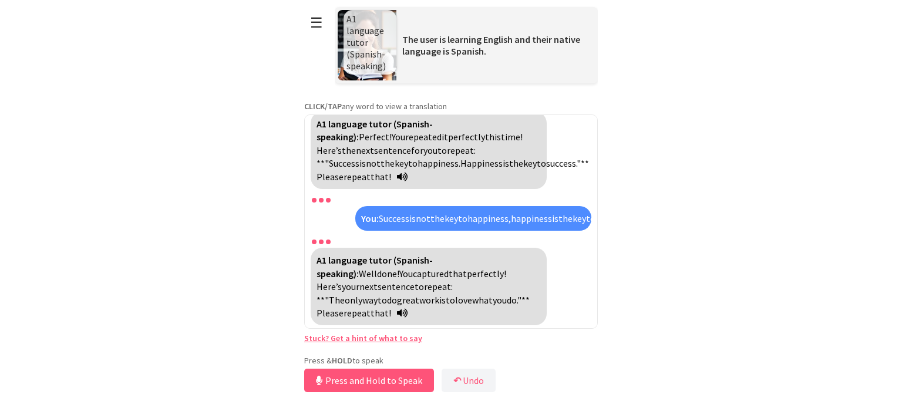
scroll to position [7571, 0]
click at [367, 378] on button "Release to Stop Speaking" at bounding box center [367, 380] width 126 height 23
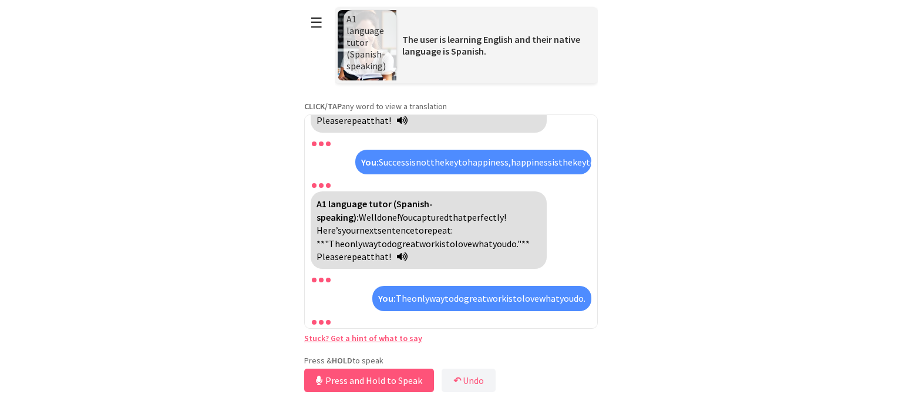
scroll to position [7693, 0]
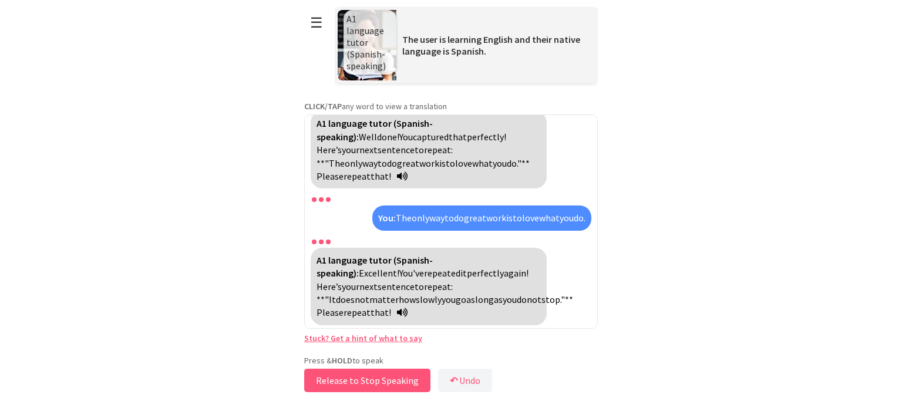
click at [367, 378] on button "Release to Stop Speaking" at bounding box center [367, 380] width 126 height 23
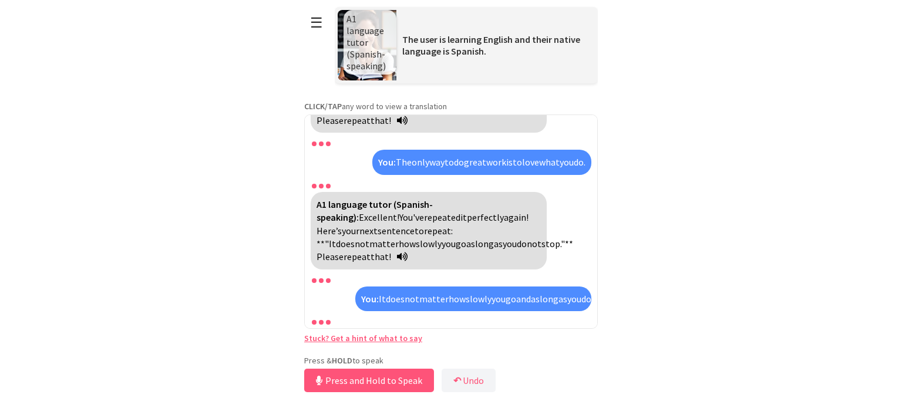
scroll to position [7841, 0]
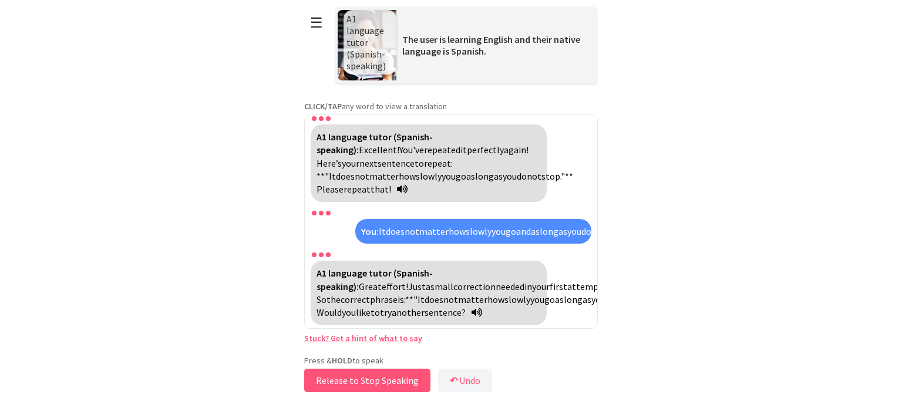
click at [365, 377] on button "Release to Stop Speaking" at bounding box center [367, 380] width 126 height 23
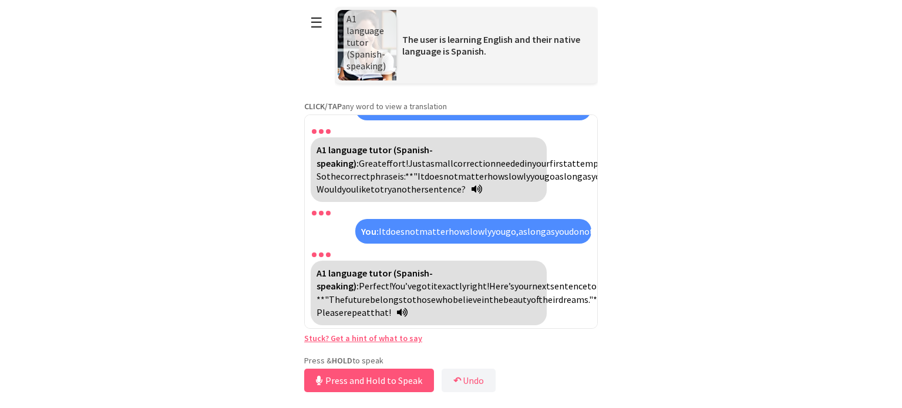
scroll to position [7949, 0]
click at [371, 381] on button "Release to Stop Speaking" at bounding box center [367, 380] width 126 height 23
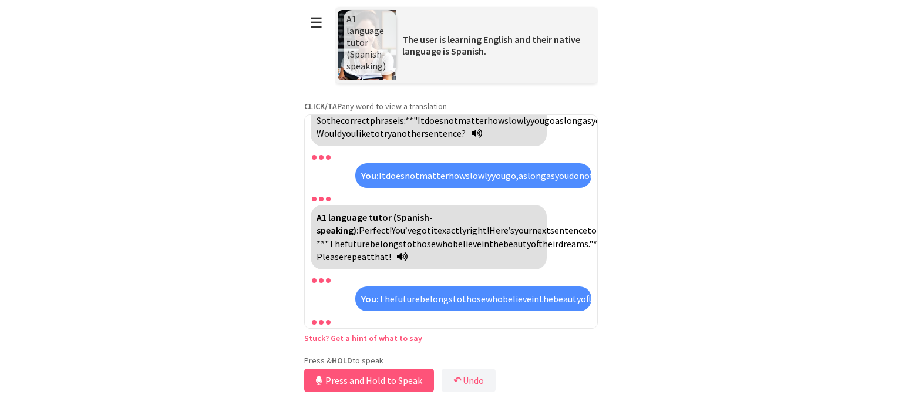
scroll to position [8070, 0]
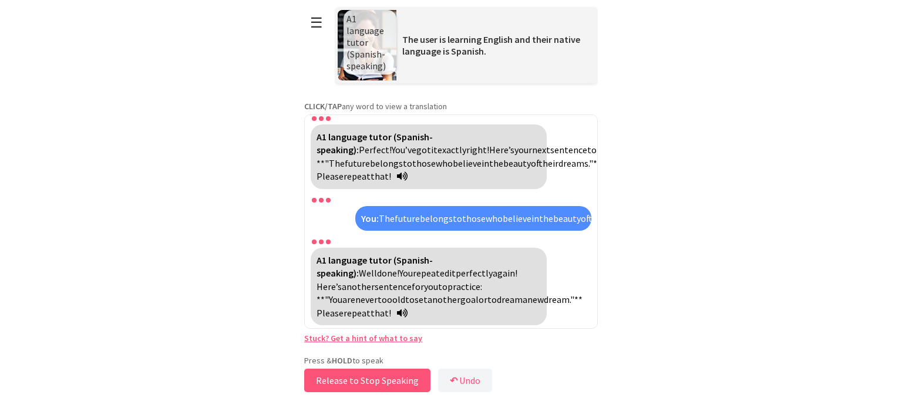
click at [369, 382] on button "Release to Stop Speaking" at bounding box center [367, 380] width 126 height 23
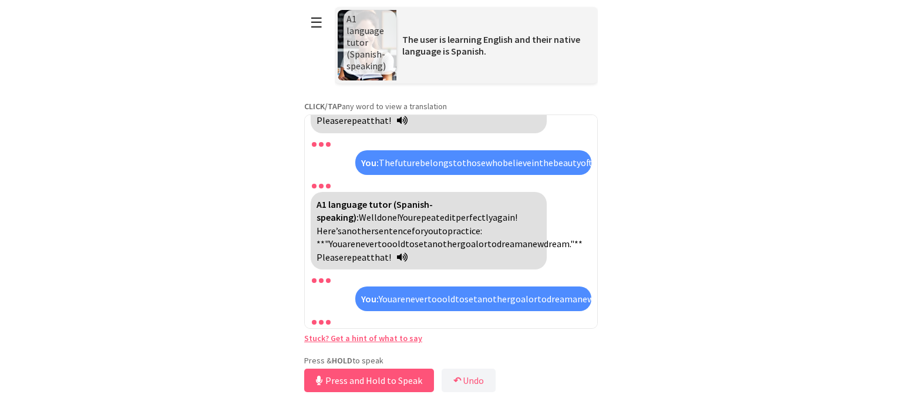
scroll to position [8178, 0]
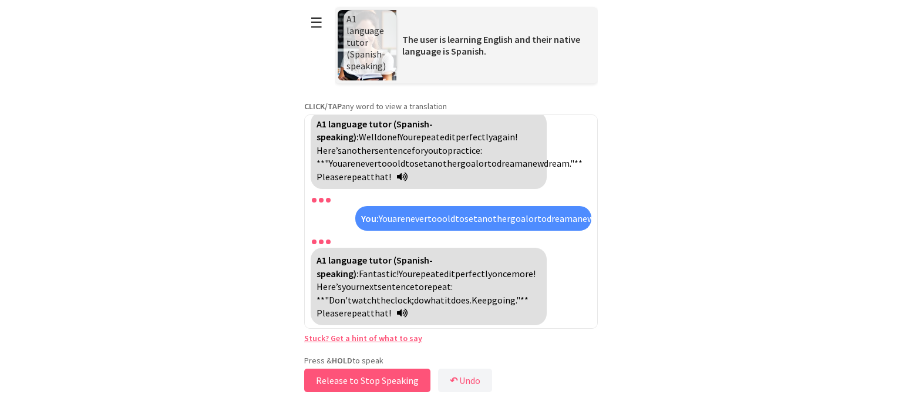
click at [364, 385] on button "Release to Stop Speaking" at bounding box center [367, 380] width 126 height 23
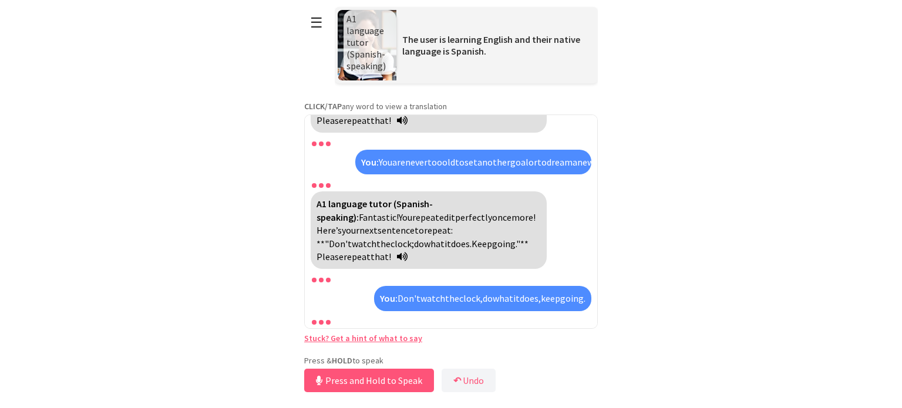
scroll to position [8287, 0]
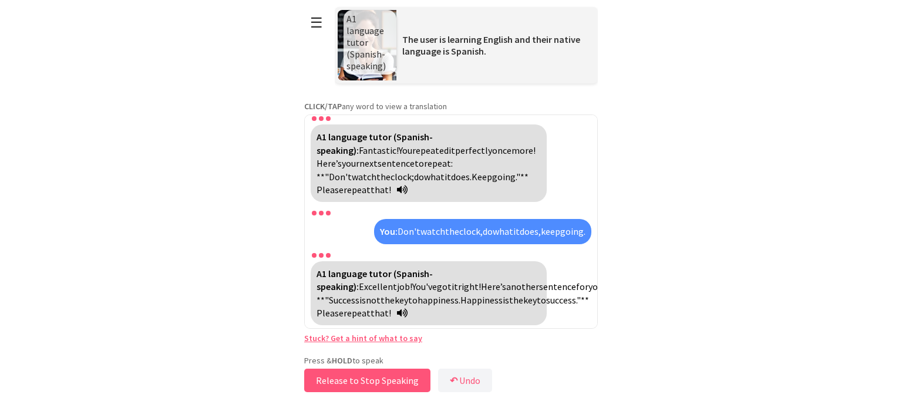
click at [363, 378] on button "Release to Stop Speaking" at bounding box center [367, 380] width 126 height 23
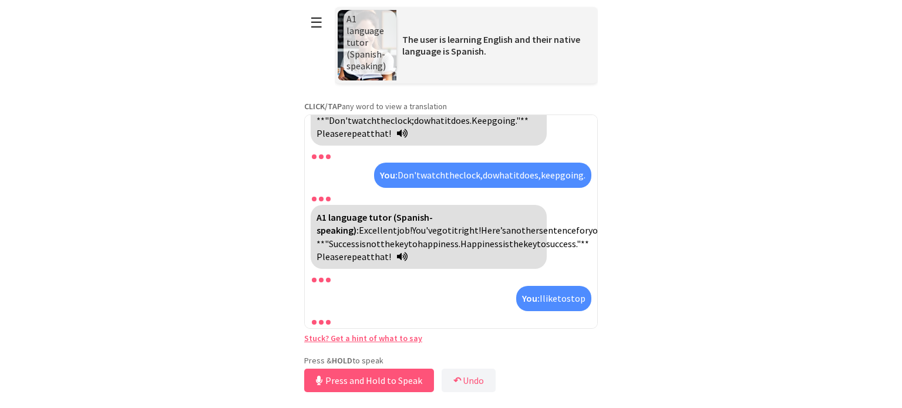
scroll to position [8395, 0]
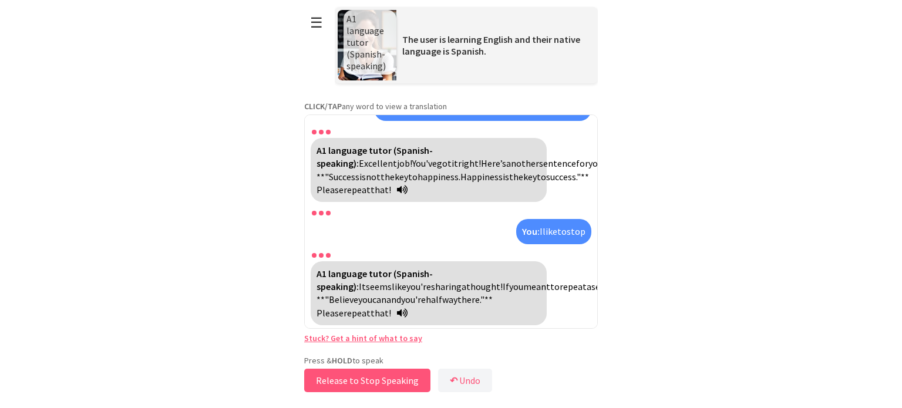
click at [390, 376] on button "Release to Stop Speaking" at bounding box center [367, 380] width 126 height 23
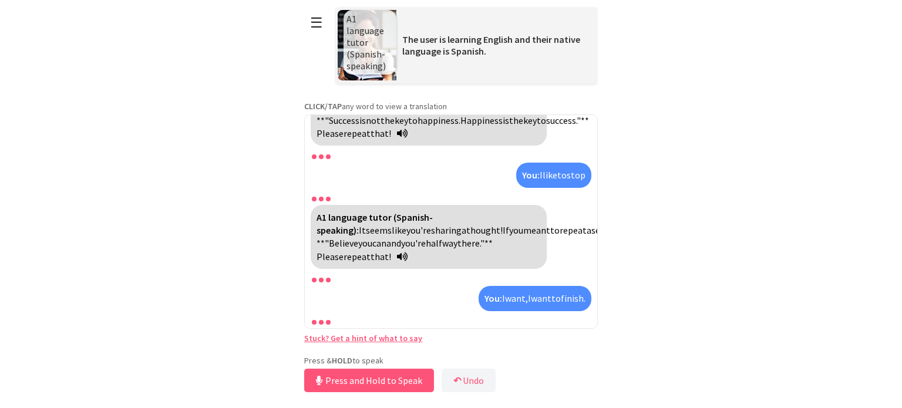
scroll to position [8504, 0]
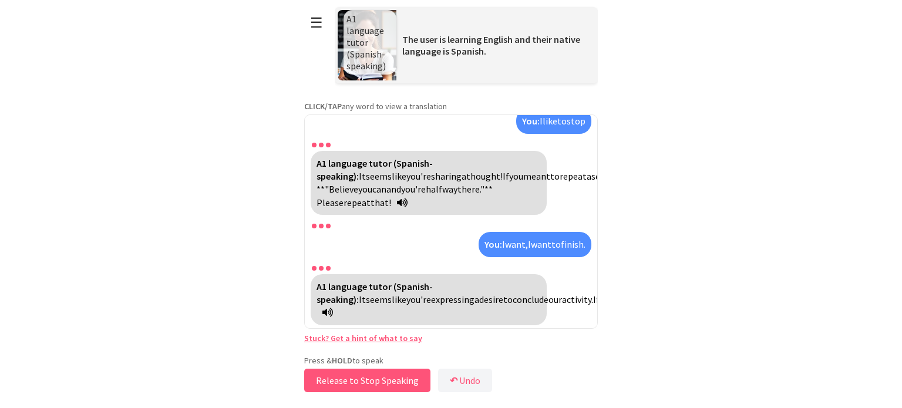
click at [371, 379] on button "Release to Stop Speaking" at bounding box center [367, 380] width 126 height 23
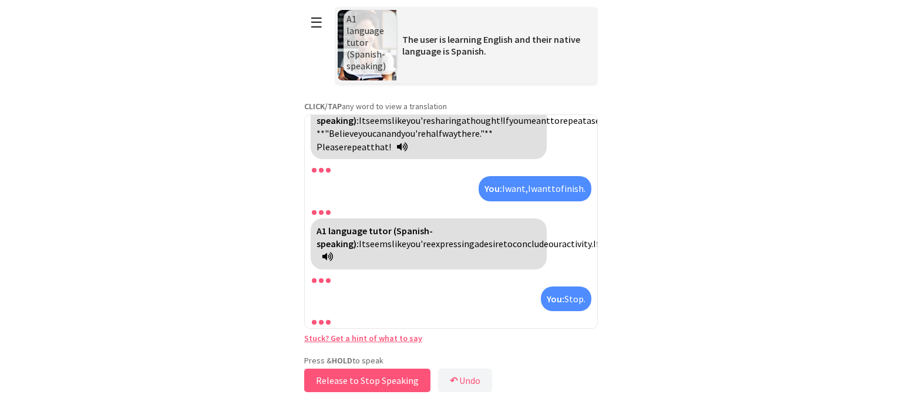
scroll to position [8586, 0]
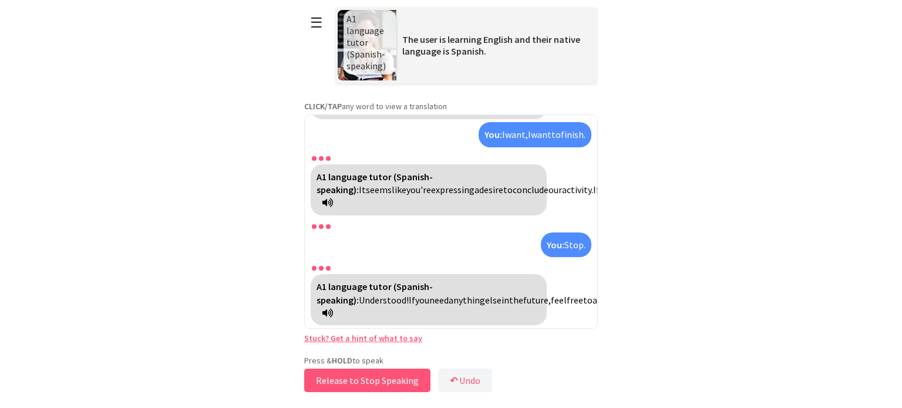
click at [371, 379] on button "Release to Stop Speaking" at bounding box center [367, 380] width 126 height 23
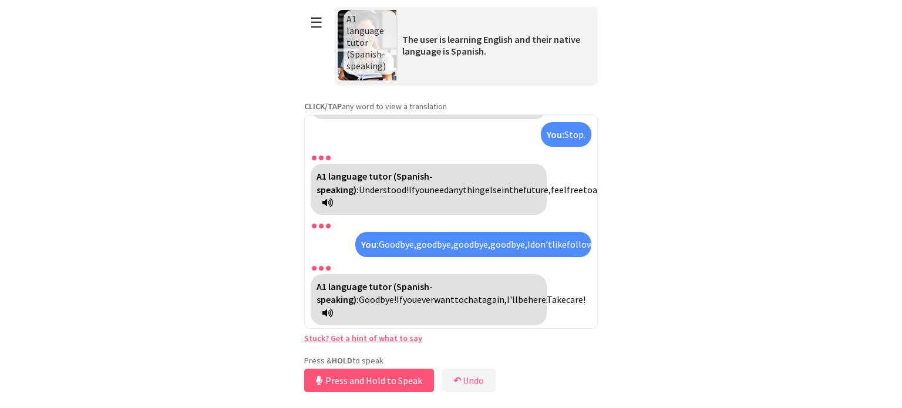
scroll to position [8668, 0]
